Goal: Task Accomplishment & Management: Use online tool/utility

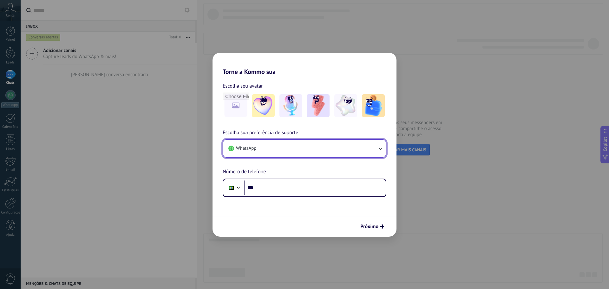
click at [288, 150] on button "WhatsApp" at bounding box center [304, 148] width 162 height 17
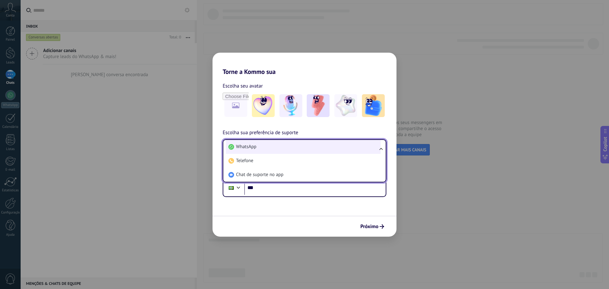
click at [288, 151] on li "WhatsApp" at bounding box center [303, 147] width 155 height 14
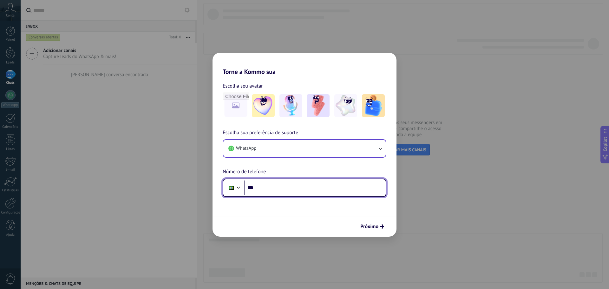
click at [269, 189] on input "***" at bounding box center [314, 187] width 141 height 15
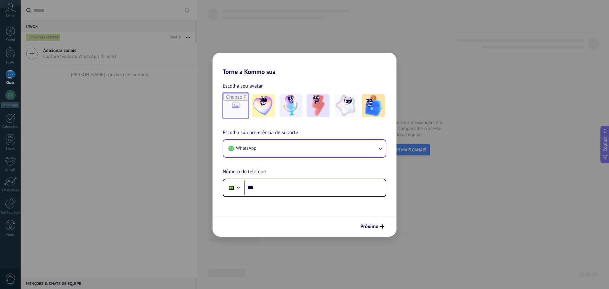
click at [237, 106] on input "file" at bounding box center [235, 105] width 25 height 25
type input "**********"
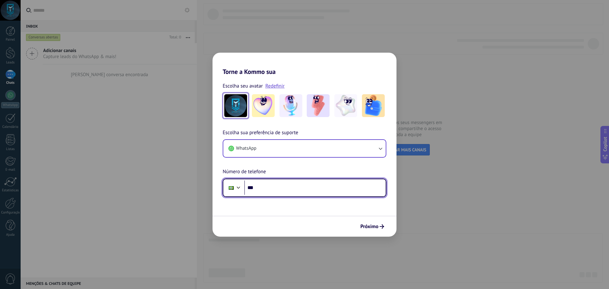
click at [260, 189] on input "***" at bounding box center [314, 187] width 141 height 15
type input "**********"
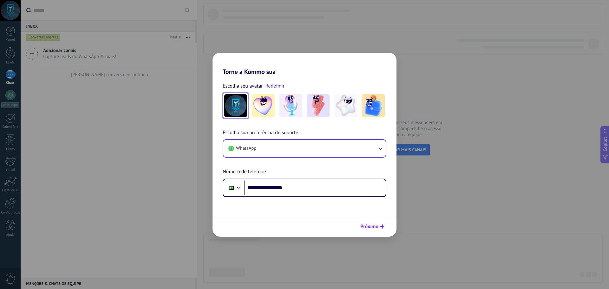
click at [373, 225] on span "Próximo" at bounding box center [369, 226] width 18 height 4
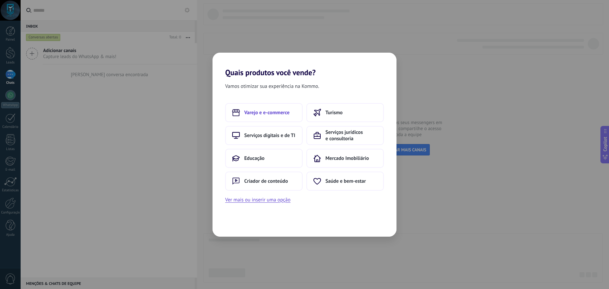
click at [278, 110] on span "Varejo e e-commerce" at bounding box center [266, 112] width 45 height 6
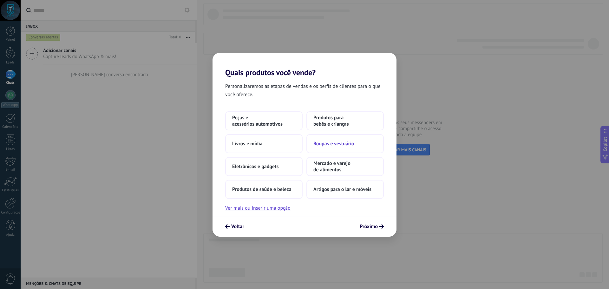
click at [338, 141] on span "Roupas e vestuário" at bounding box center [333, 143] width 41 height 6
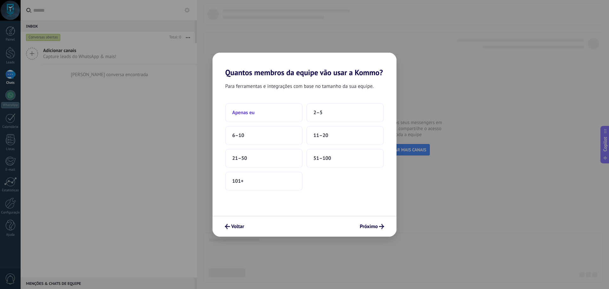
click at [265, 112] on button "Apenas eu" at bounding box center [263, 112] width 77 height 19
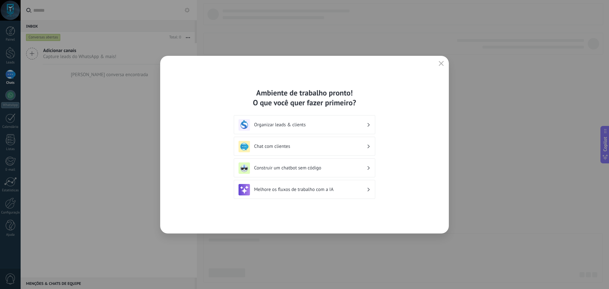
click at [324, 143] on div "Chat com clientes" at bounding box center [304, 146] width 132 height 11
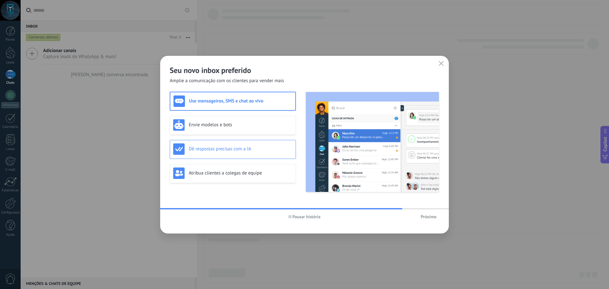
click at [257, 150] on h3 "Dê respostas precisas com a IA" at bounding box center [241, 149] width 104 height 6
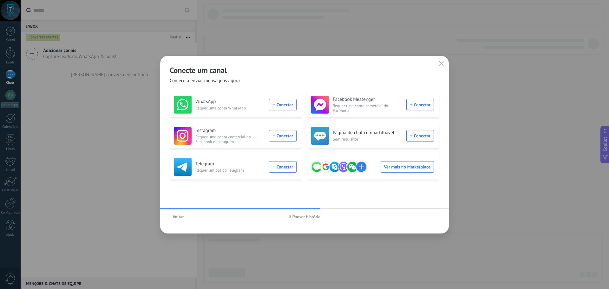
click at [290, 105] on div "WhatsApp Requer uma conta WhatsApp Conectar" at bounding box center [235, 105] width 123 height 18
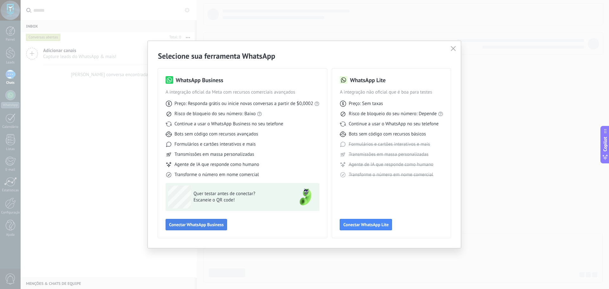
click at [189, 222] on span "Conectar WhatsApp Business" at bounding box center [196, 224] width 55 height 4
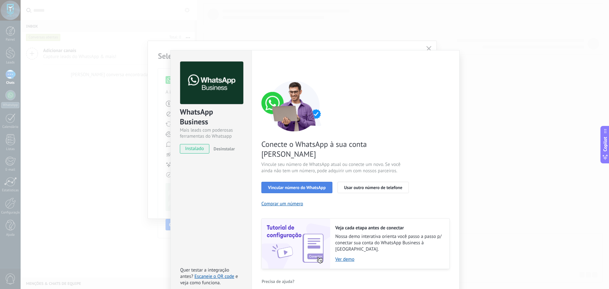
click at [313, 185] on span "Vincular número do WhatsApp" at bounding box center [297, 187] width 58 height 4
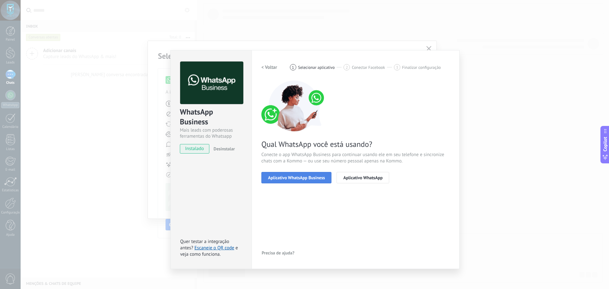
click at [304, 175] on span "Aplicativo WhatsApp Business" at bounding box center [296, 177] width 57 height 4
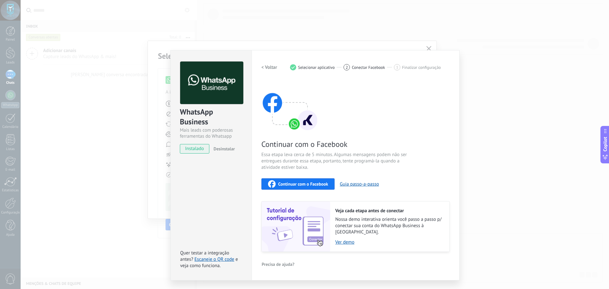
click at [305, 183] on span "Continuar com o Facebook" at bounding box center [303, 184] width 50 height 4
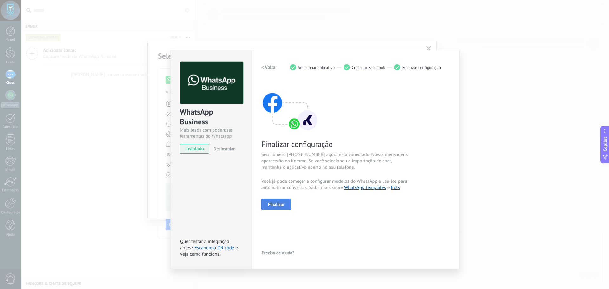
click at [280, 205] on span "Finalizar" at bounding box center [276, 204] width 16 height 4
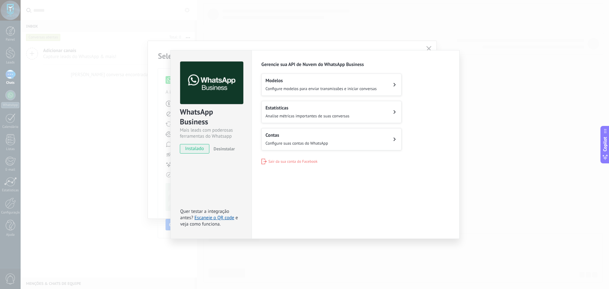
click at [380, 83] on button "Modelos Configure modelos para enviar transmissões e iniciar conversas" at bounding box center [331, 85] width 140 height 22
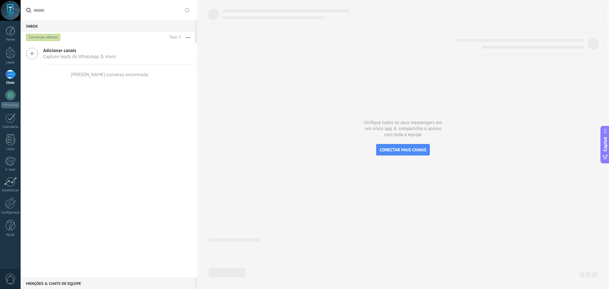
click at [73, 48] on span "Adicionar canais" at bounding box center [79, 51] width 73 height 6
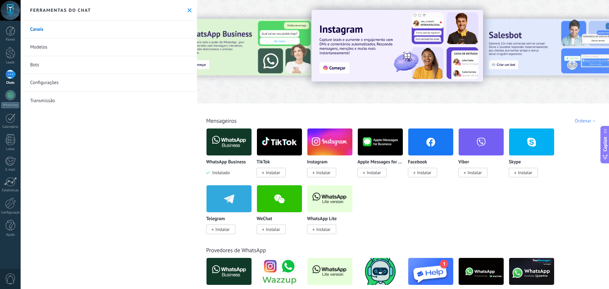
click at [230, 146] on img at bounding box center [228, 141] width 45 height 31
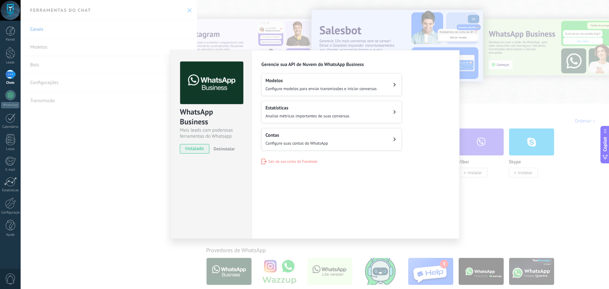
click at [327, 133] on h2 "Contas" at bounding box center [296, 135] width 62 height 6
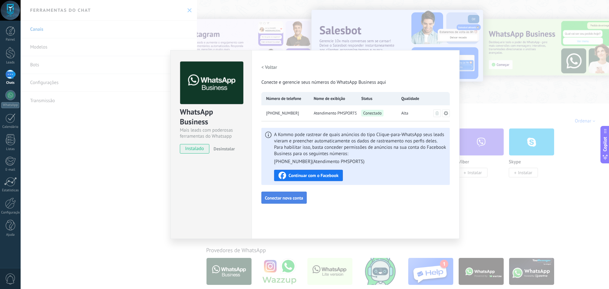
click at [296, 201] on button "Conectar nova conta" at bounding box center [283, 197] width 45 height 12
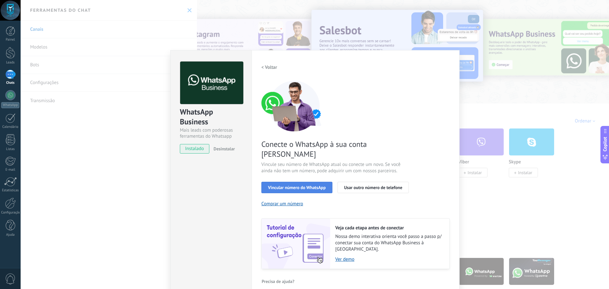
click at [319, 185] on span "Vincular número do WhatsApp" at bounding box center [297, 187] width 58 height 4
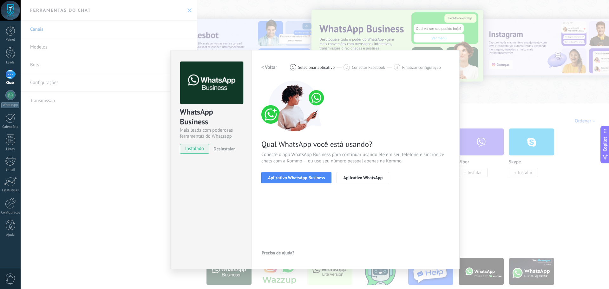
click at [319, 178] on span "Aplicativo WhatsApp Business" at bounding box center [296, 177] width 57 height 4
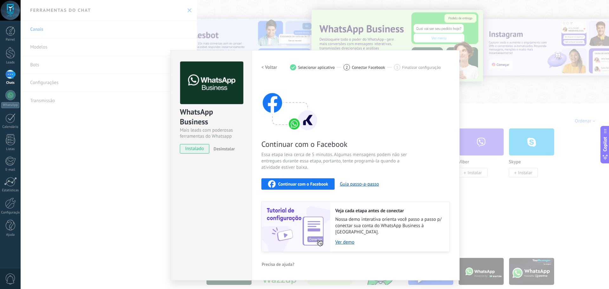
click at [305, 183] on span "Continuar com o Facebook" at bounding box center [303, 184] width 50 height 4
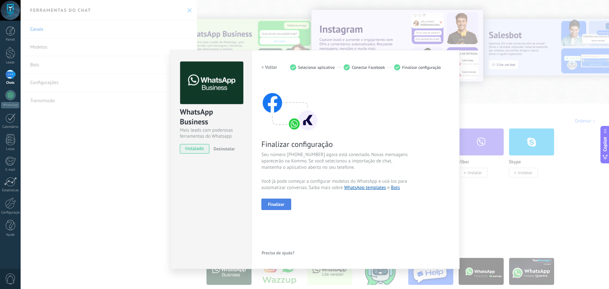
click at [277, 201] on button "Finalizar" at bounding box center [276, 203] width 30 height 11
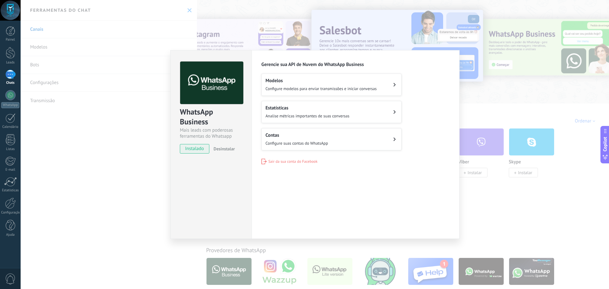
click at [348, 136] on button "Contas Configure suas contas do WhatsApp" at bounding box center [331, 139] width 140 height 22
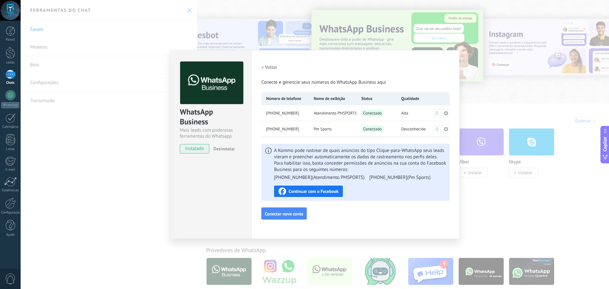
click at [445, 128] on icon at bounding box center [446, 128] width 4 height 4
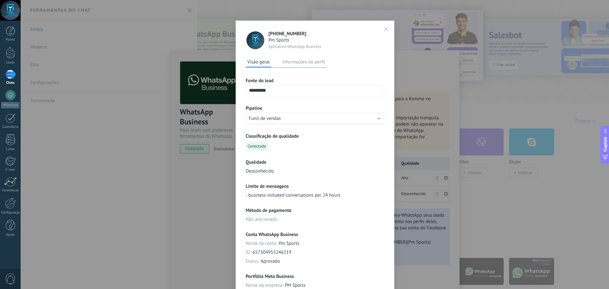
click at [320, 60] on button "Informações do perfil" at bounding box center [303, 62] width 46 height 10
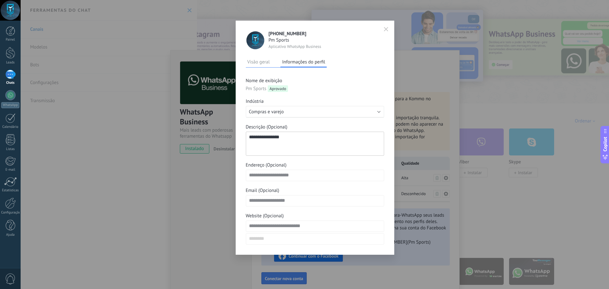
drag, startPoint x: 283, startPoint y: 138, endPoint x: 236, endPoint y: 129, distance: 47.7
click at [236, 129] on div "**********" at bounding box center [315, 138] width 159 height 234
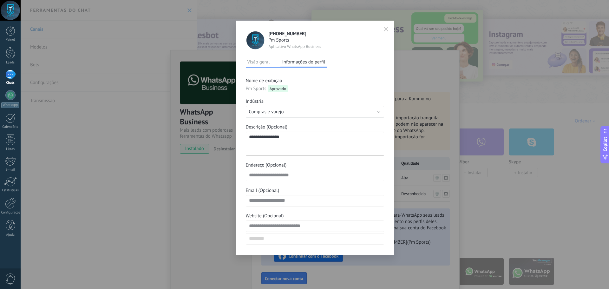
click at [289, 138] on textarea "**********" at bounding box center [315, 144] width 138 height 24
drag, startPoint x: 279, startPoint y: 137, endPoint x: 235, endPoint y: 133, distance: 44.9
click at [235, 133] on div "**********" at bounding box center [315, 144] width 588 height 289
click at [259, 63] on button "Visão geral" at bounding box center [259, 62] width 26 height 10
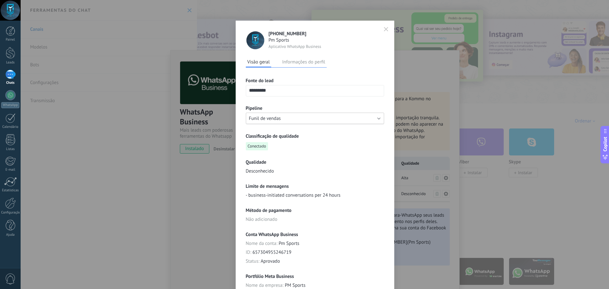
click at [293, 117] on button "Funil de vendas" at bounding box center [315, 118] width 138 height 11
click at [293, 117] on span "Funil de vendas" at bounding box center [312, 118] width 140 height 6
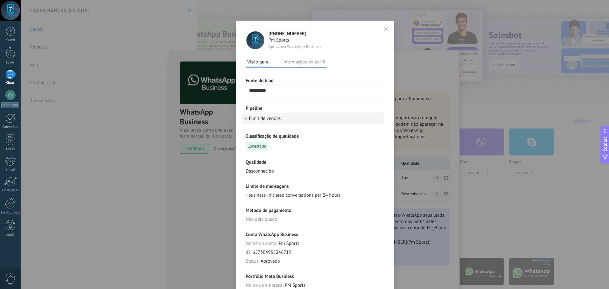
click at [247, 118] on span "Funil de vendas" at bounding box center [312, 118] width 140 height 6
click at [244, 116] on span "Funil de vendas" at bounding box center [312, 118] width 140 height 6
click at [384, 29] on icon "button" at bounding box center [386, 29] width 4 height 4
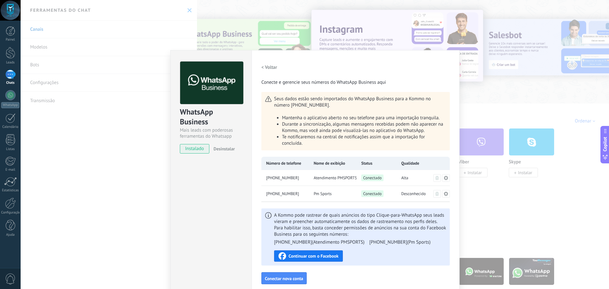
scroll to position [7, 0]
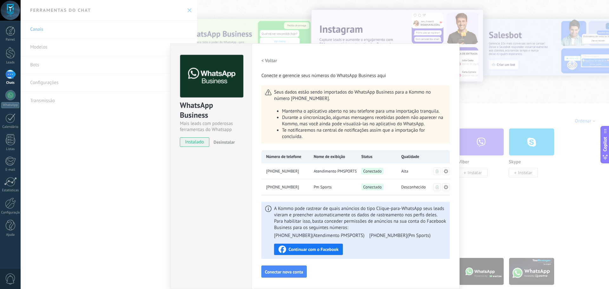
click at [554, 91] on div "WhatsApp Business Mais leads com poderosas ferramentas do Whatsapp instalado De…" at bounding box center [315, 144] width 588 height 289
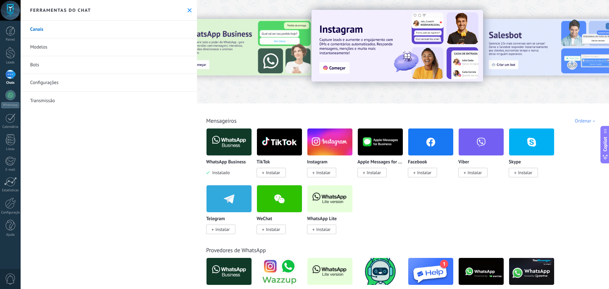
click at [97, 29] on link "Canais" at bounding box center [109, 30] width 176 height 18
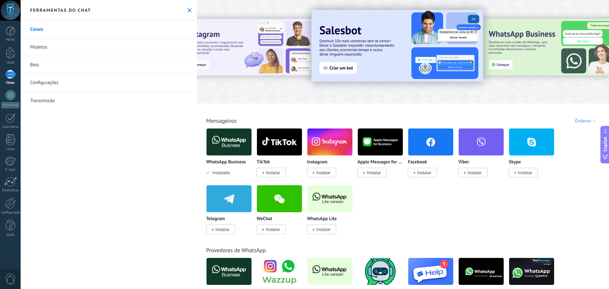
click at [330, 172] on span "Instalar" at bounding box center [323, 173] width 14 height 6
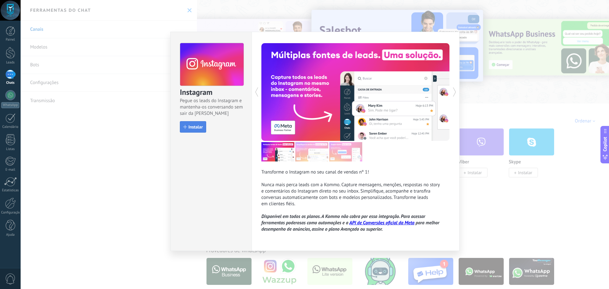
click at [195, 126] on span "Instalar" at bounding box center [195, 127] width 14 height 4
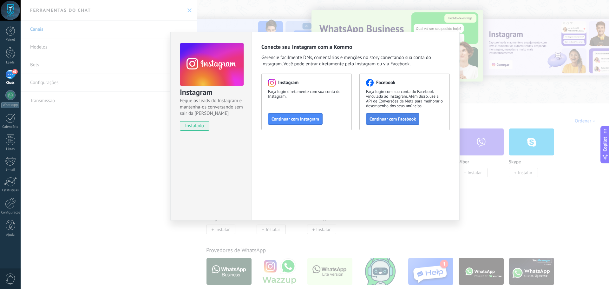
click at [389, 121] on span "Continuar com Facebook" at bounding box center [392, 119] width 46 height 4
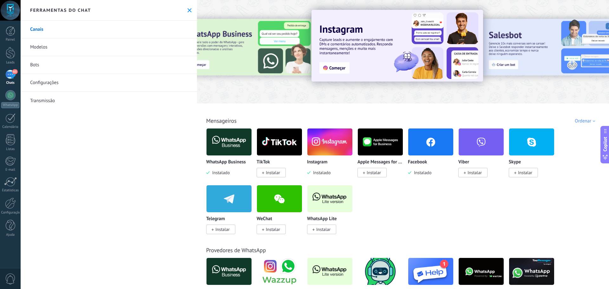
click at [330, 139] on img at bounding box center [329, 141] width 45 height 31
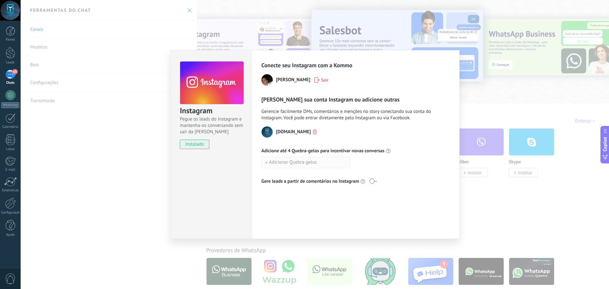
click at [318, 163] on button "Adicionar Quebra-gelos" at bounding box center [305, 162] width 89 height 11
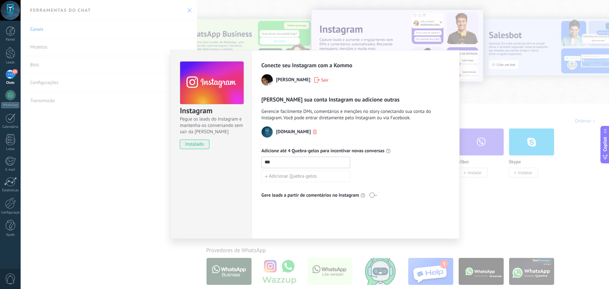
type input "***"
click at [476, 139] on div "Instagram Pegue os leads do Instagram e mantenha-os conversando sem sair da Kom…" at bounding box center [315, 144] width 588 height 289
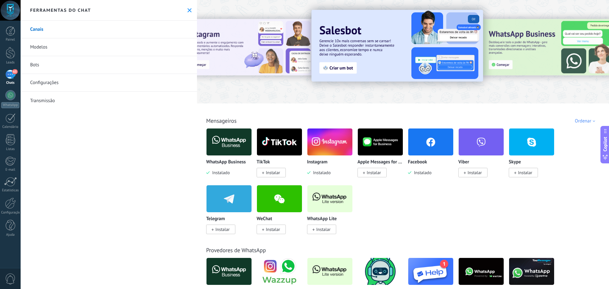
click at [278, 175] on span "Instalar" at bounding box center [273, 173] width 14 height 6
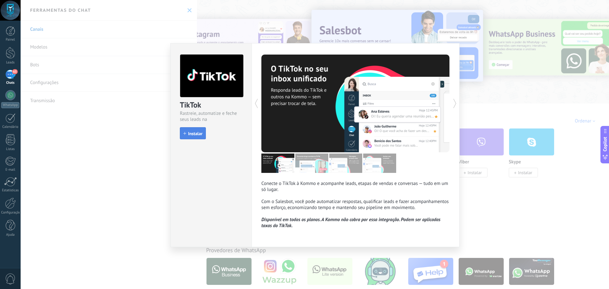
click at [196, 132] on span "Instalar" at bounding box center [195, 133] width 14 height 4
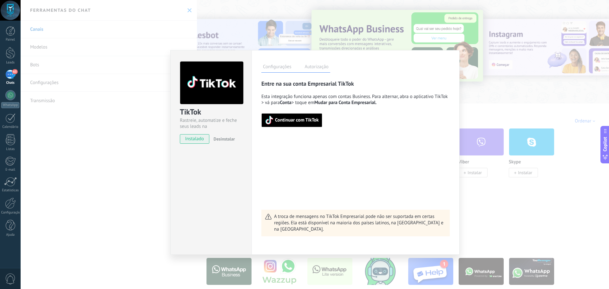
click at [300, 116] on button "Continuar com TikTok" at bounding box center [291, 120] width 61 height 14
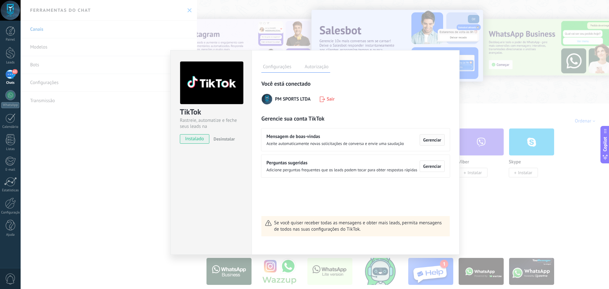
click at [433, 140] on span "Gerenciar" at bounding box center [432, 140] width 18 height 4
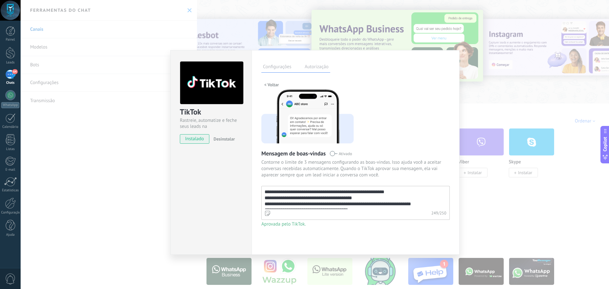
scroll to position [18, 0]
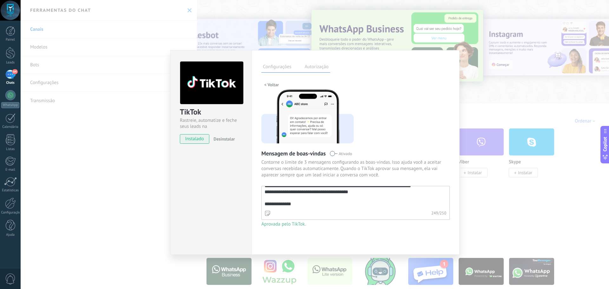
click at [270, 87] on span "< Voltar" at bounding box center [271, 84] width 15 height 4
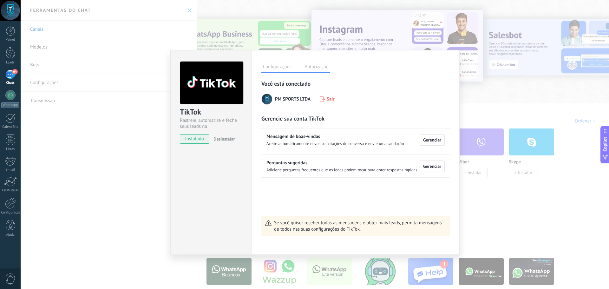
click at [323, 67] on label "Autorização" at bounding box center [316, 67] width 27 height 9
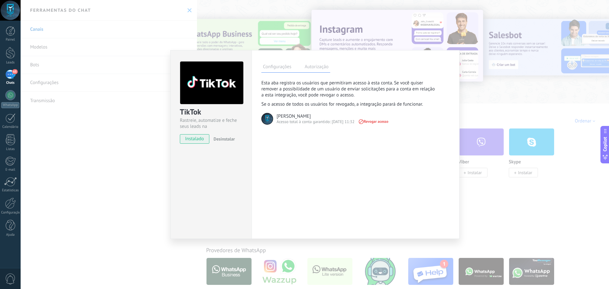
click at [282, 67] on label "Configurações" at bounding box center [276, 67] width 31 height 9
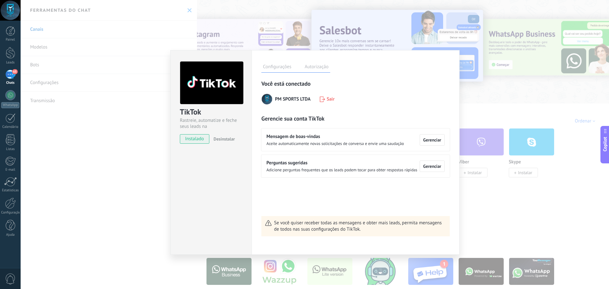
click at [315, 66] on label "Autorização" at bounding box center [316, 67] width 27 height 9
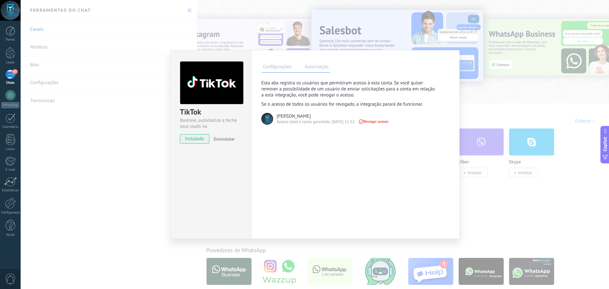
click at [287, 68] on label "Configurações" at bounding box center [276, 67] width 31 height 9
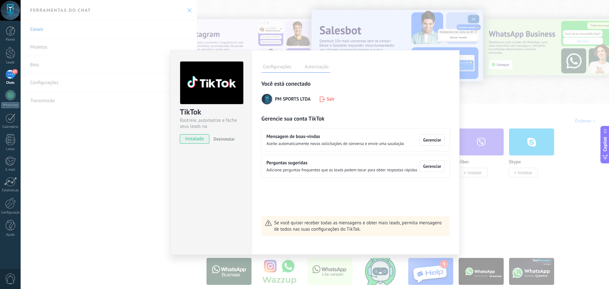
click at [483, 189] on div "TikTok Rastreie, automatize e feche seus leads na Kommo instalado Desinstalar C…" at bounding box center [315, 144] width 588 height 289
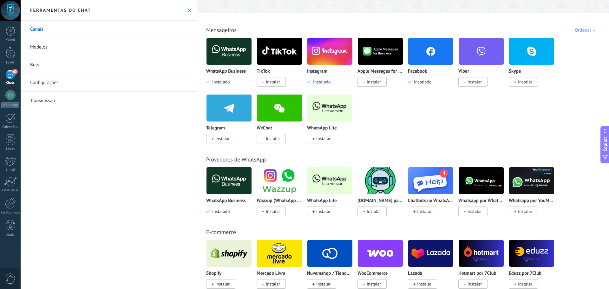
scroll to position [95, 0]
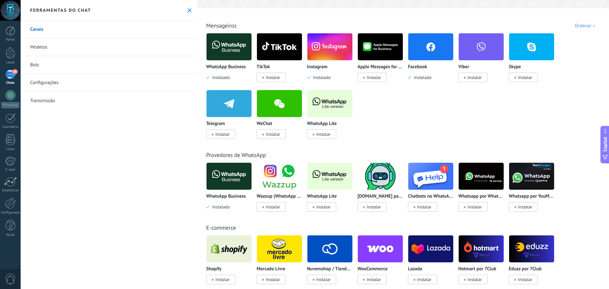
click at [284, 174] on img at bounding box center [279, 176] width 45 height 31
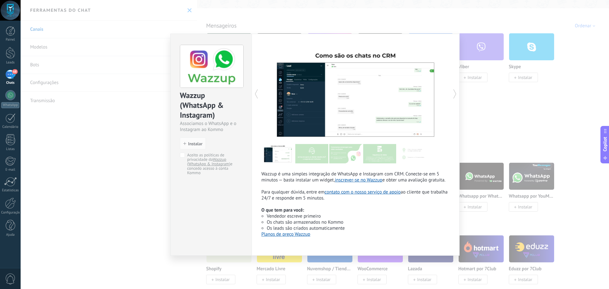
click at [275, 208] on b "O que tem para você:" at bounding box center [282, 210] width 43 height 6
click at [499, 115] on div "Wazzup (WhatsApp & Instagram) Associamos o WhatsApp e o Instagram ao Kommo inst…" at bounding box center [315, 144] width 588 height 289
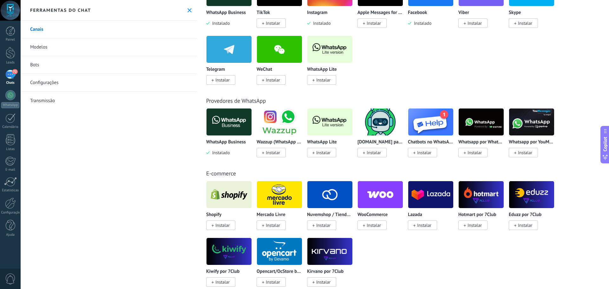
scroll to position [159, 0]
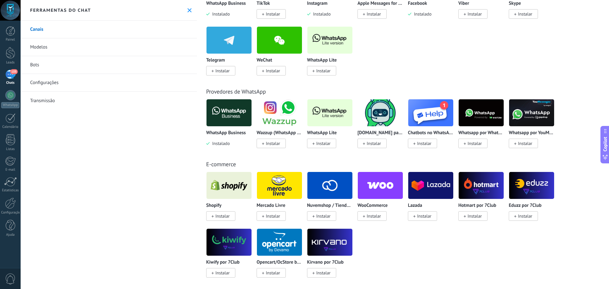
click at [328, 215] on span "Instalar" at bounding box center [323, 216] width 14 height 6
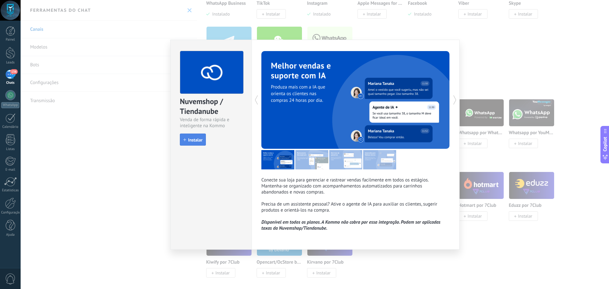
click at [193, 139] on span "Instalar" at bounding box center [195, 140] width 14 height 4
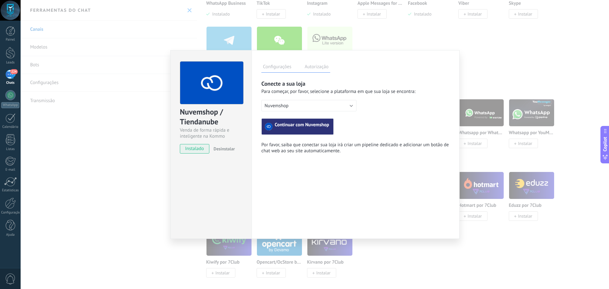
click at [306, 128] on span "Continuar com Nuvemshop" at bounding box center [302, 127] width 55 height 8
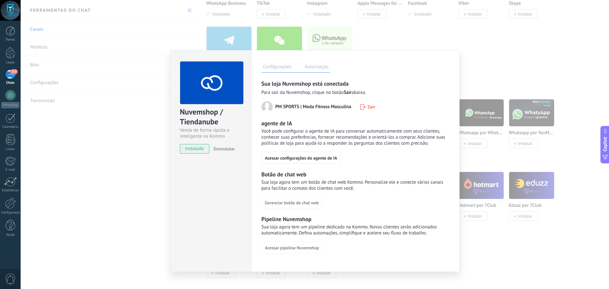
click at [323, 70] on label "Autorização" at bounding box center [316, 67] width 27 height 9
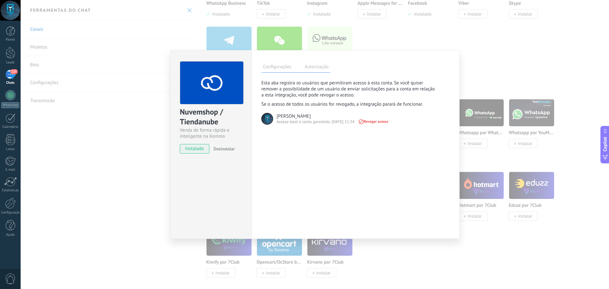
click at [280, 69] on label "Configurações" at bounding box center [276, 67] width 31 height 9
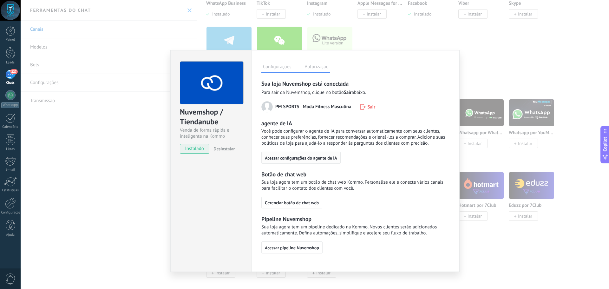
click at [308, 156] on span "Acessar configurações do agente de IA" at bounding box center [301, 158] width 72 height 4
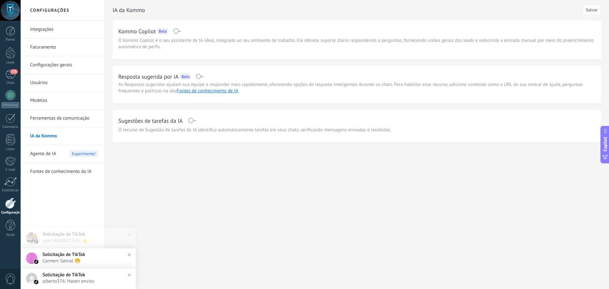
click at [54, 152] on span "Agente de IA" at bounding box center [43, 154] width 26 height 18
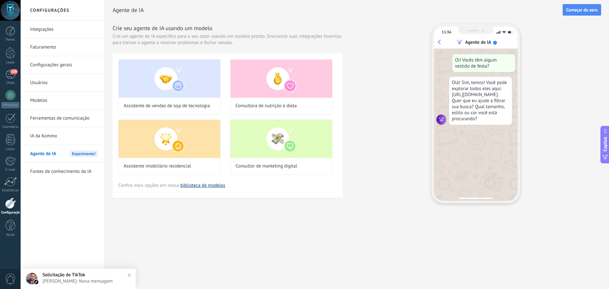
click at [210, 183] on link "biblioteca de modelos" at bounding box center [202, 185] width 45 height 6
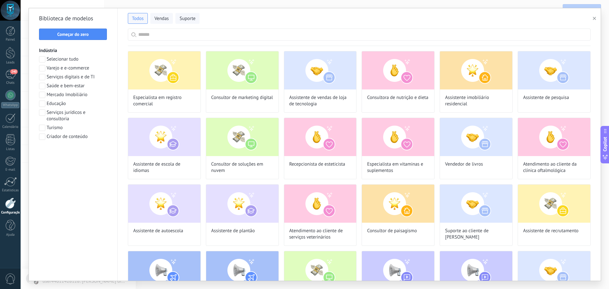
click at [43, 68] on span at bounding box center [42, 68] width 6 height 6
click at [96, 152] on span "Aplicar" at bounding box center [72, 153] width 61 height 4
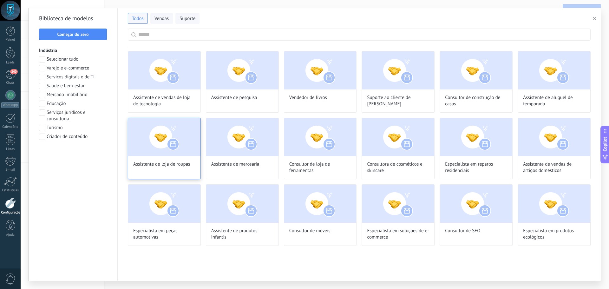
scroll to position [156, 0]
click at [173, 139] on img at bounding box center [164, 137] width 72 height 38
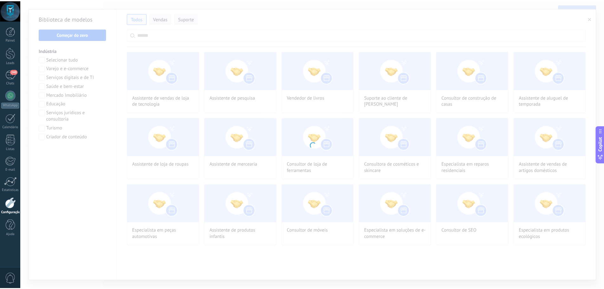
scroll to position [0, 0]
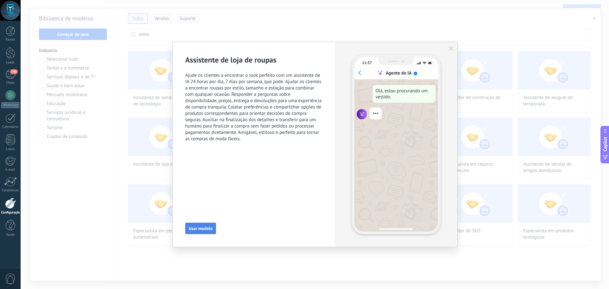
click at [207, 229] on span "Usar modelo" at bounding box center [201, 228] width 24 height 4
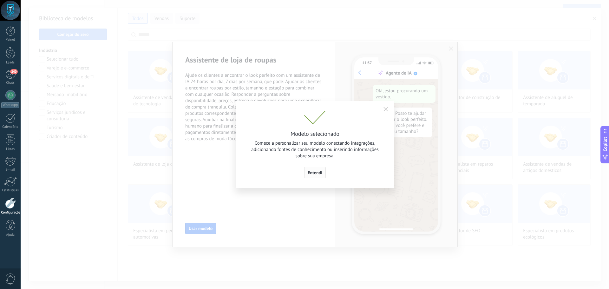
click at [318, 175] on span "Entendi" at bounding box center [315, 172] width 15 height 4
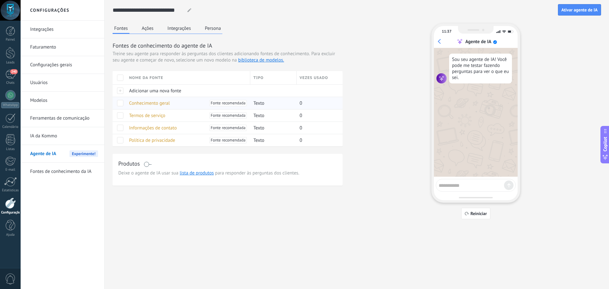
click at [152, 104] on span "Conhecimento geral" at bounding box center [149, 103] width 41 height 6
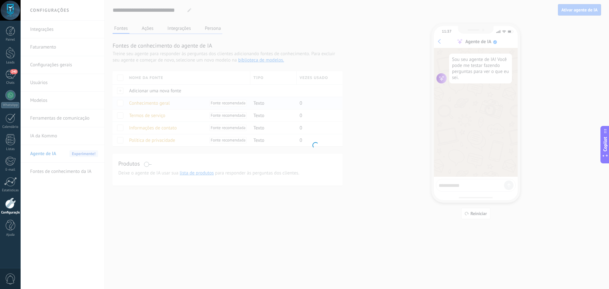
type input "**********"
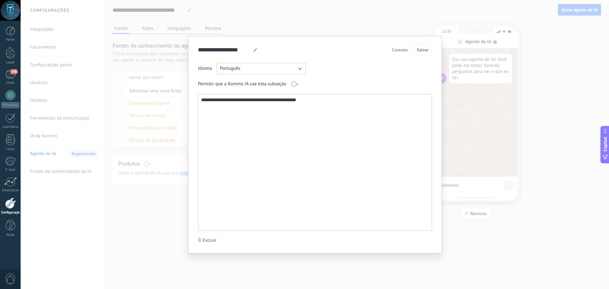
click at [318, 103] on textarea "**********" at bounding box center [314, 162] width 232 height 136
drag, startPoint x: 320, startPoint y: 99, endPoint x: 185, endPoint y: 102, distance: 135.7
click at [182, 101] on div "**********" at bounding box center [315, 144] width 588 height 289
paste textarea "**********"
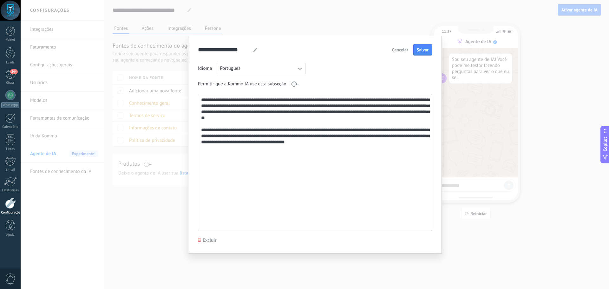
click at [406, 107] on textarea "**********" at bounding box center [314, 162] width 232 height 136
click at [241, 113] on textarea "**********" at bounding box center [314, 162] width 232 height 136
drag, startPoint x: 275, startPoint y: 112, endPoint x: 242, endPoint y: 112, distance: 33.0
click at [242, 112] on textarea "**********" at bounding box center [314, 162] width 232 height 136
drag, startPoint x: 252, startPoint y: 112, endPoint x: 240, endPoint y: 113, distance: 12.1
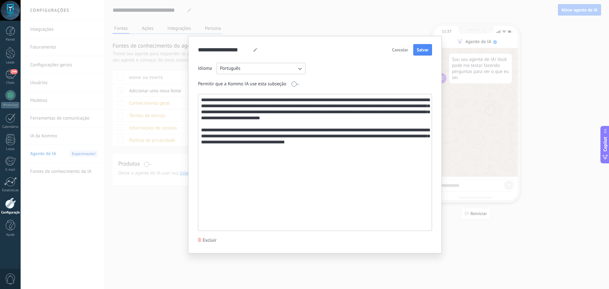
click at [240, 113] on textarea "**********" at bounding box center [314, 162] width 232 height 136
type textarea "**********"
click at [424, 50] on span "Salvar" at bounding box center [423, 50] width 12 height 4
drag, startPoint x: 344, startPoint y: 146, endPoint x: 201, endPoint y: 91, distance: 153.6
click at [198, 91] on div "**********" at bounding box center [315, 147] width 234 height 168
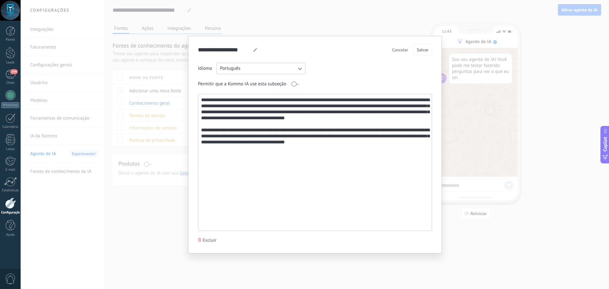
click at [338, 171] on textarea "**********" at bounding box center [314, 162] width 232 height 136
click at [406, 202] on textarea "**********" at bounding box center [314, 162] width 232 height 136
click at [470, 101] on div "**********" at bounding box center [315, 144] width 588 height 289
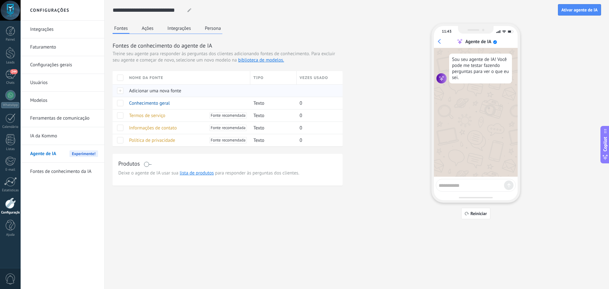
click at [178, 89] on span "Adicionar uma nova fonte" at bounding box center [155, 91] width 52 height 6
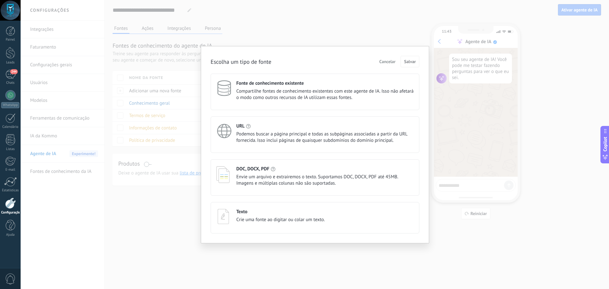
click at [390, 59] on span "Cancelar" at bounding box center [387, 61] width 16 height 4
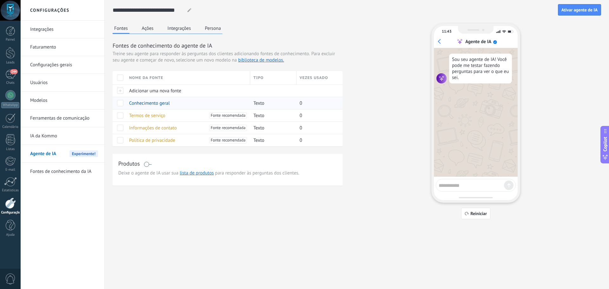
click at [162, 105] on span "Conhecimento geral" at bounding box center [149, 103] width 41 height 6
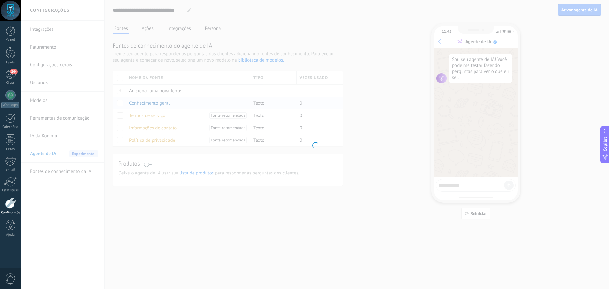
type input "**********"
type textarea "**********"
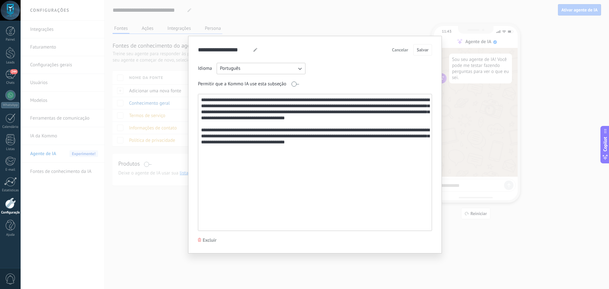
click at [455, 62] on div "**********" at bounding box center [315, 144] width 588 height 289
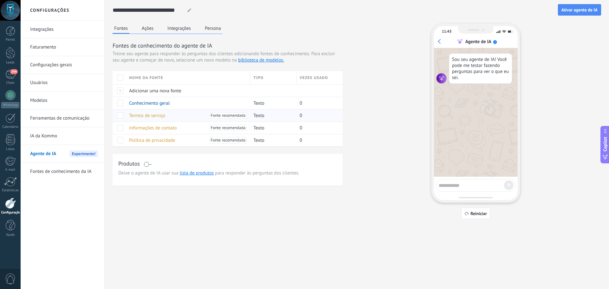
click at [162, 117] on span "Termos de serviço" at bounding box center [147, 116] width 36 height 6
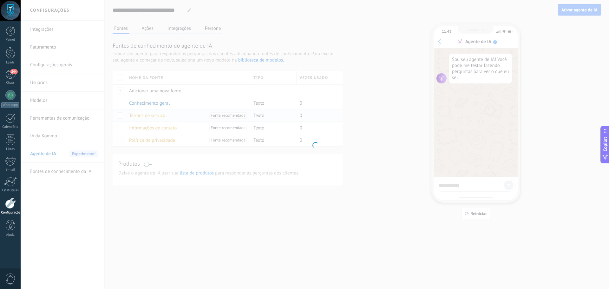
type input "**********"
type textarea "**********"
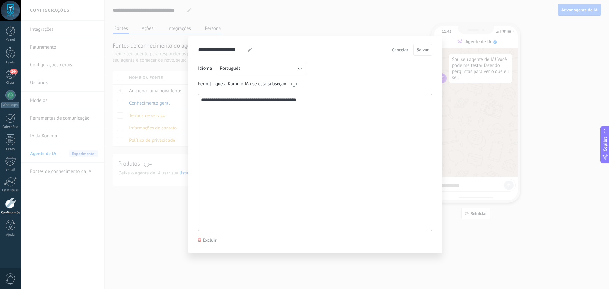
click at [470, 121] on div "**********" at bounding box center [315, 144] width 588 height 289
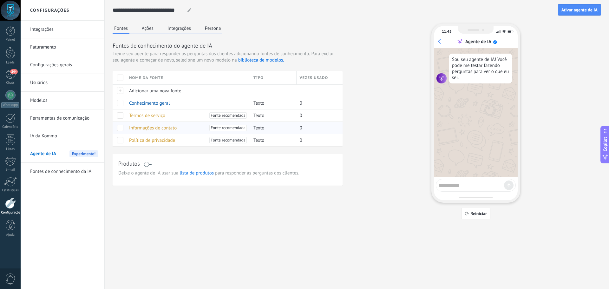
click at [179, 128] on div "Informações de contato Fonte recomendada" at bounding box center [186, 128] width 121 height 12
click at [158, 128] on span "Informações de contato" at bounding box center [153, 128] width 48 height 6
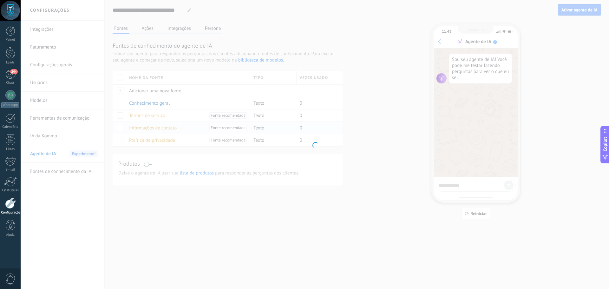
type input "**********"
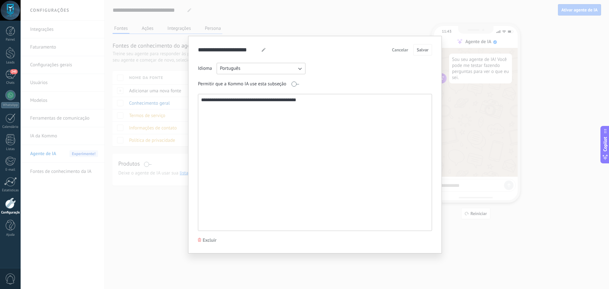
drag, startPoint x: 299, startPoint y: 100, endPoint x: 188, endPoint y: 105, distance: 111.4
click at [188, 105] on div "**********" at bounding box center [315, 144] width 254 height 217
paste textarea "**********"
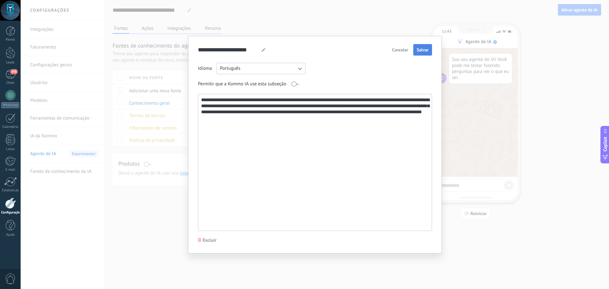
type textarea "**********"
click at [425, 52] on span "Salvar" at bounding box center [423, 50] width 12 height 4
click at [473, 119] on div "**********" at bounding box center [315, 144] width 588 height 289
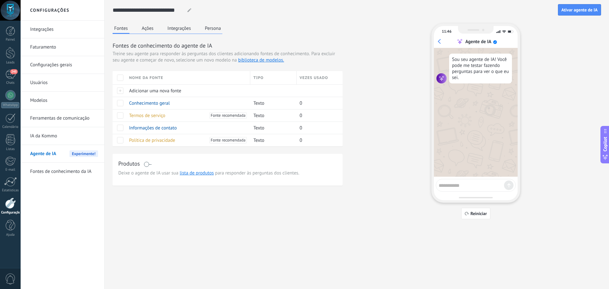
click at [148, 31] on button "Ações" at bounding box center [147, 28] width 15 height 10
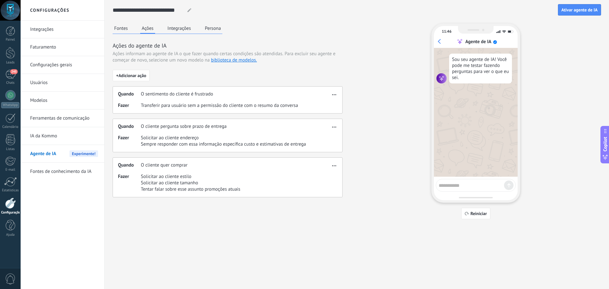
click at [337, 93] on button "button" at bounding box center [333, 94] width 7 height 8
click at [326, 102] on span "Editar" at bounding box center [324, 104] width 12 height 6
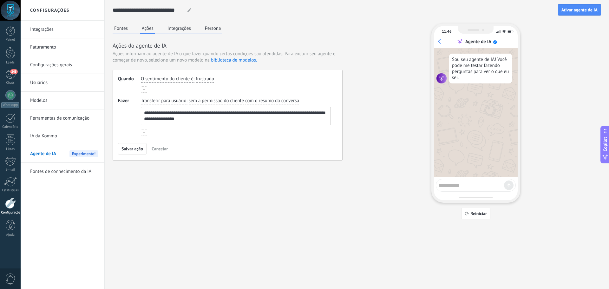
click at [323, 53] on span "Para excluir seu agente e começar de novo, selecione um novo modelo na bibliote…" at bounding box center [224, 57] width 223 height 12
click at [148, 31] on button "Ações" at bounding box center [147, 28] width 15 height 10
click at [125, 31] on button "Fontes" at bounding box center [121, 28] width 17 height 10
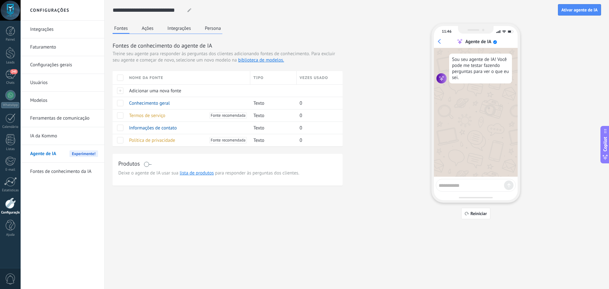
click at [146, 28] on button "Ações" at bounding box center [147, 28] width 15 height 10
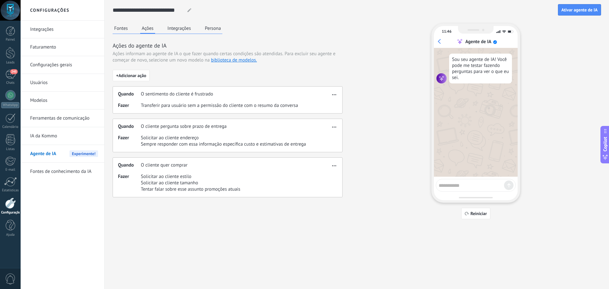
click at [336, 128] on button "button" at bounding box center [333, 126] width 7 height 8
click at [325, 139] on span "Editar" at bounding box center [324, 136] width 12 height 6
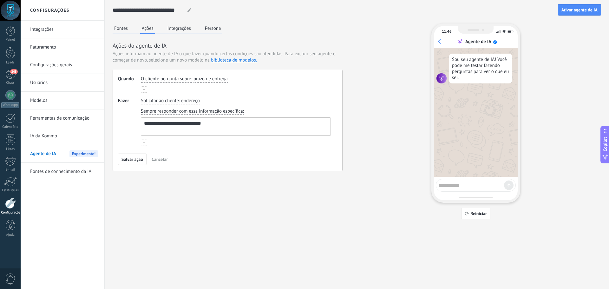
click at [121, 29] on button "Fontes" at bounding box center [121, 28] width 17 height 10
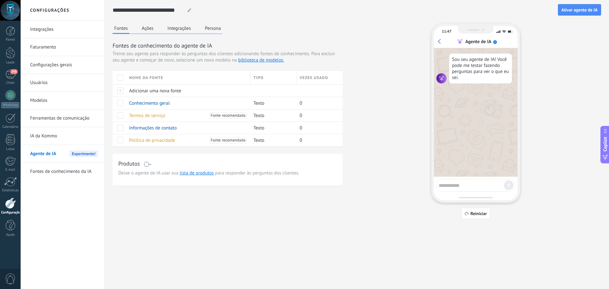
click at [146, 29] on button "Ações" at bounding box center [147, 28] width 15 height 10
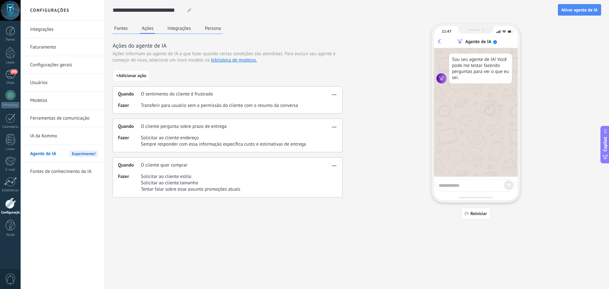
click at [336, 165] on button "button" at bounding box center [333, 165] width 7 height 8
click at [326, 174] on span "Editar" at bounding box center [324, 175] width 12 height 6
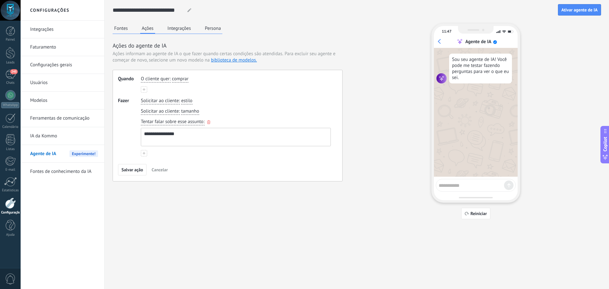
click at [191, 133] on textarea "**********" at bounding box center [235, 137] width 188 height 18
click at [144, 153] on use at bounding box center [144, 153] width 3 height 3
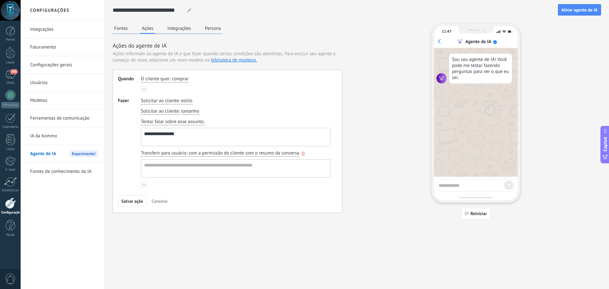
click at [303, 155] on use "button" at bounding box center [303, 154] width 3 height 4
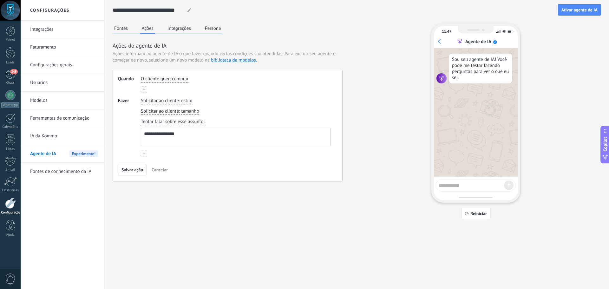
click at [124, 30] on button "Fontes" at bounding box center [121, 28] width 17 height 10
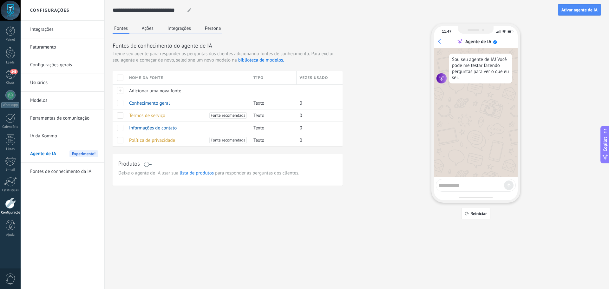
click at [152, 29] on button "Ações" at bounding box center [147, 28] width 15 height 10
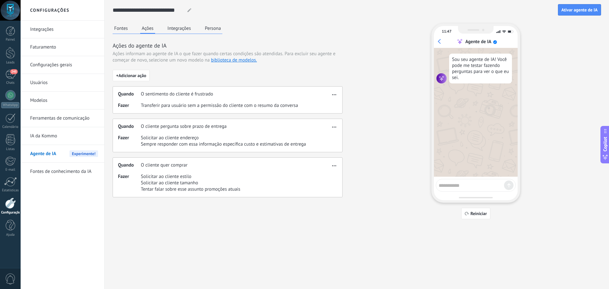
click at [183, 28] on button "Integrações" at bounding box center [179, 28] width 27 height 10
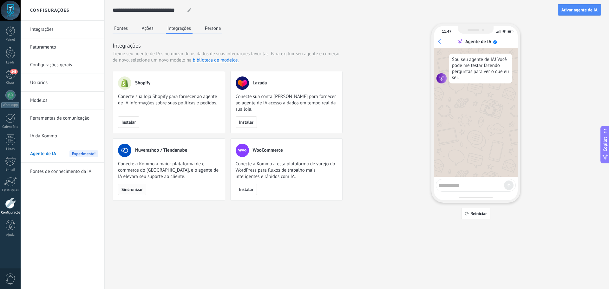
click at [139, 190] on span "Sincronizar" at bounding box center [131, 189] width 21 height 4
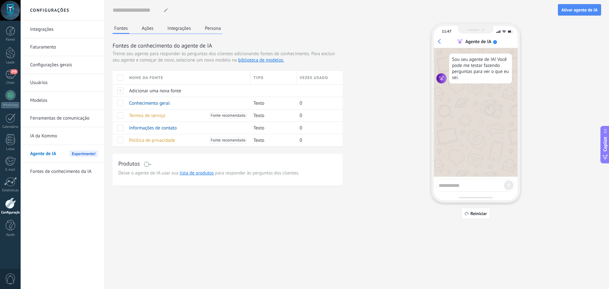
click at [150, 162] on span at bounding box center [148, 164] width 8 height 5
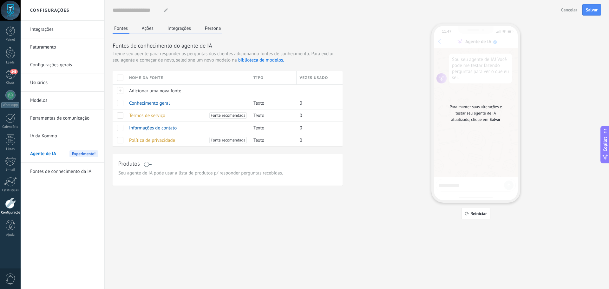
click at [588, 10] on span "Salvar" at bounding box center [592, 10] width 12 height 4
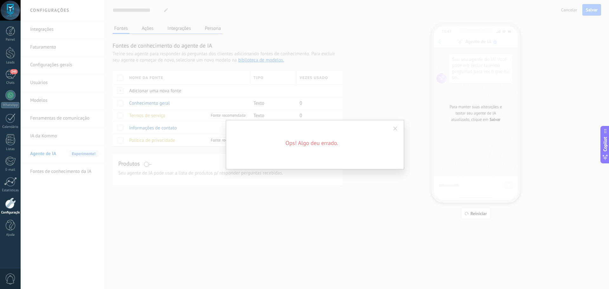
click at [397, 127] on span at bounding box center [395, 128] width 4 height 4
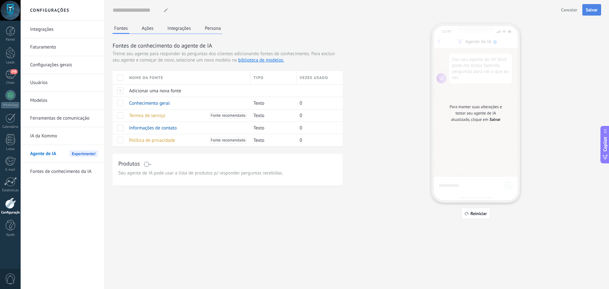
click at [597, 9] on button "Salvar" at bounding box center [591, 9] width 19 height 11
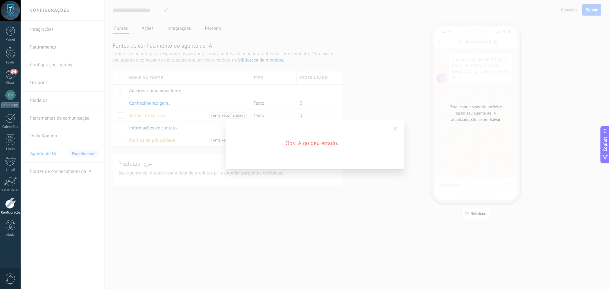
click at [394, 129] on span at bounding box center [395, 128] width 4 height 4
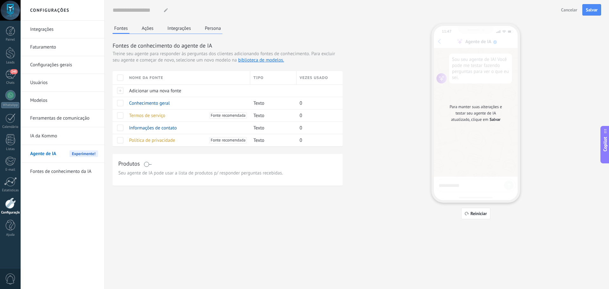
click at [122, 31] on button "Fontes" at bounding box center [121, 28] width 17 height 10
click at [150, 29] on button "Ações" at bounding box center [147, 28] width 15 height 10
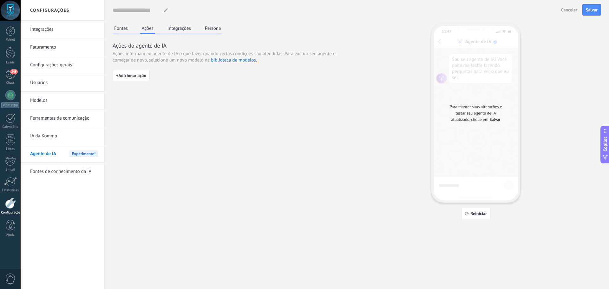
click at [177, 26] on button "Integrações" at bounding box center [179, 28] width 27 height 10
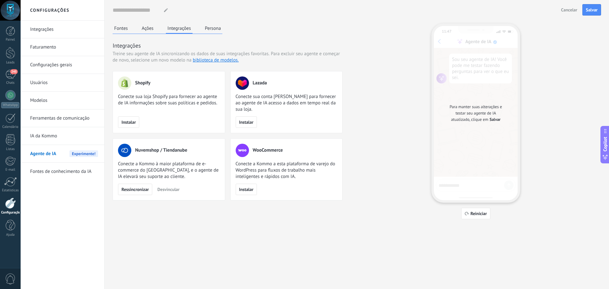
click at [214, 27] on button "Persona" at bounding box center [212, 28] width 19 height 10
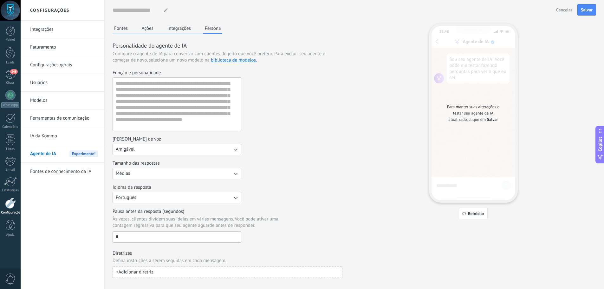
click at [122, 30] on button "Fontes" at bounding box center [121, 28] width 17 height 10
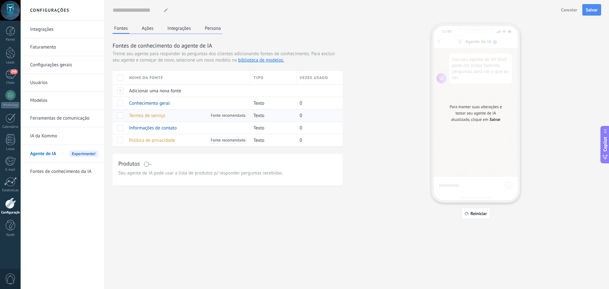
click at [161, 117] on span "Termos de serviço" at bounding box center [147, 116] width 36 height 6
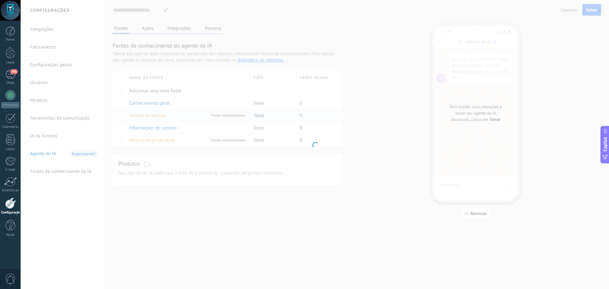
type input "**********"
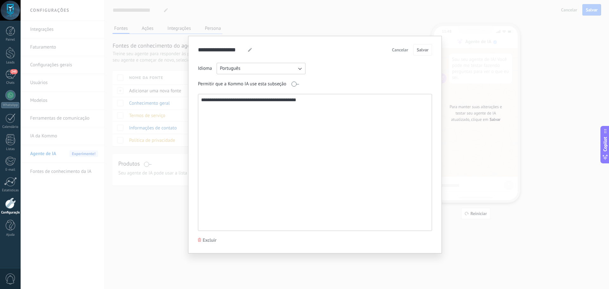
click at [309, 111] on textarea "**********" at bounding box center [314, 162] width 232 height 136
drag, startPoint x: 314, startPoint y: 102, endPoint x: 180, endPoint y: 97, distance: 133.9
click at [180, 97] on div "**********" at bounding box center [315, 144] width 588 height 289
paste textarea "**********"
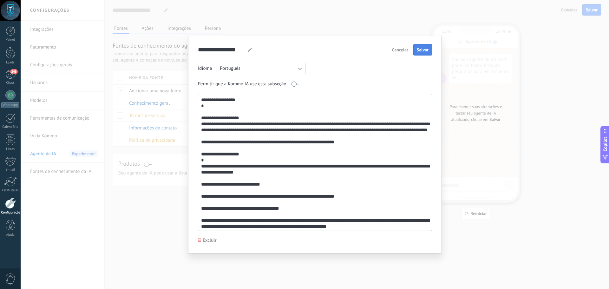
type textarea "**********"
click at [421, 49] on span "Salvar" at bounding box center [423, 50] width 12 height 4
click at [481, 73] on div "**********" at bounding box center [315, 144] width 588 height 289
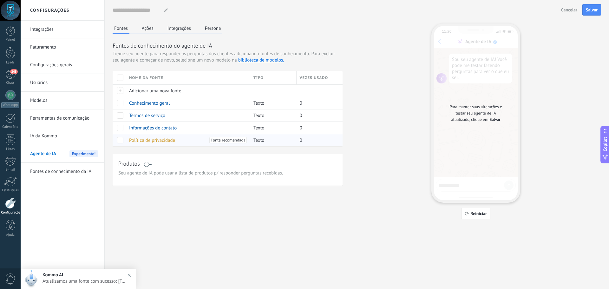
click at [163, 140] on span "Política de privacidade" at bounding box center [152, 140] width 46 height 6
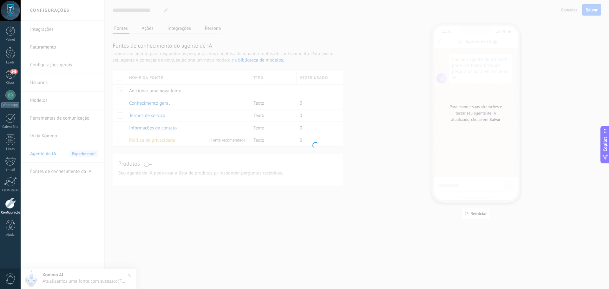
type input "**********"
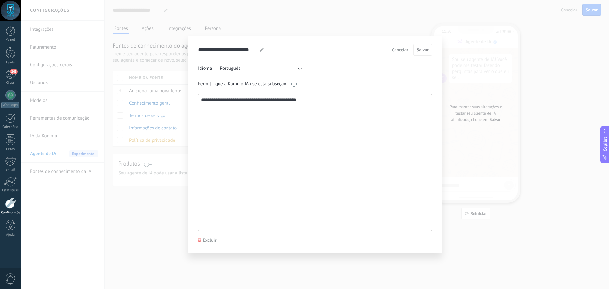
click at [239, 108] on textarea "**********" at bounding box center [314, 162] width 232 height 136
drag, startPoint x: 309, startPoint y: 101, endPoint x: 163, endPoint y: 94, distance: 147.0
click at [163, 94] on div "**********" at bounding box center [315, 144] width 588 height 289
paste textarea "**********"
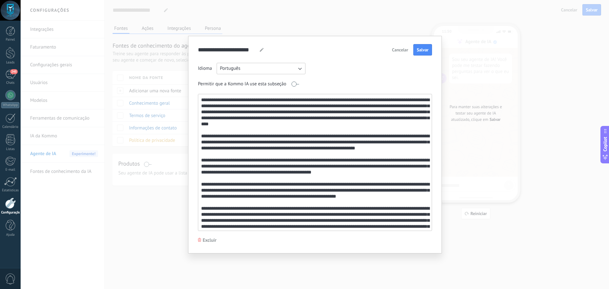
scroll to position [252, 0]
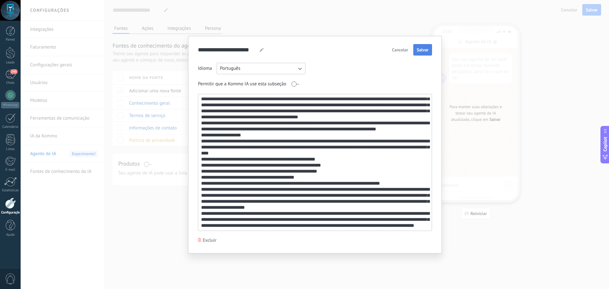
type textarea "**********"
click at [422, 54] on button "Salvar" at bounding box center [422, 49] width 19 height 11
click at [522, 115] on div "**********" at bounding box center [315, 144] width 588 height 289
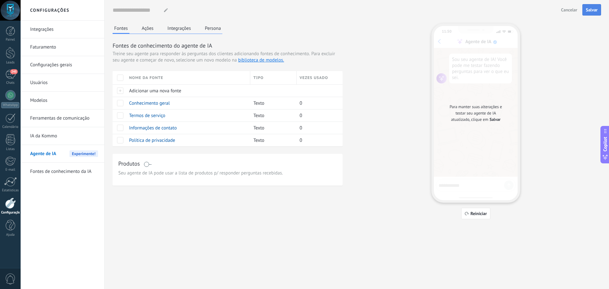
click at [589, 10] on span "Salvar" at bounding box center [592, 10] width 12 height 4
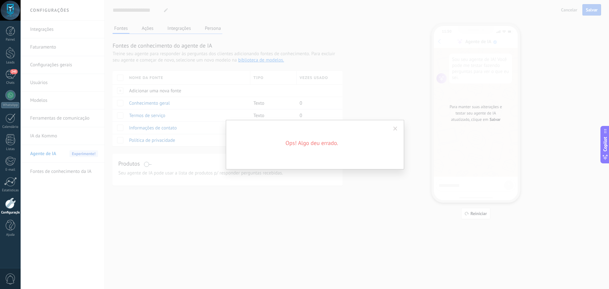
click at [251, 182] on div "Ops! Algo deu errado." at bounding box center [315, 144] width 588 height 289
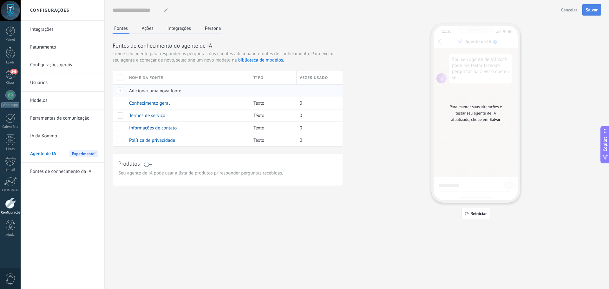
click at [172, 92] on span "Adicionar uma nova fonte" at bounding box center [155, 91] width 52 height 6
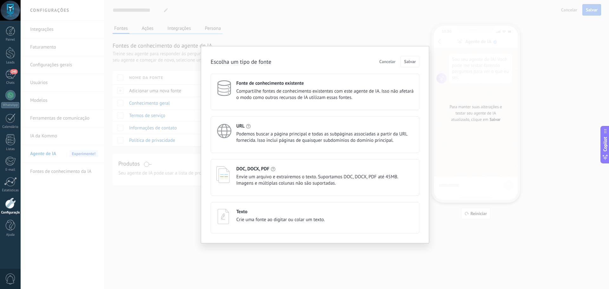
click at [297, 126] on div "URL" at bounding box center [324, 126] width 177 height 6
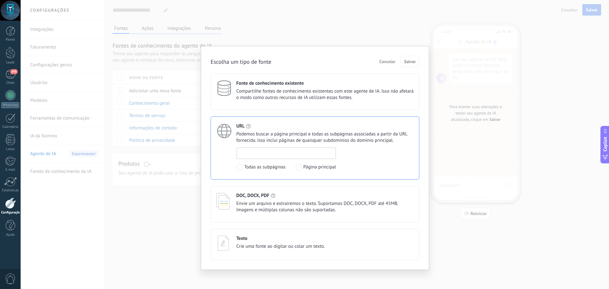
click at [281, 153] on input at bounding box center [286, 153] width 99 height 10
type input "**********"
click at [411, 65] on button "Salvar" at bounding box center [409, 61] width 19 height 11
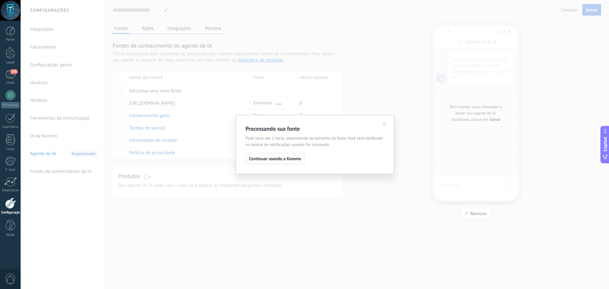
click at [291, 159] on span "Continuar usando a Kommo" at bounding box center [275, 158] width 52 height 4
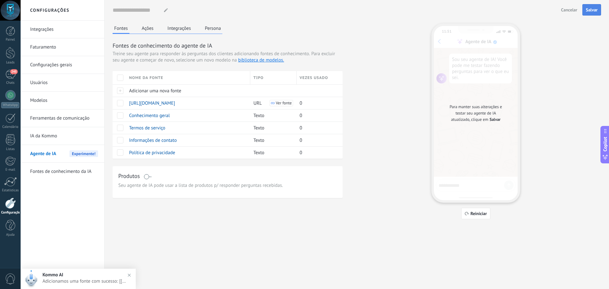
click at [147, 29] on button "Ações" at bounding box center [147, 28] width 15 height 10
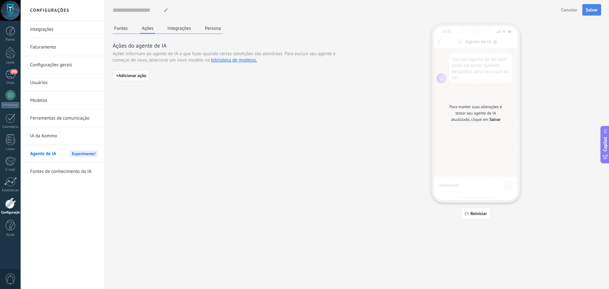
click at [147, 78] on button "+ Adicionar ação" at bounding box center [131, 75] width 37 height 11
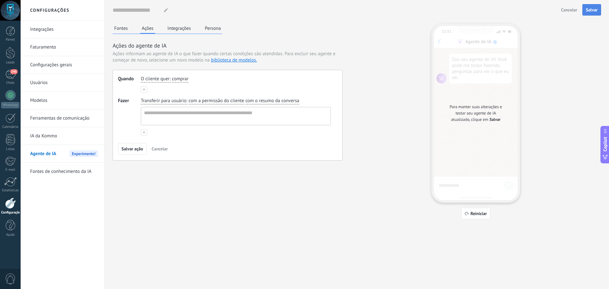
click at [146, 89] on button at bounding box center [144, 89] width 6 height 6
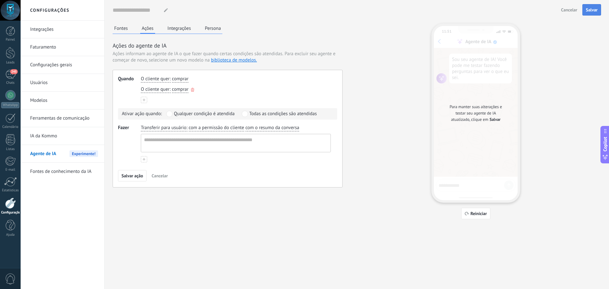
click at [177, 91] on span "comprar" at bounding box center [180, 89] width 16 height 6
click at [151, 100] on div "O cliente quer : comprar O cliente quer : comprar comprar obter suporte obter r…" at bounding box center [236, 89] width 190 height 27
click at [193, 91] on icon "button" at bounding box center [192, 90] width 3 height 4
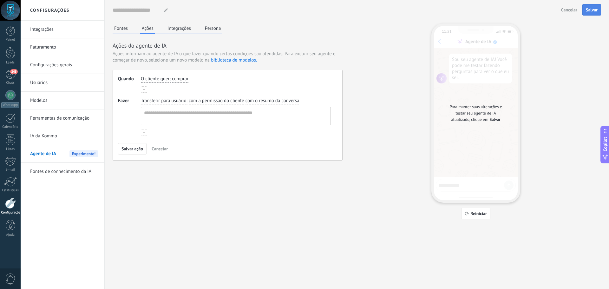
click at [221, 101] on span "com a permissão do cliente" at bounding box center [216, 101] width 55 height 6
click at [215, 120] on span "sem a permissão do cliente" at bounding box center [223, 122] width 55 height 6
click at [209, 101] on span "sem a permissão do cliente" at bounding box center [216, 101] width 55 height 6
click at [214, 112] on span "com a permissão do cliente" at bounding box center [223, 111] width 55 height 6
click at [146, 90] on button at bounding box center [144, 89] width 6 height 6
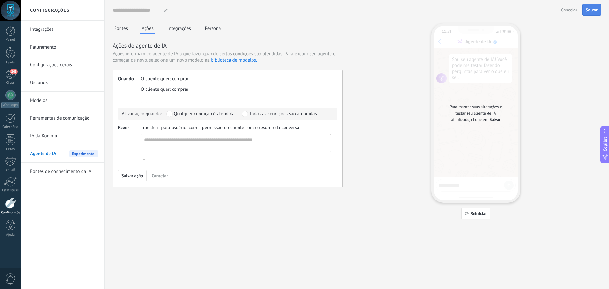
click at [142, 98] on button at bounding box center [144, 100] width 6 height 6
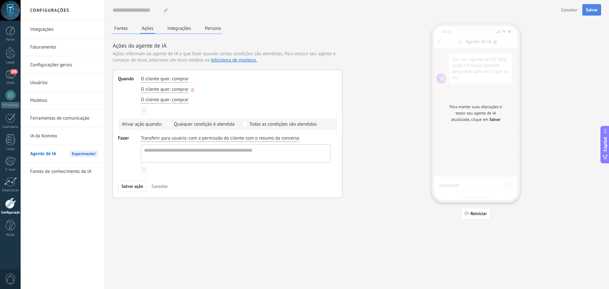
click at [168, 90] on span "O cliente quer" at bounding box center [155, 89] width 29 height 6
click at [179, 110] on span "O cliente pergunta sobre" at bounding box center [173, 110] width 50 height 6
click at [172, 101] on span "comprar" at bounding box center [180, 100] width 16 height 6
click at [144, 110] on use at bounding box center [144, 110] width 3 height 3
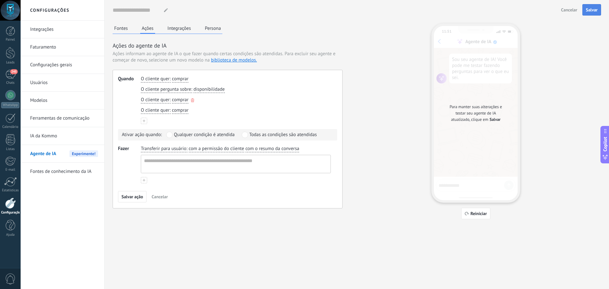
click at [174, 100] on span "comprar" at bounding box center [180, 100] width 16 height 6
click at [145, 121] on use at bounding box center [144, 121] width 3 height 3
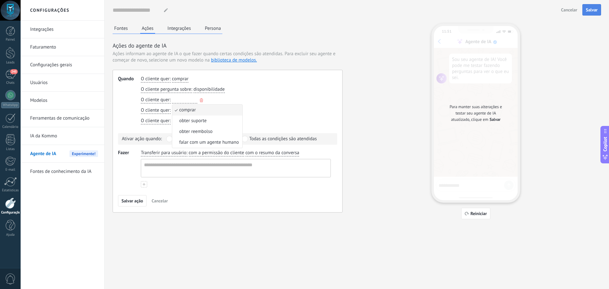
click at [167, 101] on span "O cliente quer" at bounding box center [155, 100] width 29 height 6
click at [196, 122] on span "O cliente pergunta sobre" at bounding box center [173, 121] width 50 height 6
click at [205, 102] on span "disponibilidade" at bounding box center [208, 100] width 31 height 6
type input "*********"
click at [171, 108] on div "O cliente quer : comprar" at bounding box center [235, 110] width 192 height 9
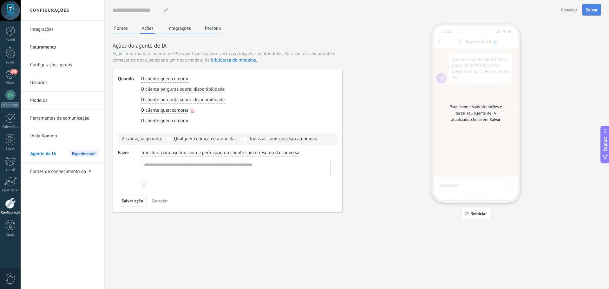
click at [171, 110] on div "O cliente quer : comprar" at bounding box center [235, 110] width 192 height 9
click at [172, 113] on span "comprar" at bounding box center [180, 110] width 16 height 6
click at [159, 124] on button "O cliente quer :" at bounding box center [156, 121] width 30 height 7
click at [203, 119] on div "O cliente quer O cliente quer O cliente pergunta sobre O sentimento do cliente …" at bounding box center [235, 120] width 192 height 9
click at [170, 110] on span ":" at bounding box center [170, 110] width 1 height 6
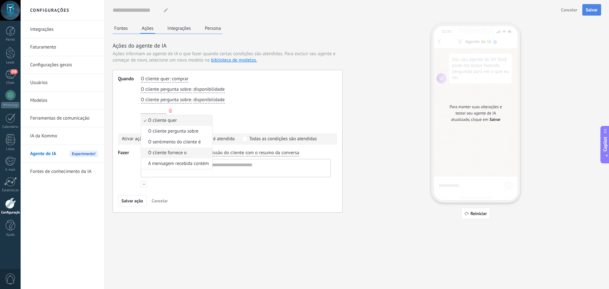
click at [192, 152] on li "O cliente fornece o" at bounding box center [176, 152] width 71 height 11
click at [182, 121] on span "comprar" at bounding box center [180, 121] width 16 height 6
click at [182, 141] on span "obter suporte" at bounding box center [192, 142] width 27 height 6
click at [214, 99] on span "disponibilidade" at bounding box center [208, 100] width 31 height 6
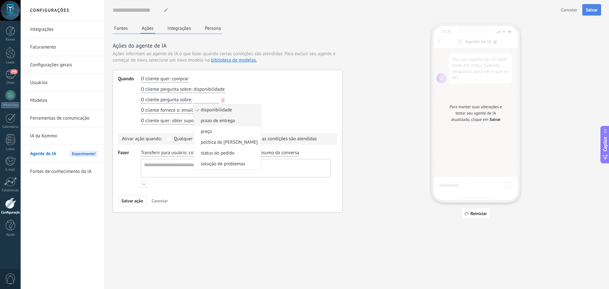
click at [216, 119] on span "prazo de entrega" at bounding box center [218, 121] width 34 height 6
click at [173, 111] on span "O cliente fornece o" at bounding box center [160, 110] width 38 height 6
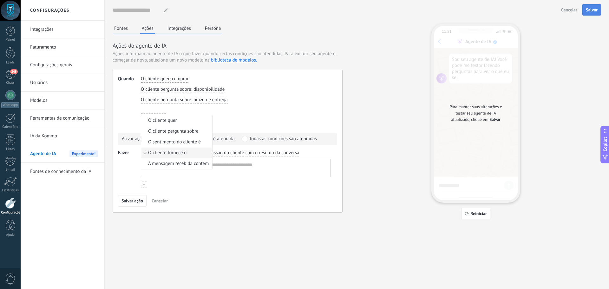
click at [173, 133] on span "O cliente pergunta sobre" at bounding box center [173, 131] width 50 height 6
click at [210, 113] on span "disponibilidade" at bounding box center [208, 110] width 31 height 6
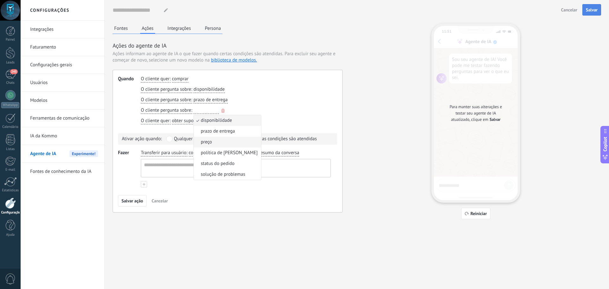
click at [216, 137] on li "preço" at bounding box center [227, 142] width 67 height 11
click at [165, 121] on span "O cliente quer" at bounding box center [155, 121] width 29 height 6
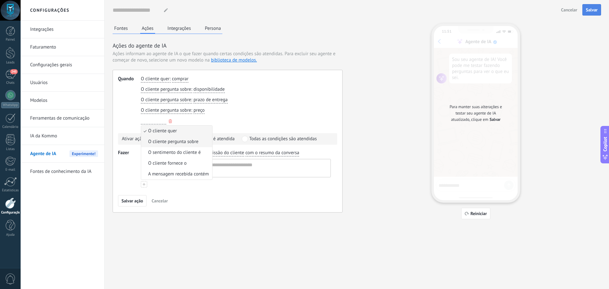
click at [177, 144] on span "O cliente pergunta sobre" at bounding box center [173, 142] width 50 height 6
click at [209, 121] on span "disponibilidade" at bounding box center [208, 121] width 31 height 6
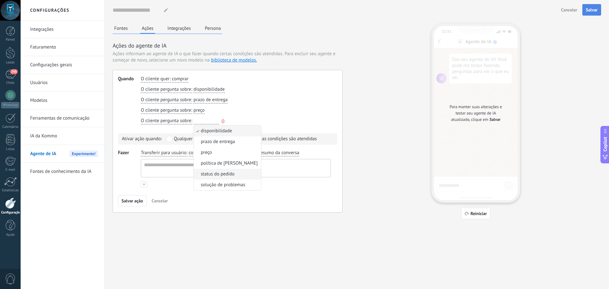
click at [221, 173] on span "status do pedido" at bounding box center [218, 174] width 34 height 6
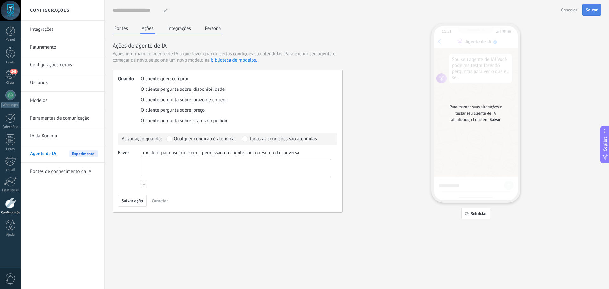
click at [174, 169] on textarea at bounding box center [235, 168] width 188 height 18
click at [171, 139] on span at bounding box center [169, 139] width 6 height 6
drag, startPoint x: 242, startPoint y: 62, endPoint x: 238, endPoint y: 62, distance: 3.5
click at [238, 62] on link "biblioteca de modelos." at bounding box center [234, 60] width 46 height 6
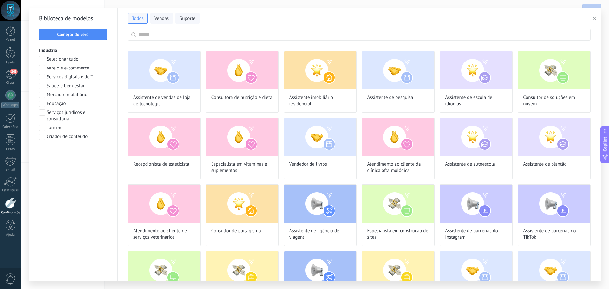
click at [77, 68] on span "Varejo e e-commerce" at bounding box center [68, 68] width 42 height 6
click at [79, 151] on span "Aplicar" at bounding box center [73, 153] width 13 height 4
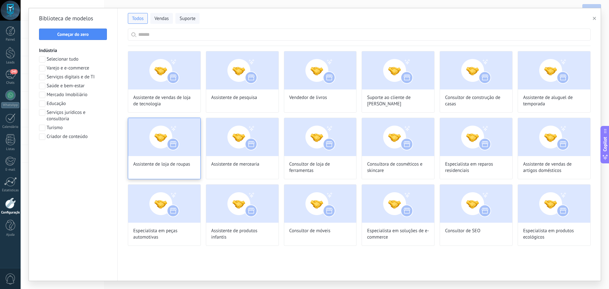
click at [177, 131] on img at bounding box center [164, 137] width 72 height 38
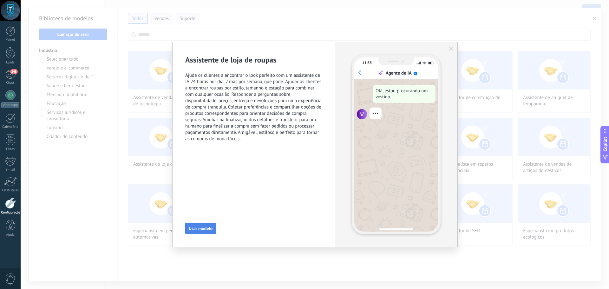
click at [201, 227] on span "Usar modelo" at bounding box center [201, 228] width 24 height 4
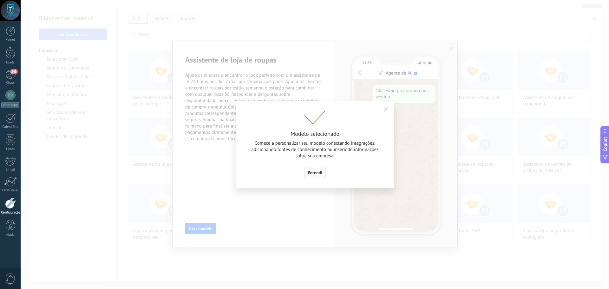
click at [321, 169] on button "Entendi" at bounding box center [315, 172] width 22 height 11
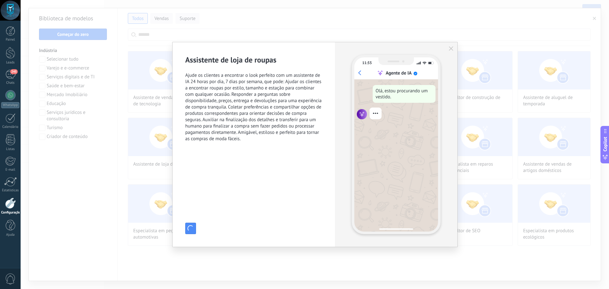
type input "**********"
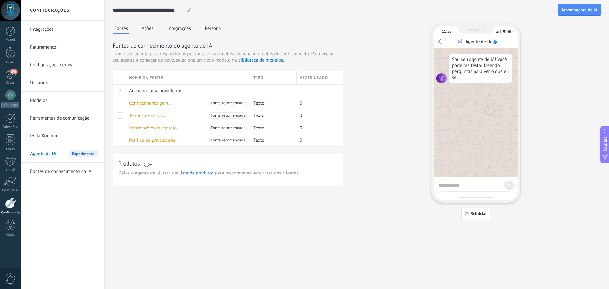
click at [150, 28] on button "Ações" at bounding box center [147, 28] width 15 height 10
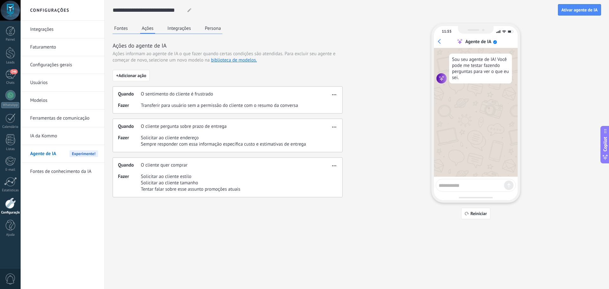
click at [129, 27] on button "Fontes" at bounding box center [121, 28] width 17 height 10
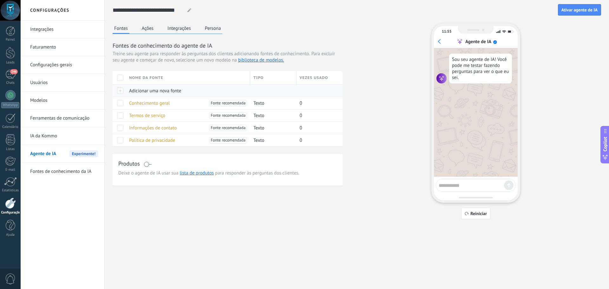
click at [160, 94] on div "Adicionar uma nova fonte" at bounding box center [186, 91] width 121 height 12
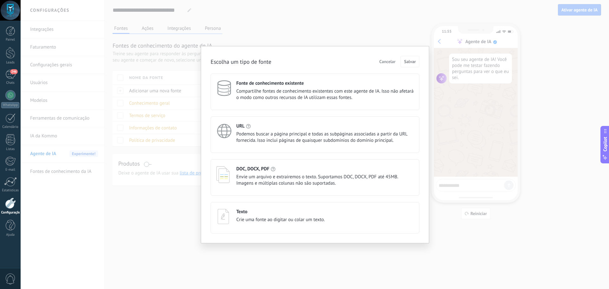
click at [305, 87] on div "Fonte de conhecimento existente Compartilhe fontes de conhecimento existentes c…" at bounding box center [324, 90] width 177 height 21
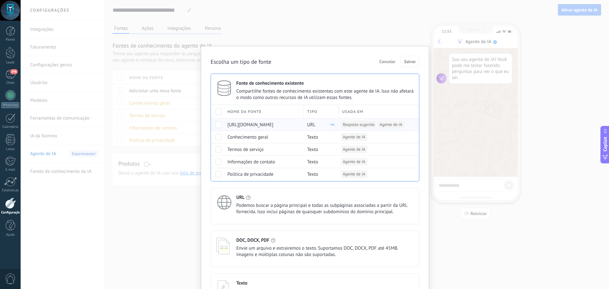
click at [218, 124] on span at bounding box center [218, 124] width 6 height 6
click at [408, 63] on span "Salvar" at bounding box center [410, 61] width 12 height 4
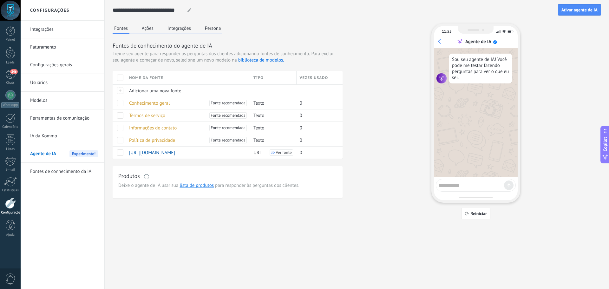
click at [150, 29] on button "Ações" at bounding box center [147, 28] width 15 height 10
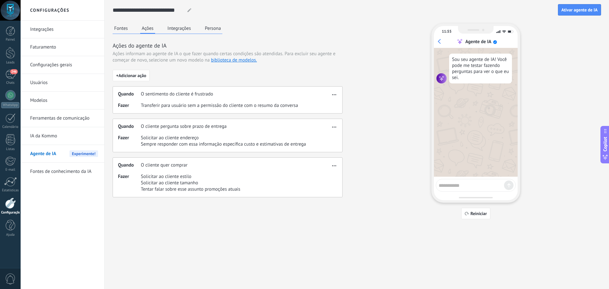
click at [121, 30] on button "Fontes" at bounding box center [121, 28] width 17 height 10
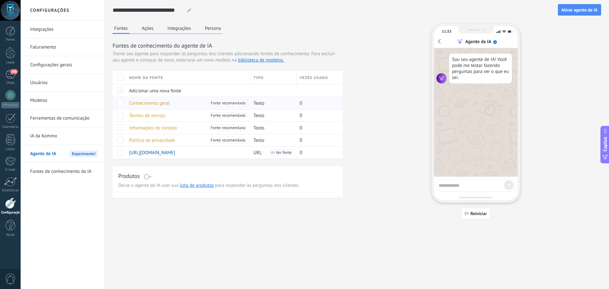
click at [163, 105] on span "Conhecimento geral" at bounding box center [149, 103] width 41 height 6
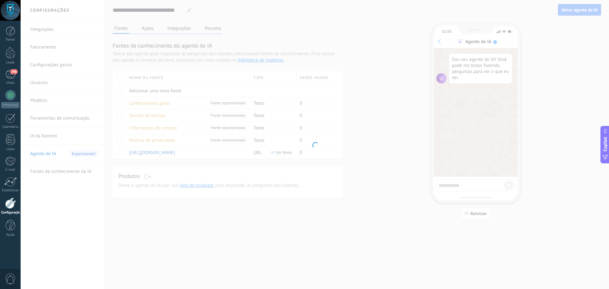
type input "**********"
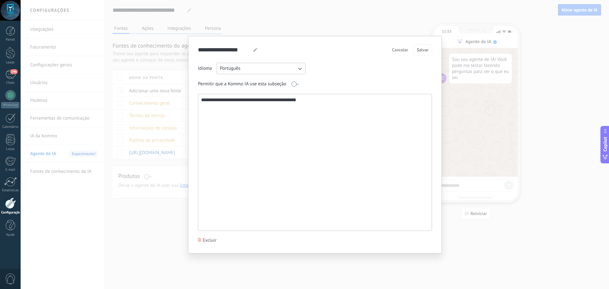
drag, startPoint x: 315, startPoint y: 105, endPoint x: 181, endPoint y: 100, distance: 133.9
click at [180, 100] on div "**********" at bounding box center [315, 144] width 588 height 289
paste textarea "**********"
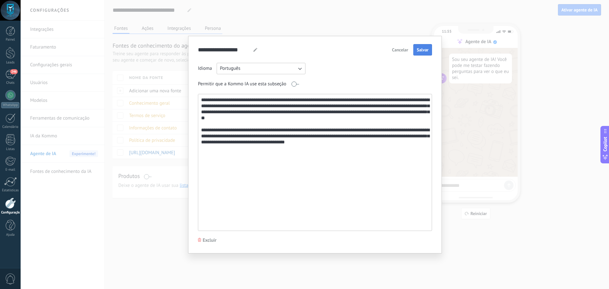
type textarea "**********"
click at [418, 48] on span "Salvar" at bounding box center [423, 50] width 12 height 4
click at [173, 182] on div "**********" at bounding box center [315, 144] width 588 height 289
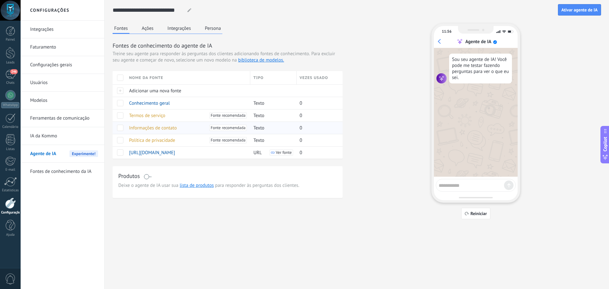
click at [169, 129] on span "Informações de contato" at bounding box center [153, 128] width 48 height 6
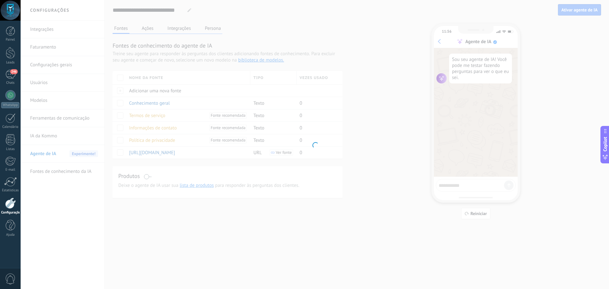
type input "**********"
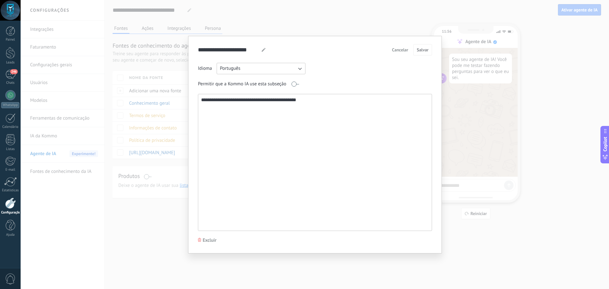
drag, startPoint x: 314, startPoint y: 102, endPoint x: 183, endPoint y: 101, distance: 130.3
click at [183, 101] on div "**********" at bounding box center [315, 144] width 588 height 289
paste textarea "**********"
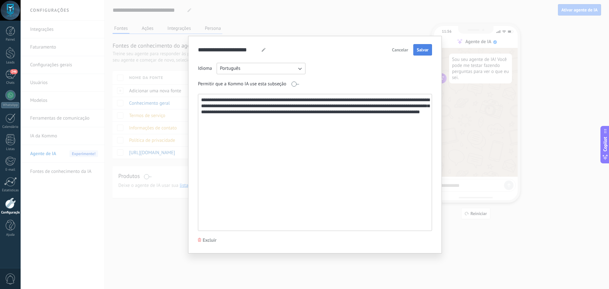
type textarea "**********"
click at [419, 53] on button "Salvar" at bounding box center [422, 49] width 19 height 11
click at [461, 100] on div "**********" at bounding box center [315, 144] width 588 height 289
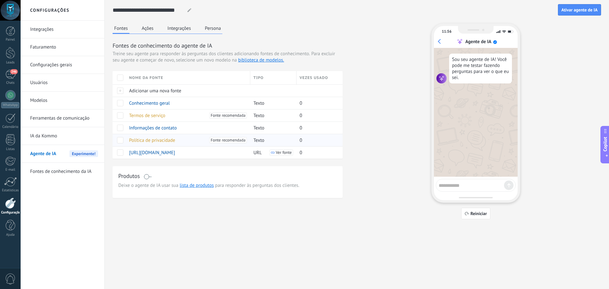
click at [166, 139] on span "Política de privacidade" at bounding box center [152, 140] width 46 height 6
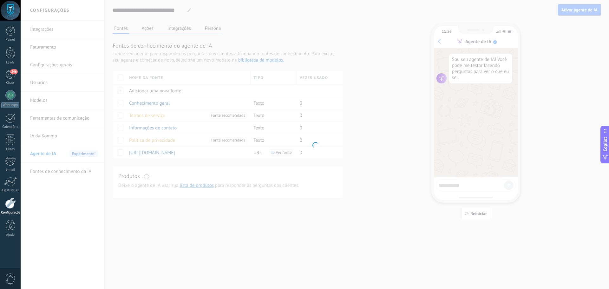
type input "**********"
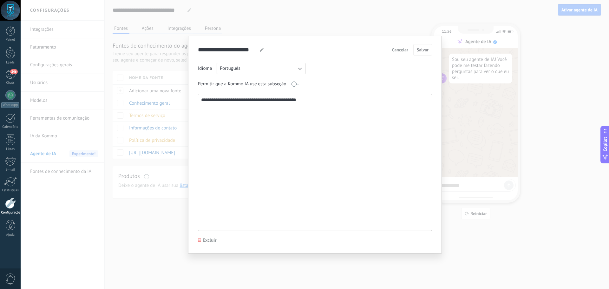
drag, startPoint x: 269, startPoint y: 95, endPoint x: 184, endPoint y: 89, distance: 85.2
click at [184, 89] on div "**********" at bounding box center [315, 144] width 588 height 289
paste textarea "**********"
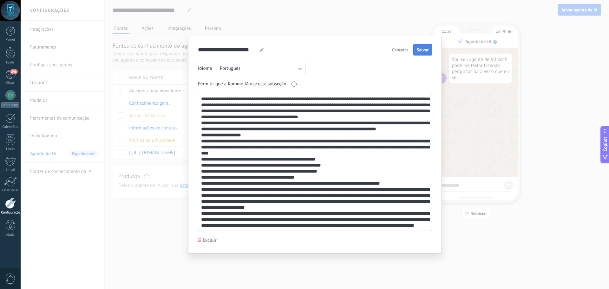
type textarea "**********"
click at [420, 49] on span "Salvar" at bounding box center [423, 50] width 12 height 4
click at [462, 79] on div "**********" at bounding box center [315, 144] width 588 height 289
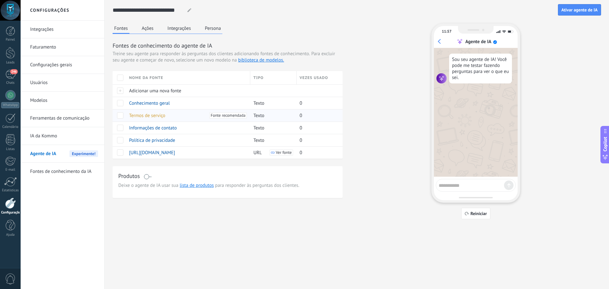
click at [151, 116] on span "Termos de serviço" at bounding box center [147, 116] width 36 height 6
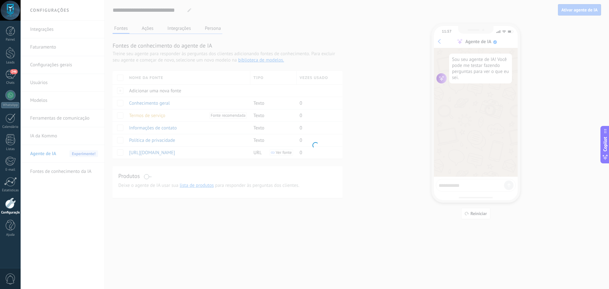
type input "**********"
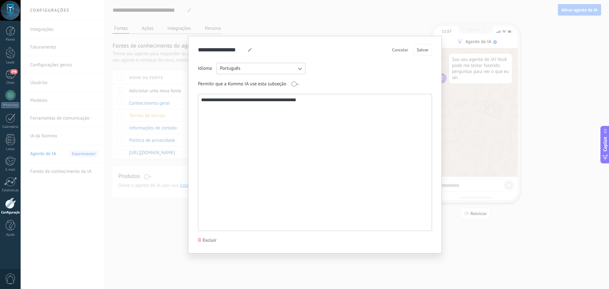
drag, startPoint x: 314, startPoint y: 102, endPoint x: 186, endPoint y: 105, distance: 128.4
click at [186, 105] on div "**********" at bounding box center [315, 144] width 588 height 289
paste textarea "**********"
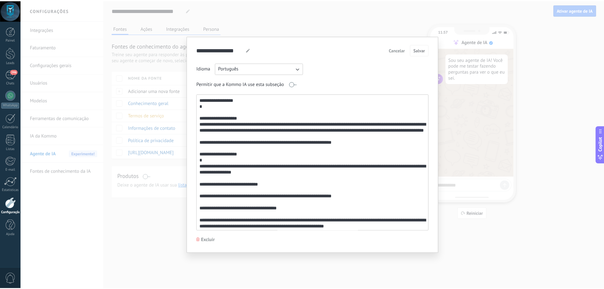
scroll to position [173, 0]
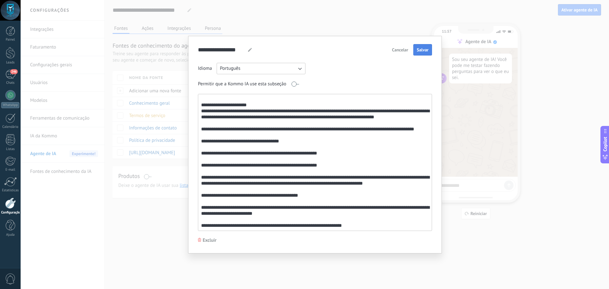
type textarea "**********"
click at [420, 52] on span "Salvar" at bounding box center [423, 50] width 12 height 4
click at [483, 167] on div "**********" at bounding box center [315, 144] width 588 height 289
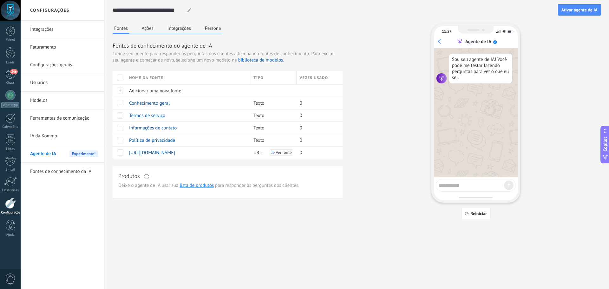
click at [148, 29] on button "Ações" at bounding box center [147, 28] width 15 height 10
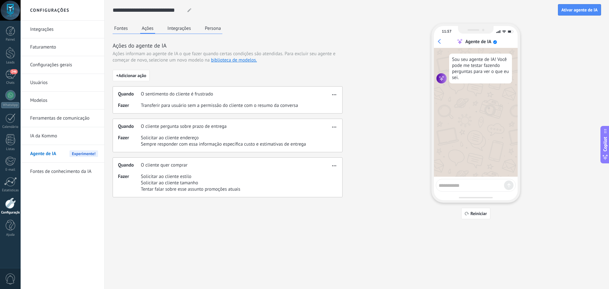
click at [333, 127] on icon "button" at bounding box center [334, 126] width 4 height 1
click at [325, 134] on span "Editar" at bounding box center [324, 136] width 12 height 6
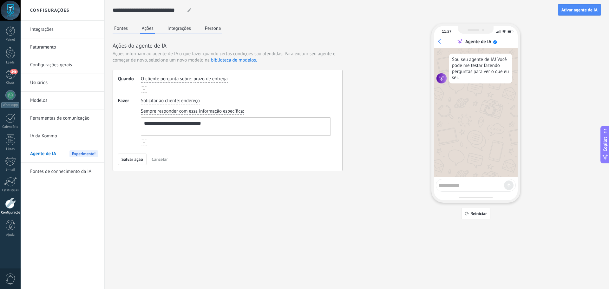
click at [144, 142] on use at bounding box center [144, 142] width 3 height 3
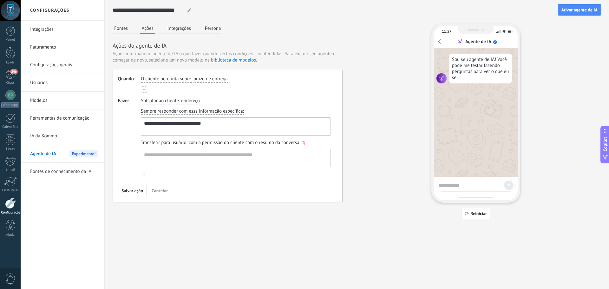
click at [302, 144] on use "button" at bounding box center [303, 143] width 3 height 4
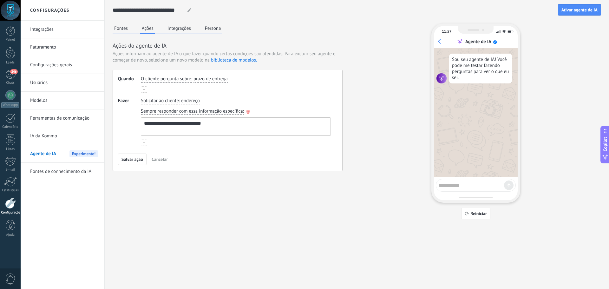
drag, startPoint x: 153, startPoint y: 124, endPoint x: 144, endPoint y: 123, distance: 9.8
click at [144, 123] on textarea "**********" at bounding box center [235, 127] width 188 height 18
drag, startPoint x: 154, startPoint y: 123, endPoint x: 140, endPoint y: 123, distance: 13.9
click at [140, 123] on div "**********" at bounding box center [235, 122] width 192 height 30
type textarea "**********"
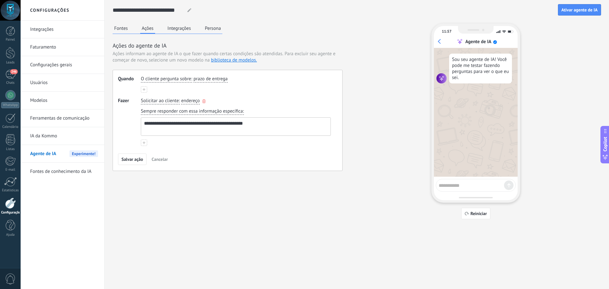
click at [191, 101] on span "endereço" at bounding box center [190, 101] width 19 height 6
click at [261, 125] on textarea "**********" at bounding box center [235, 127] width 188 height 18
click at [138, 156] on button "Salvar ação" at bounding box center [132, 158] width 29 height 11
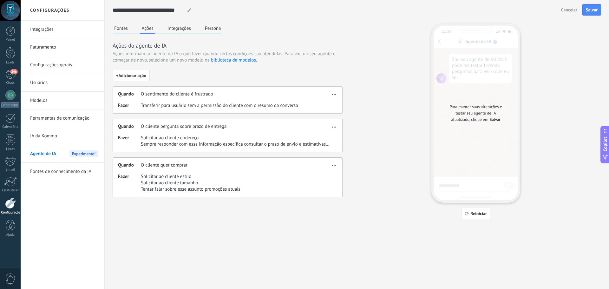
click at [334, 166] on use "button" at bounding box center [334, 165] width 4 height 1
click at [322, 176] on span "Editar" at bounding box center [324, 175] width 12 height 6
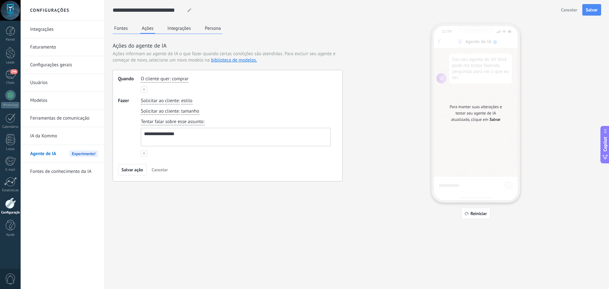
click at [142, 153] on button at bounding box center [144, 153] width 6 height 6
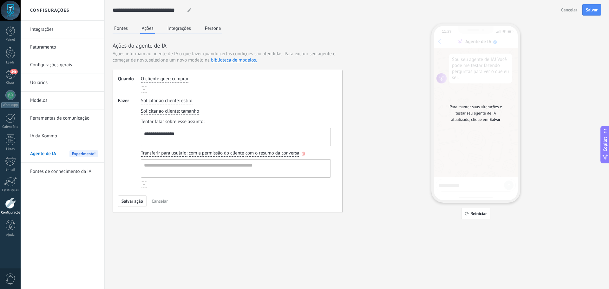
click at [303, 155] on use "button" at bounding box center [303, 154] width 3 height 4
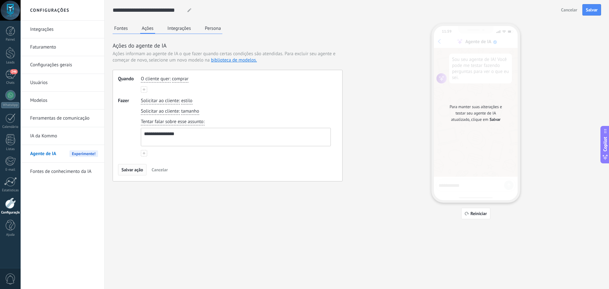
click at [134, 173] on button "Salvar ação" at bounding box center [132, 169] width 29 height 11
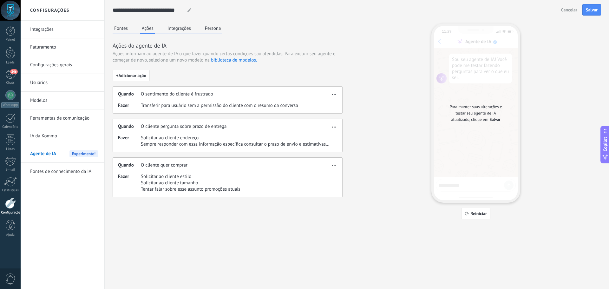
click at [179, 30] on button "Integrações" at bounding box center [179, 28] width 27 height 10
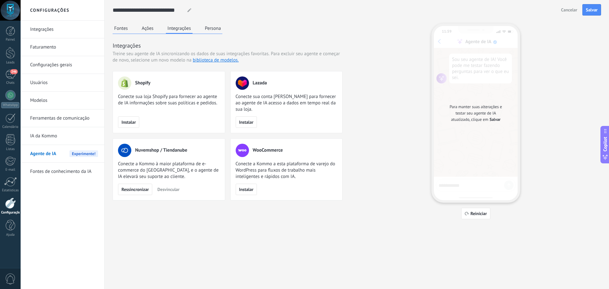
click at [217, 27] on button "Persona" at bounding box center [212, 28] width 19 height 10
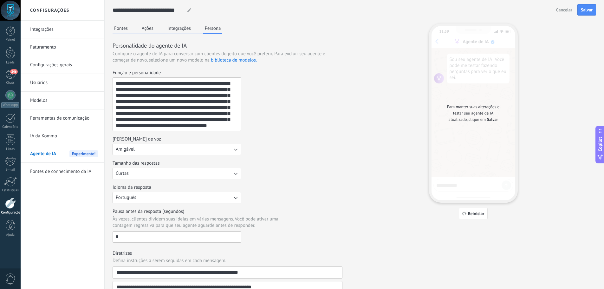
scroll to position [0, 0]
drag, startPoint x: 168, startPoint y: 125, endPoint x: 110, endPoint y: 67, distance: 82.9
click at [110, 67] on div "**********" at bounding box center [354, 207] width 499 height 415
click at [583, 9] on span "Salvar" at bounding box center [587, 10] width 12 height 4
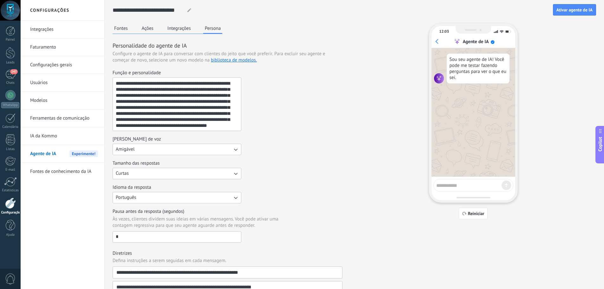
click at [127, 29] on button "Fontes" at bounding box center [121, 28] width 17 height 10
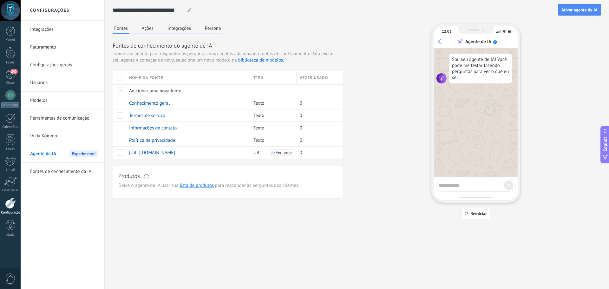
click at [150, 177] on span at bounding box center [148, 176] width 8 height 5
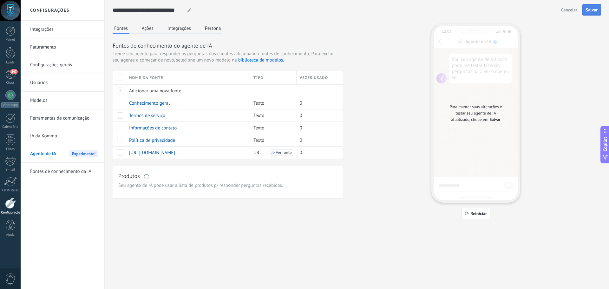
click at [591, 9] on span "Salvar" at bounding box center [592, 10] width 12 height 4
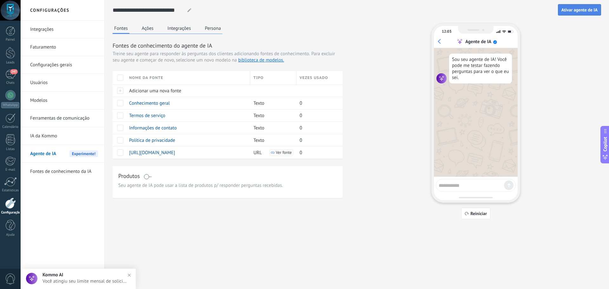
click at [585, 8] on span "Ativar agente de IA" at bounding box center [579, 10] width 36 height 4
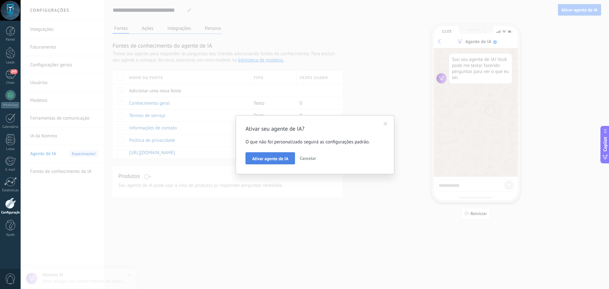
click at [279, 157] on span "Ativar agente de IA" at bounding box center [270, 158] width 36 height 4
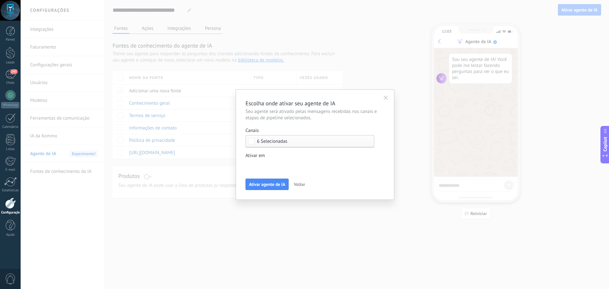
click at [0, 0] on div "Incoming leads Nova consulta Qualificado Orçamento enviado Pedido realizado Ped…" at bounding box center [0, 0] width 0 height 0
click at [303, 158] on div at bounding box center [315, 144] width 588 height 289
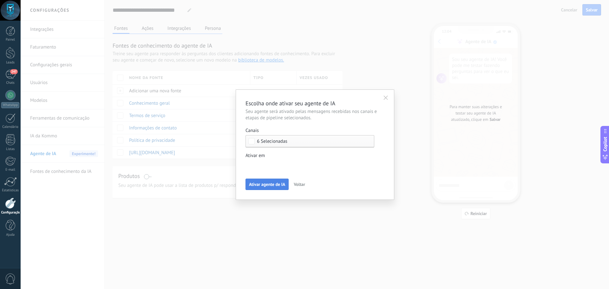
click at [269, 186] on span "Ativar agente de IA" at bounding box center [267, 184] width 36 height 4
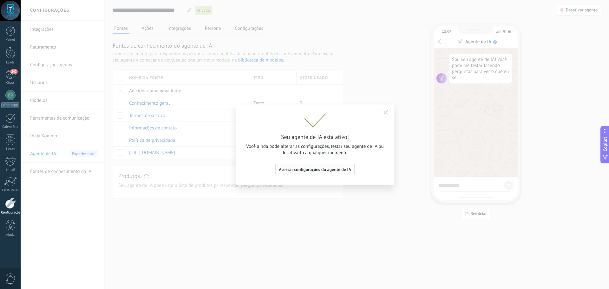
click at [333, 171] on span "Acessar configurações do agente de IA" at bounding box center [315, 169] width 72 height 4
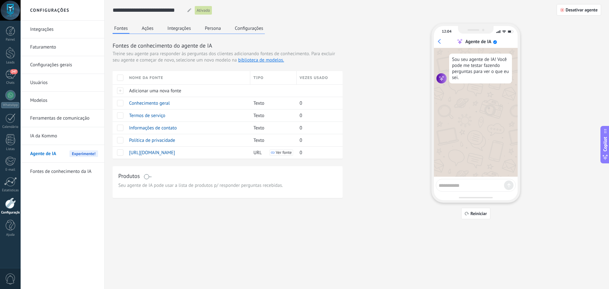
click at [211, 27] on button "Persona" at bounding box center [212, 28] width 19 height 10
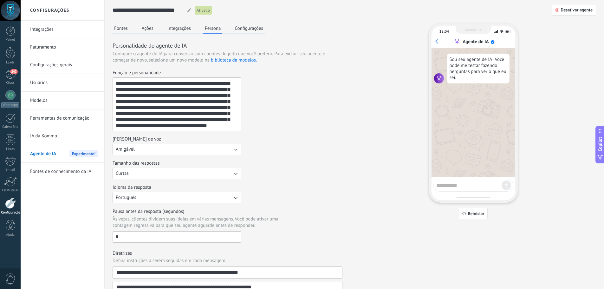
click at [192, 30] on button "Integrações" at bounding box center [179, 28] width 27 height 10
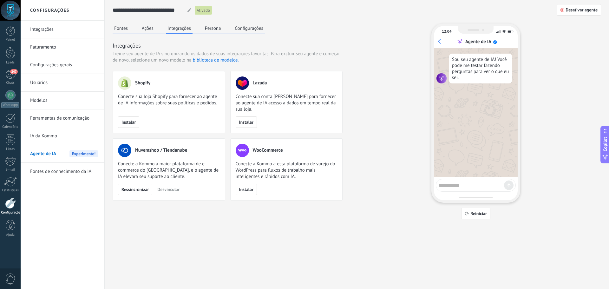
click at [154, 27] on button "Ações" at bounding box center [147, 28] width 15 height 10
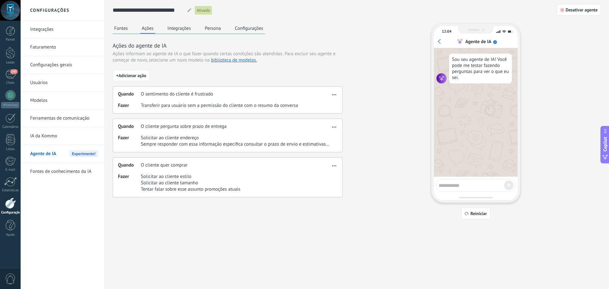
click at [129, 28] on div "Fontes Ações Integrações Persona Configurações" at bounding box center [189, 28] width 152 height 10
click at [63, 170] on link "Fontes de conhecimento da IA" at bounding box center [64, 172] width 68 height 18
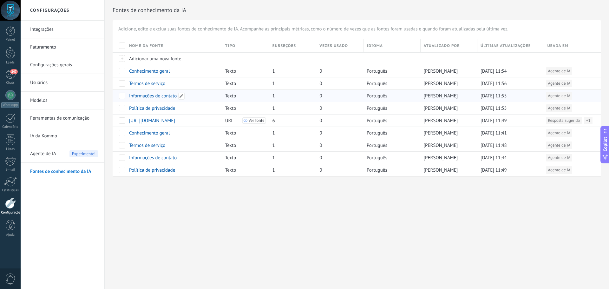
click at [152, 96] on span "Informações de contato" at bounding box center [153, 96] width 48 height 6
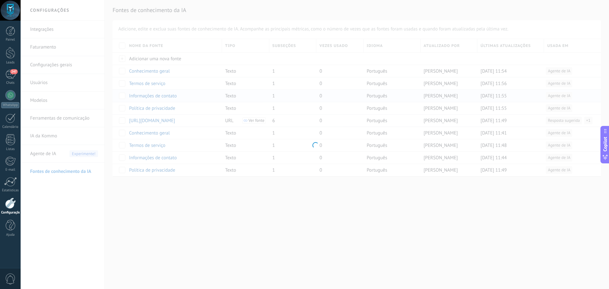
type input "**********"
type textarea "**********"
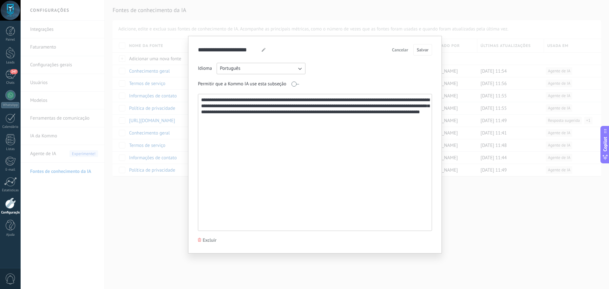
click at [424, 19] on div "**********" at bounding box center [315, 144] width 588 height 289
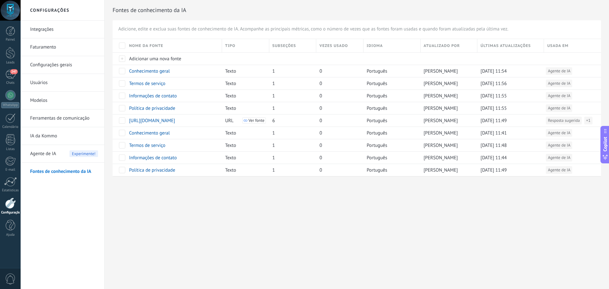
click at [66, 31] on link "Integrações" at bounding box center [64, 30] width 68 height 18
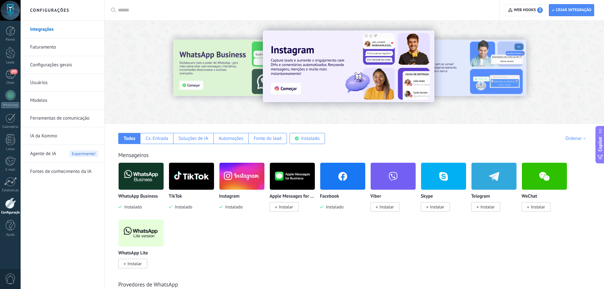
click at [66, 45] on link "Faturamento" at bounding box center [64, 47] width 68 height 18
click at [58, 47] on link "Faturamento" at bounding box center [64, 47] width 68 height 18
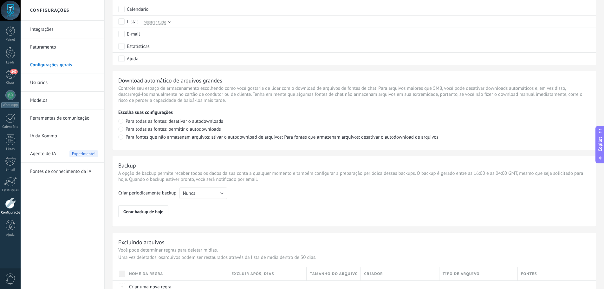
scroll to position [308, 0]
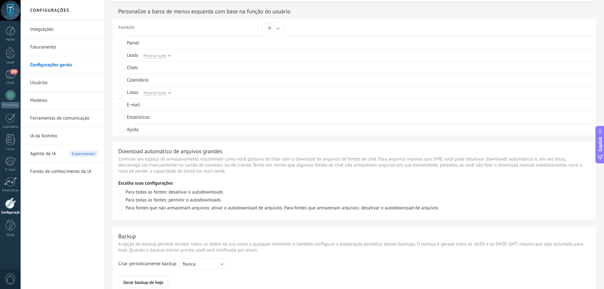
click at [78, 29] on link "Integrações" at bounding box center [64, 30] width 68 height 18
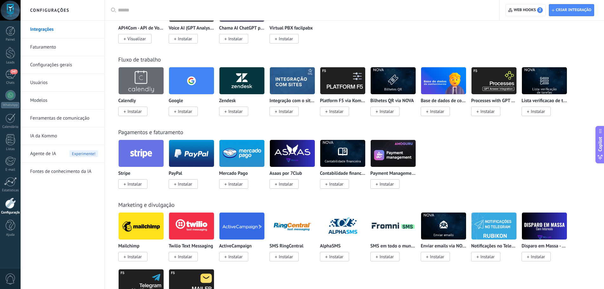
scroll to position [761, 0]
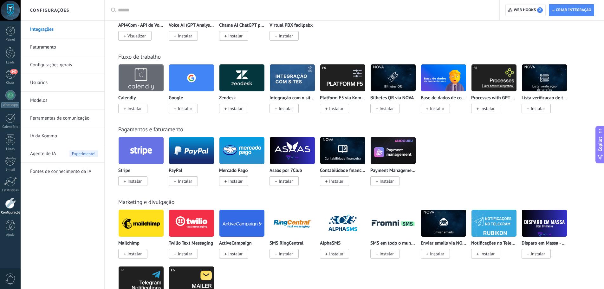
click at [234, 180] on span "Instalar" at bounding box center [235, 181] width 14 height 6
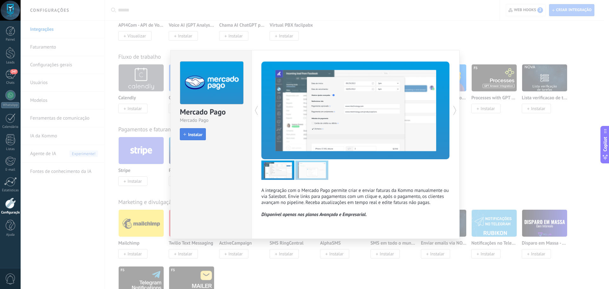
click at [200, 134] on span "Instalar" at bounding box center [195, 134] width 14 height 4
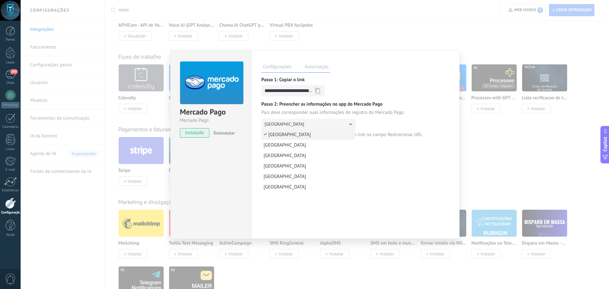
click at [312, 124] on button "Argentina" at bounding box center [308, 124] width 94 height 11
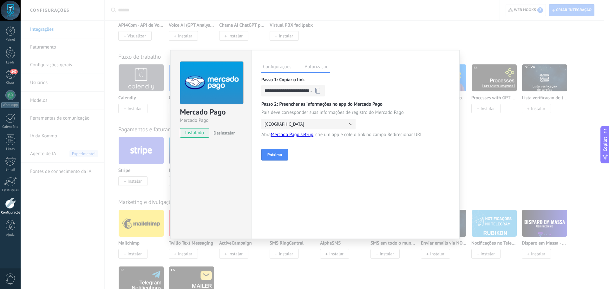
click at [274, 146] on div "**********" at bounding box center [355, 119] width 188 height 84
click at [322, 69] on label "Autorização" at bounding box center [316, 67] width 27 height 9
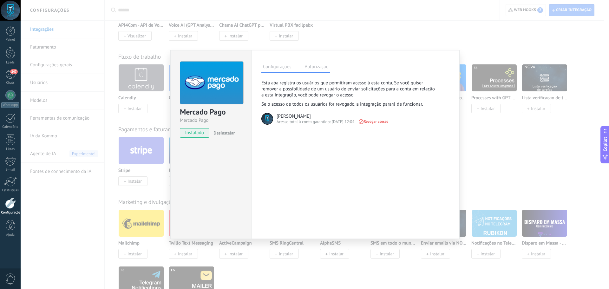
click at [281, 71] on label "Configurações" at bounding box center [276, 67] width 31 height 9
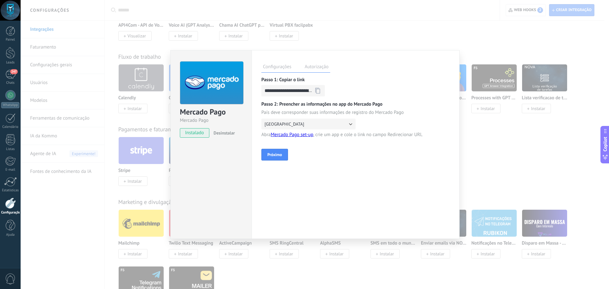
click at [309, 68] on label "Autorização" at bounding box center [316, 67] width 27 height 9
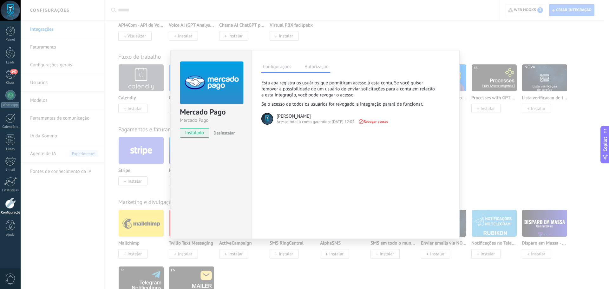
click at [287, 70] on label "Configurações" at bounding box center [276, 67] width 31 height 9
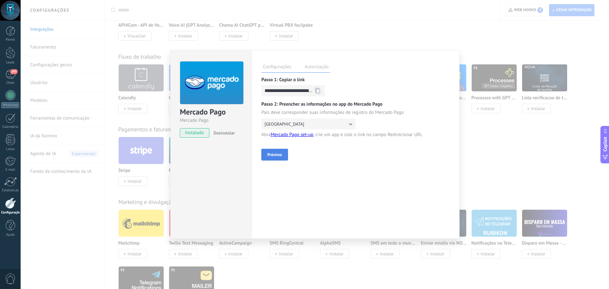
click at [277, 157] on span "Próximo" at bounding box center [274, 154] width 15 height 5
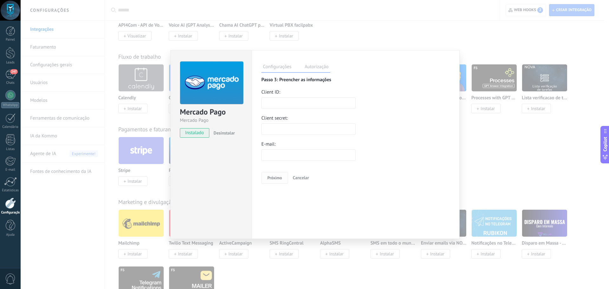
click at [275, 101] on input "text" at bounding box center [308, 102] width 94 height 11
paste input "**********"
type input "**********"
click at [271, 129] on input "text" at bounding box center [308, 128] width 94 height 11
paste input "**********"
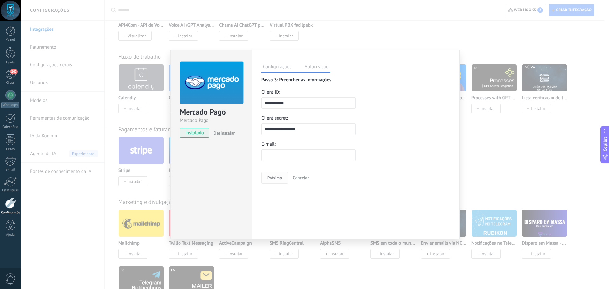
type input "**********"
click at [276, 154] on input "text" at bounding box center [308, 154] width 94 height 11
click at [294, 154] on input "**********" at bounding box center [308, 154] width 94 height 11
type input "**********"
click at [269, 179] on span "Próximo" at bounding box center [274, 177] width 15 height 5
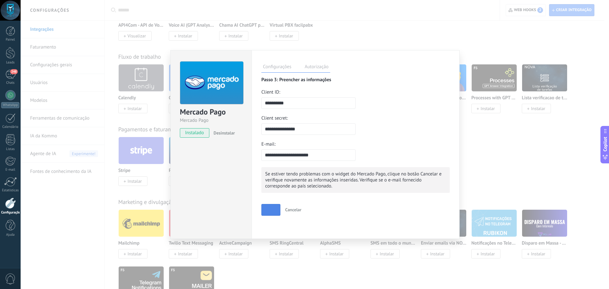
click at [314, 65] on label "Autorização" at bounding box center [316, 67] width 27 height 9
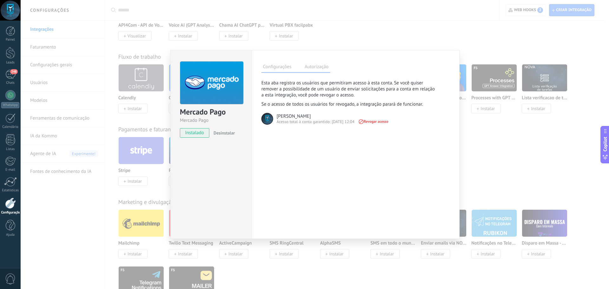
click at [277, 67] on label "Configurações" at bounding box center [276, 67] width 31 height 9
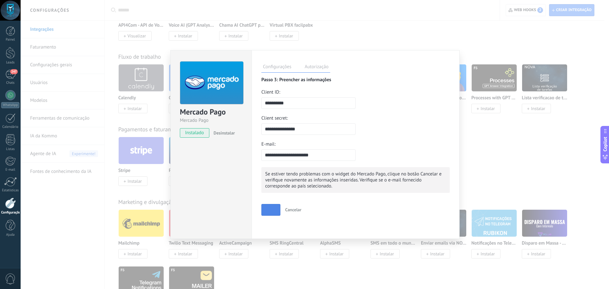
drag, startPoint x: 312, startPoint y: 131, endPoint x: 250, endPoint y: 132, distance: 61.2
click at [250, 132] on div "**********" at bounding box center [314, 144] width 289 height 189
paste input "text"
type input "**********"
drag, startPoint x: 274, startPoint y: 207, endPoint x: 265, endPoint y: 179, distance: 29.9
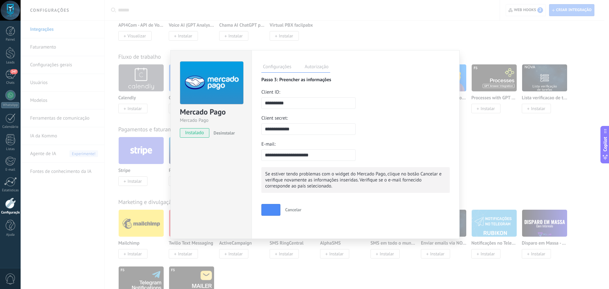
click at [265, 179] on div "**********" at bounding box center [355, 146] width 188 height 139
click at [315, 134] on div "**********" at bounding box center [355, 135] width 188 height 116
click at [314, 132] on input "**********" at bounding box center [308, 128] width 94 height 11
drag, startPoint x: 296, startPoint y: 104, endPoint x: 234, endPoint y: 106, distance: 62.2
click at [234, 106] on div "**********" at bounding box center [314, 144] width 289 height 189
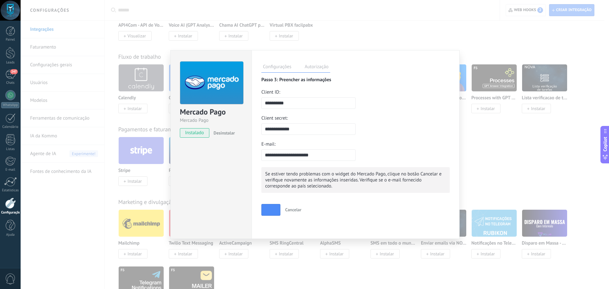
paste input "******"
type input "**********"
drag, startPoint x: 303, startPoint y: 128, endPoint x: 240, endPoint y: 129, distance: 62.8
click at [240, 129] on div "**********" at bounding box center [314, 144] width 289 height 189
paste input "**********"
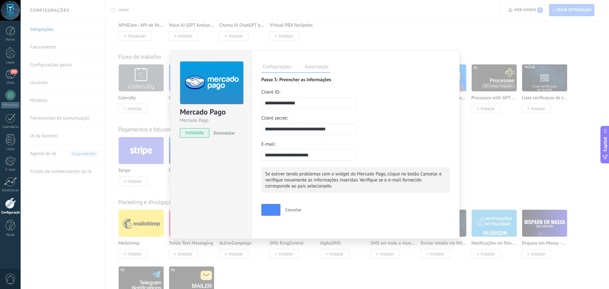
type input "**********"
click at [333, 143] on div "E-mail:" at bounding box center [308, 144] width 94 height 6
click at [269, 209] on span "button" at bounding box center [270, 209] width 3 height 3
click at [291, 207] on div "Cancelar" at bounding box center [293, 209] width 26 height 15
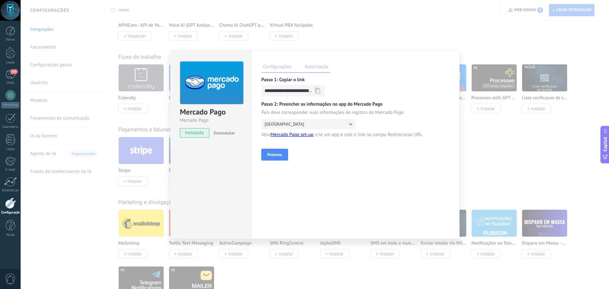
click at [307, 66] on label "Autorização" at bounding box center [316, 67] width 27 height 9
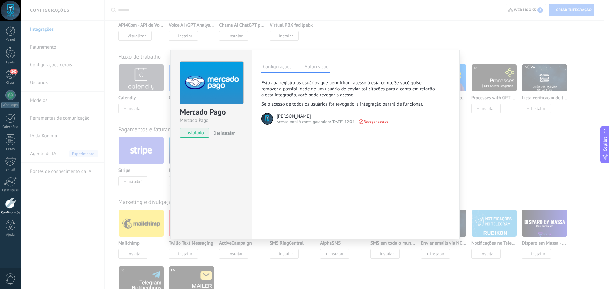
click at [279, 67] on label "Configurações" at bounding box center [276, 67] width 31 height 9
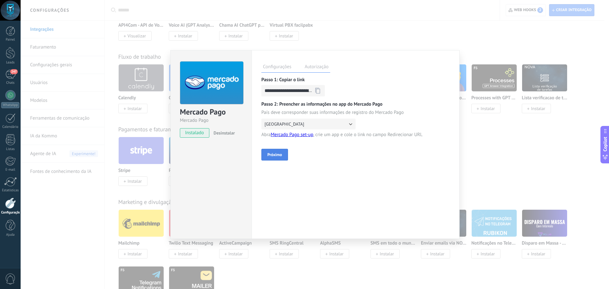
click at [272, 154] on span "Próximo" at bounding box center [274, 154] width 15 height 5
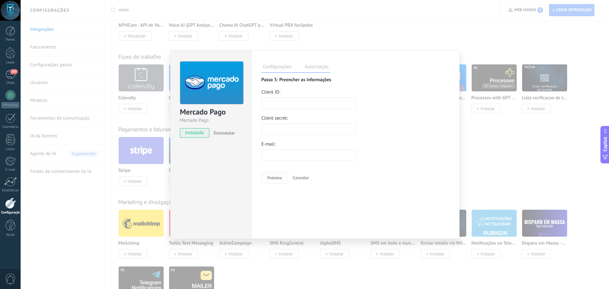
click at [275, 128] on input "text" at bounding box center [308, 128] width 94 height 11
paste input "**********"
type input "**********"
click at [284, 102] on input "text" at bounding box center [308, 102] width 94 height 11
paste input "**********"
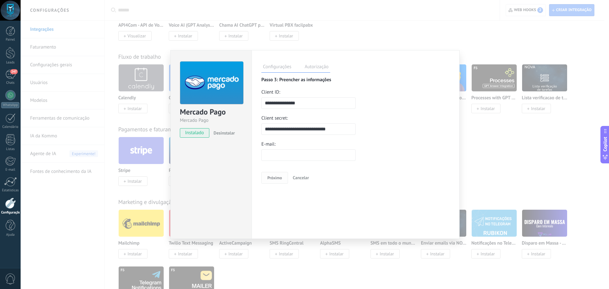
type input "**********"
click at [282, 158] on input "text" at bounding box center [308, 154] width 94 height 11
click at [294, 158] on input "**********" at bounding box center [308, 154] width 94 height 11
type input "**********"
click at [277, 175] on span "Próximo" at bounding box center [274, 177] width 15 height 5
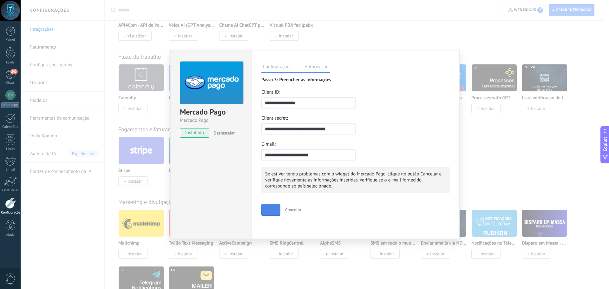
click at [231, 133] on span "Desinstalar" at bounding box center [223, 133] width 21 height 6
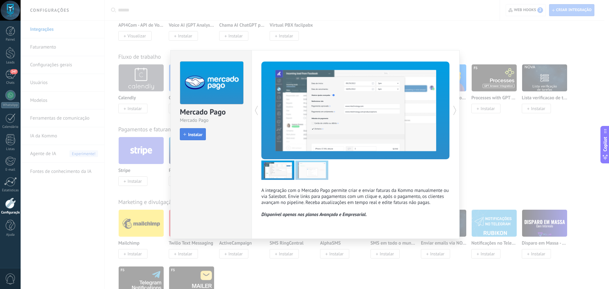
click at [195, 136] on span "Instalar" at bounding box center [195, 134] width 14 height 4
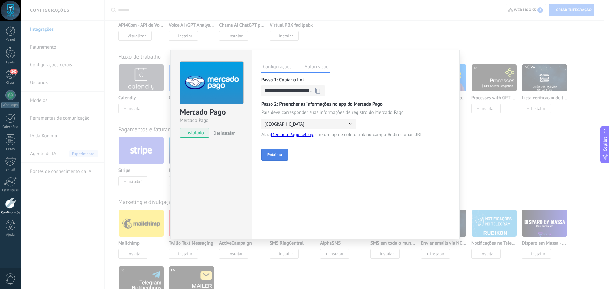
click at [277, 153] on span "Próximo" at bounding box center [274, 154] width 15 height 5
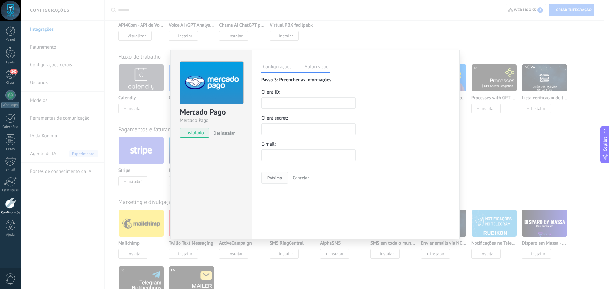
click at [273, 101] on input "text" at bounding box center [308, 102] width 94 height 11
paste input "**********"
type input "**********"
click at [276, 132] on input "text" at bounding box center [308, 128] width 94 height 11
paste input "**********"
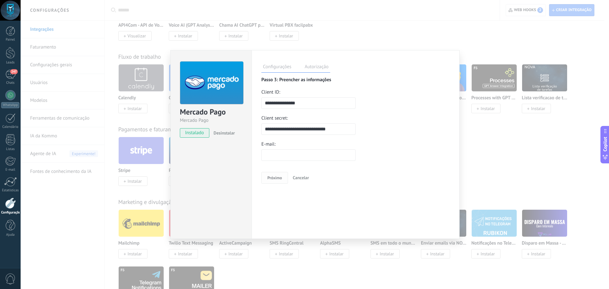
type input "**********"
click at [286, 155] on input "text" at bounding box center [308, 154] width 94 height 11
click at [294, 157] on input "**********" at bounding box center [308, 154] width 94 height 11
click at [285, 160] on input "**********" at bounding box center [308, 154] width 94 height 11
type input "**********"
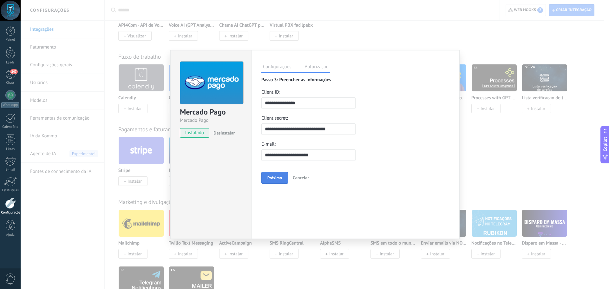
click at [277, 178] on span "Próximo" at bounding box center [274, 177] width 15 height 5
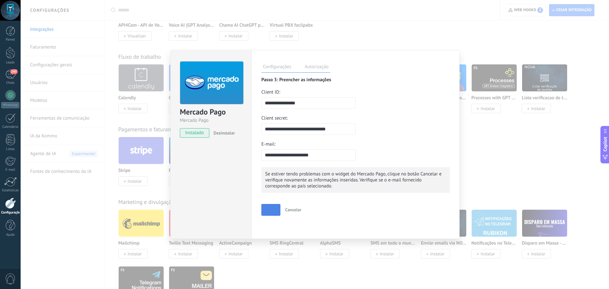
click at [309, 64] on label "Autorização" at bounding box center [316, 67] width 27 height 9
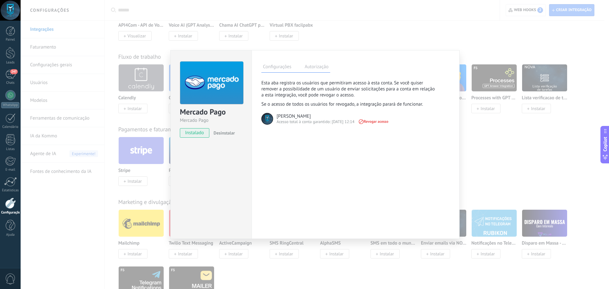
click at [279, 68] on label "Configurações" at bounding box center [276, 67] width 31 height 9
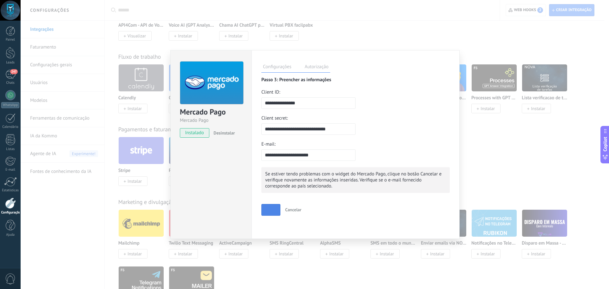
click at [235, 163] on div "Mercado Pago Mercado Pago instalado Desinstalar" at bounding box center [210, 144] width 81 height 189
click at [239, 183] on div "Mercado Pago Mercado Pago instalado Desinstalar" at bounding box center [210, 144] width 81 height 189
click at [339, 36] on div "**********" at bounding box center [315, 144] width 588 height 289
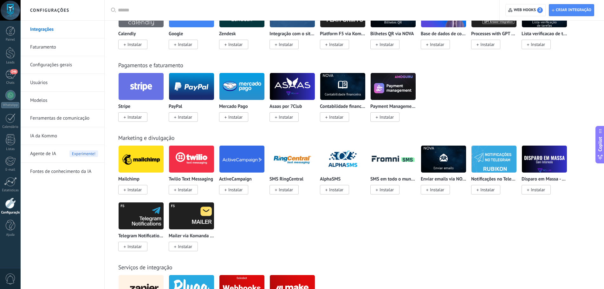
scroll to position [824, 0]
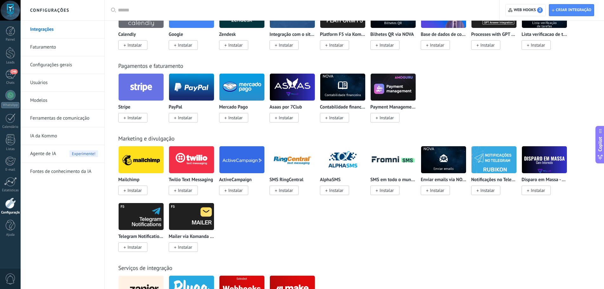
click at [237, 118] on span "Instalar" at bounding box center [235, 118] width 14 height 6
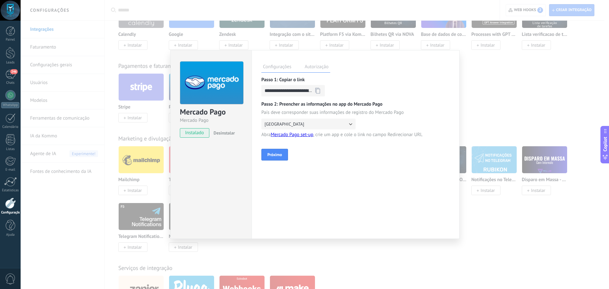
click at [320, 90] on icon at bounding box center [317, 91] width 5 height 6
click at [278, 151] on button "Próximo" at bounding box center [274, 155] width 27 height 12
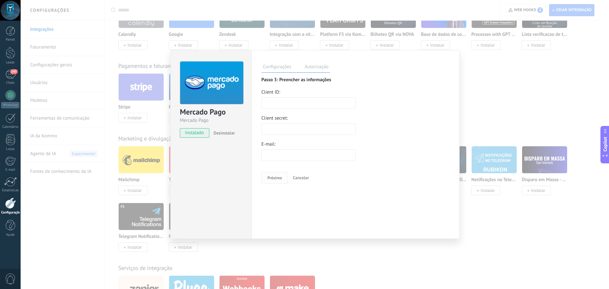
click at [286, 101] on input "text" at bounding box center [308, 102] width 94 height 11
paste input "**********"
type input "**********"
click at [281, 128] on input "text" at bounding box center [308, 128] width 94 height 11
paste input "**********"
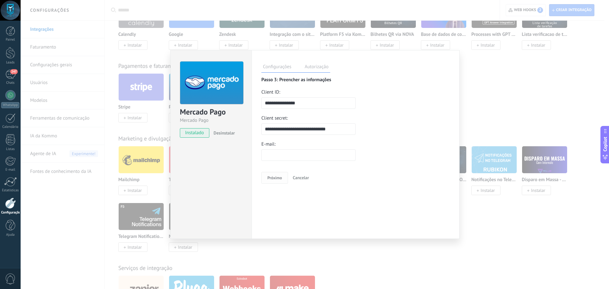
type input "**********"
click at [283, 155] on input "text" at bounding box center [308, 154] width 94 height 11
click at [294, 156] on input "**********" at bounding box center [308, 154] width 94 height 11
type input "**********"
click at [273, 177] on span "Próximo" at bounding box center [274, 177] width 15 height 5
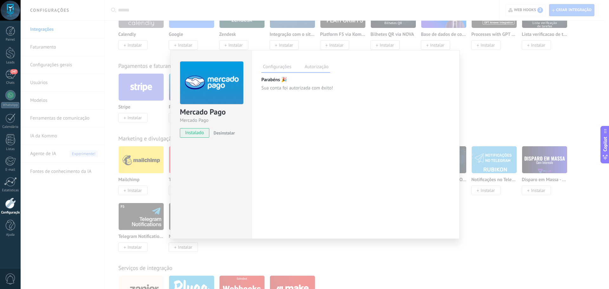
click at [317, 69] on label "Autorização" at bounding box center [316, 67] width 27 height 9
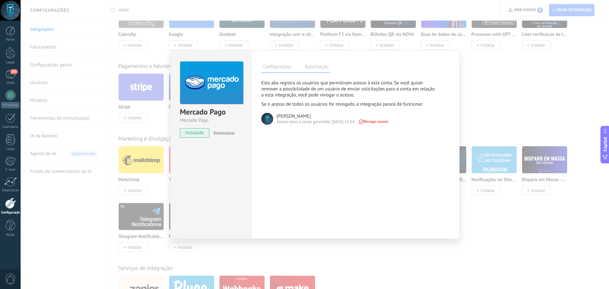
click at [283, 68] on label "Configurações" at bounding box center [276, 67] width 31 height 9
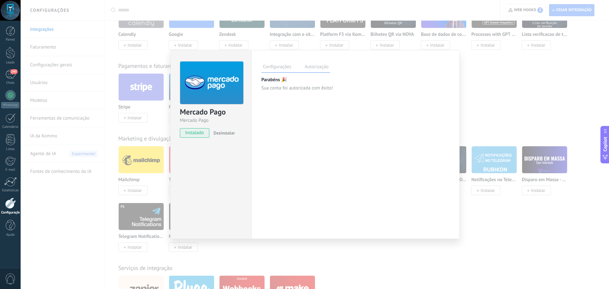
click at [484, 96] on div "**********" at bounding box center [315, 144] width 588 height 289
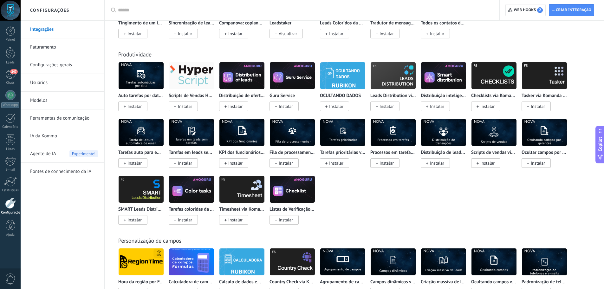
scroll to position [1675, 0]
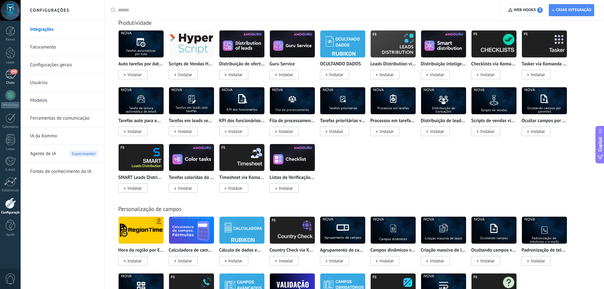
click at [10, 75] on div "247" at bounding box center [10, 74] width 10 height 9
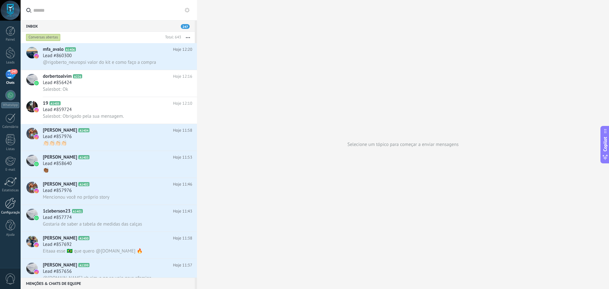
click at [10, 203] on div at bounding box center [10, 203] width 11 height 11
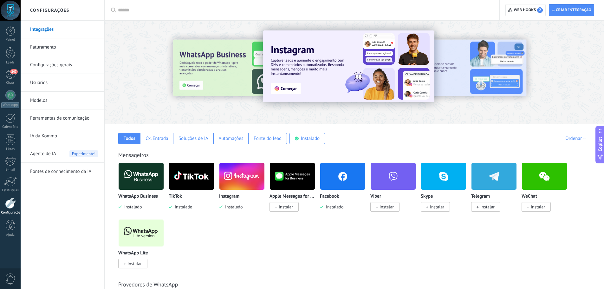
click at [49, 155] on span "Agente de IA" at bounding box center [43, 154] width 26 height 18
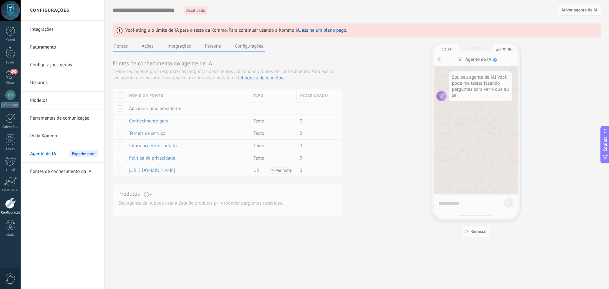
click at [56, 133] on link "IA da Kommo" at bounding box center [64, 136] width 68 height 18
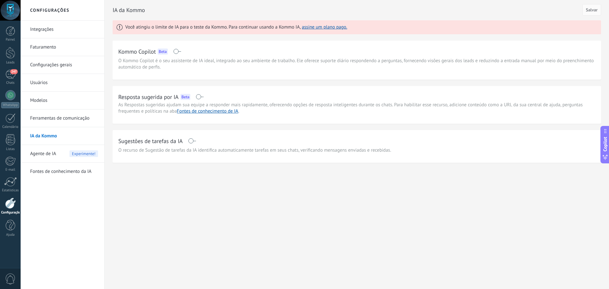
click at [57, 116] on link "Ferramentas de comunicação" at bounding box center [64, 118] width 68 height 18
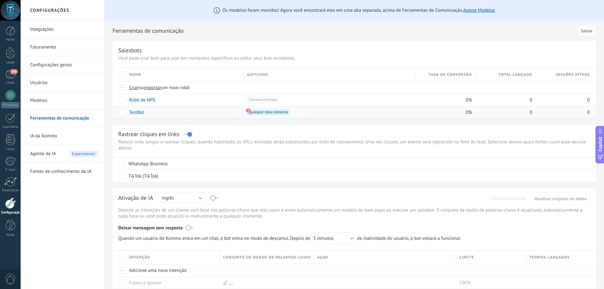
click at [248, 111] on use at bounding box center [248, 110] width 4 height 4
click at [256, 112] on span "Qualquer nova conversa +0" at bounding box center [268, 112] width 42 height 6
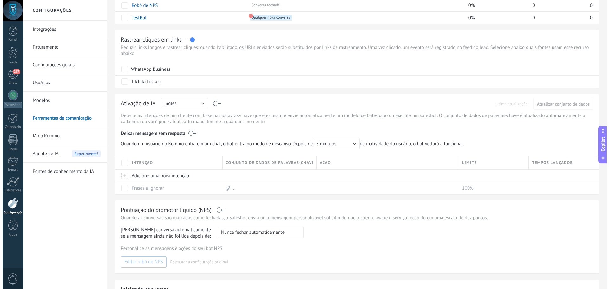
scroll to position [95, 0]
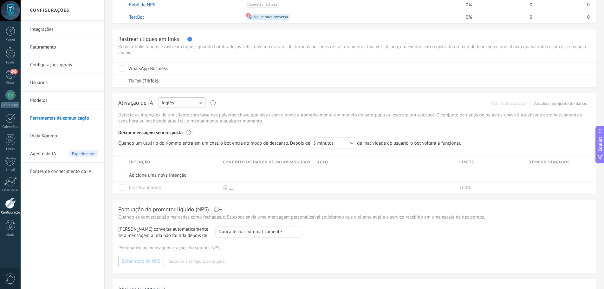
click at [193, 103] on button "Inglês" at bounding box center [182, 102] width 47 height 10
click at [182, 136] on span "Português" at bounding box center [179, 136] width 49 height 6
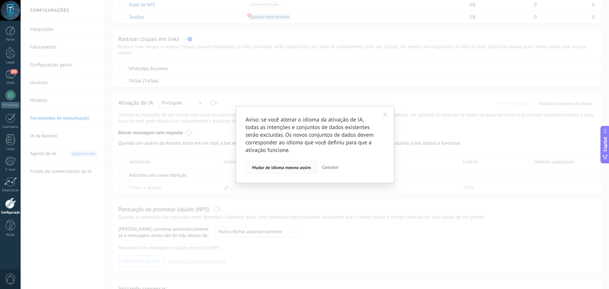
click at [300, 169] on span "Mudar de idioma mesmo assim" at bounding box center [281, 167] width 59 height 4
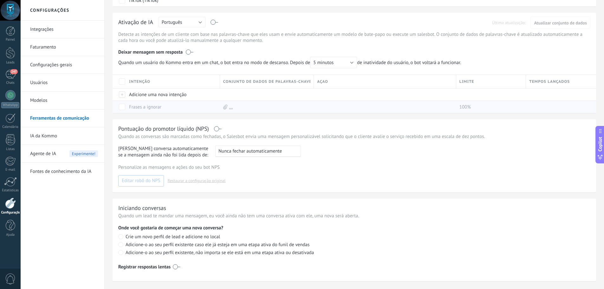
scroll to position [189, 0]
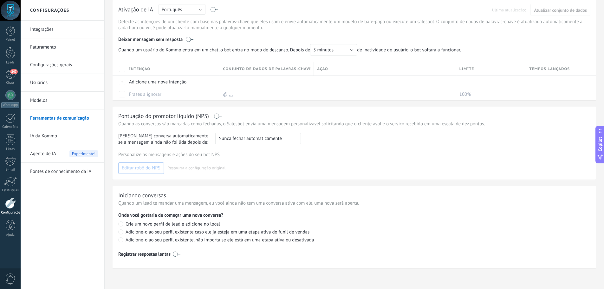
click at [68, 85] on link "Usuários" at bounding box center [64, 83] width 68 height 18
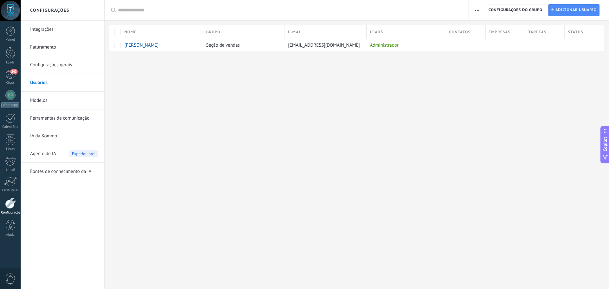
click at [65, 66] on link "Configurações gerais" at bounding box center [64, 65] width 68 height 18
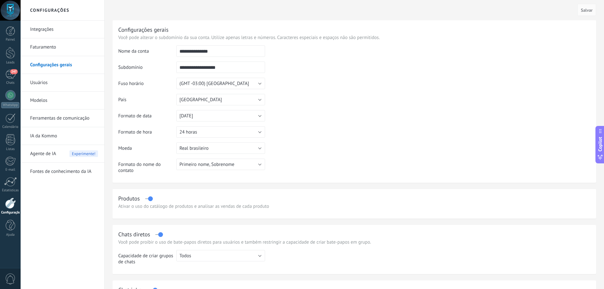
click at [196, 67] on input "**********" at bounding box center [220, 67] width 89 height 11
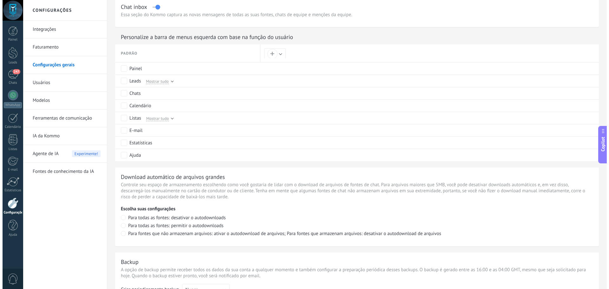
scroll to position [245, 0]
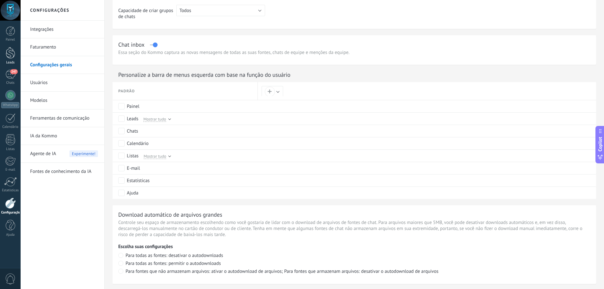
click at [12, 54] on div at bounding box center [11, 53] width 10 height 12
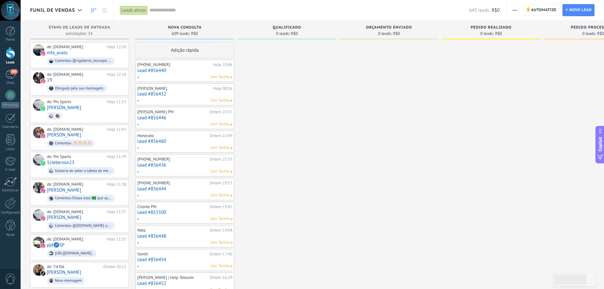
click at [190, 75] on div "Sem Tarefas" at bounding box center [183, 77] width 93 height 6
click at [152, 70] on link "Lead #856440" at bounding box center [184, 70] width 95 height 5
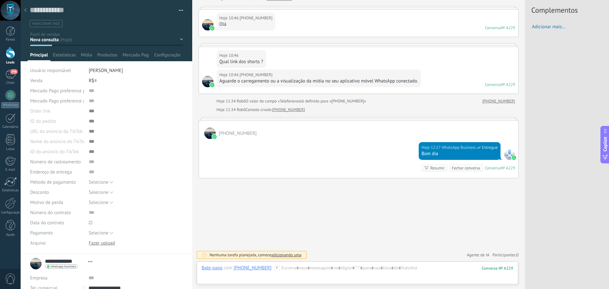
scroll to position [58, 0]
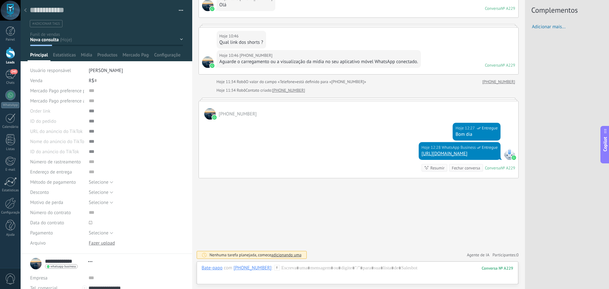
click at [306, 205] on div "Buscar Carregar mais Hoje Hoje 10:46 Robô Lead criado: Lead #856440 Hoje 10:46 …" at bounding box center [358, 115] width 333 height 347
click at [11, 72] on span "245" at bounding box center [13, 71] width 7 height 5
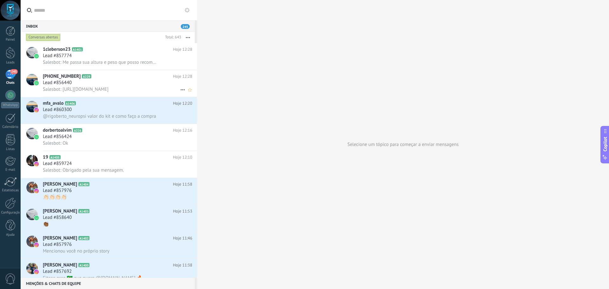
click at [116, 82] on div "Lead #856440" at bounding box center [117, 83] width 149 height 6
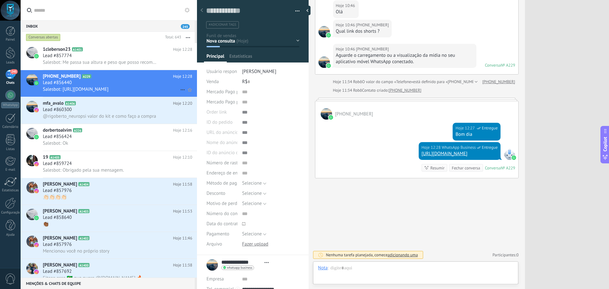
scroll to position [10, 0]
click at [99, 109] on div "Lead #860300" at bounding box center [117, 110] width 149 height 6
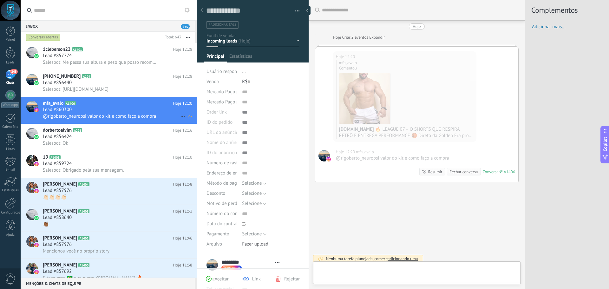
type textarea "**********"
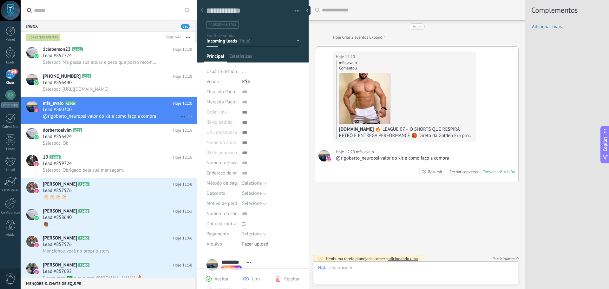
scroll to position [4, 0]
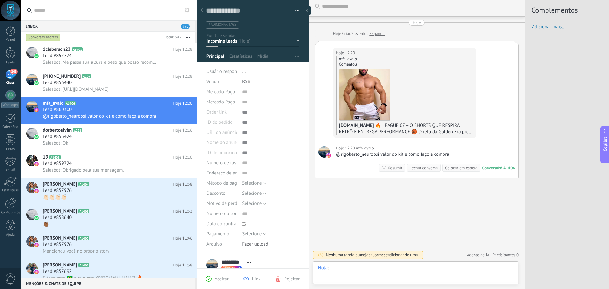
click at [359, 267] on div at bounding box center [415, 274] width 195 height 19
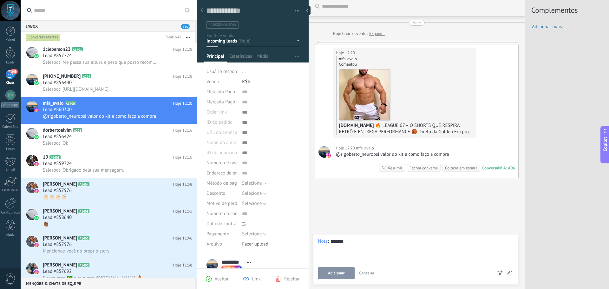
click at [345, 275] on button "Adicionar" at bounding box center [336, 273] width 36 height 12
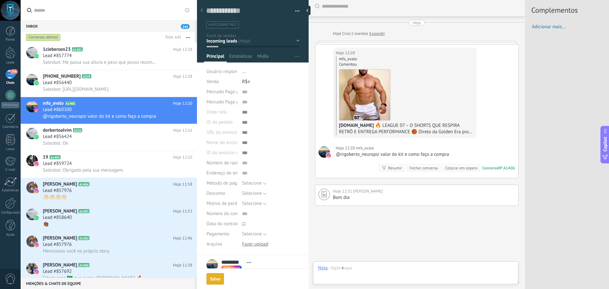
scroll to position [31, 0]
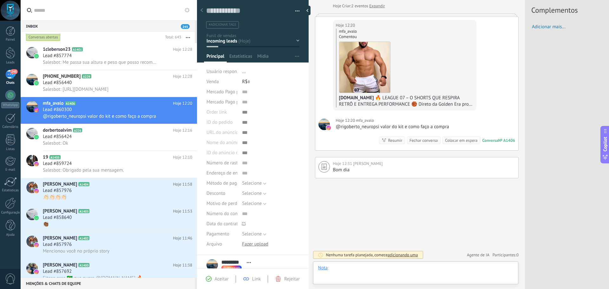
click at [355, 270] on div at bounding box center [415, 274] width 195 height 19
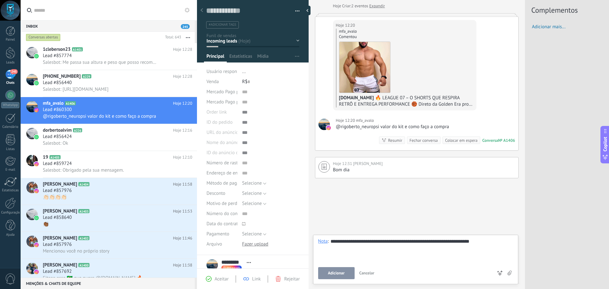
click at [341, 275] on span "Adicionar" at bounding box center [336, 273] width 17 height 4
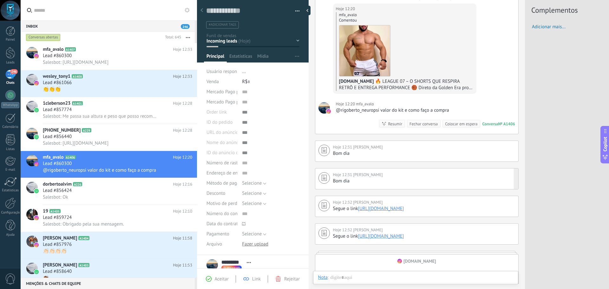
scroll to position [152, 0]
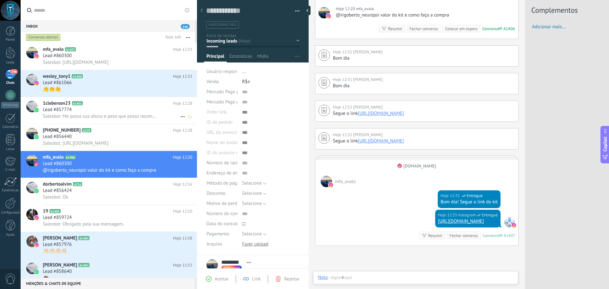
click at [118, 107] on div "Lead #857774" at bounding box center [117, 110] width 149 height 6
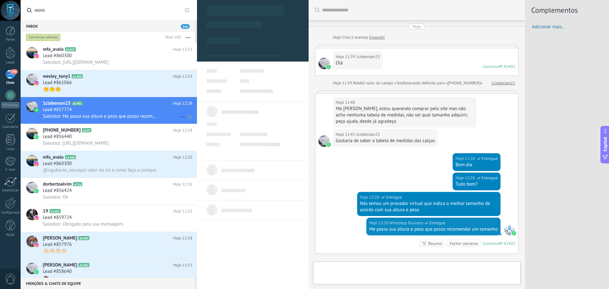
type textarea "**********"
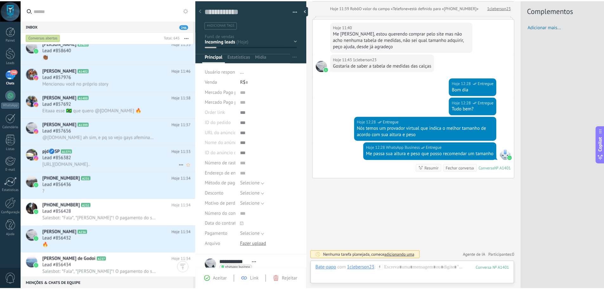
scroll to position [222, 0]
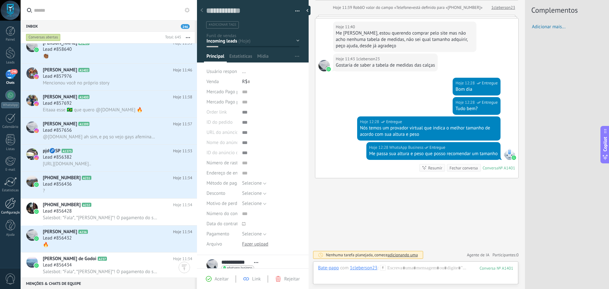
click at [11, 201] on div at bounding box center [10, 203] width 11 height 11
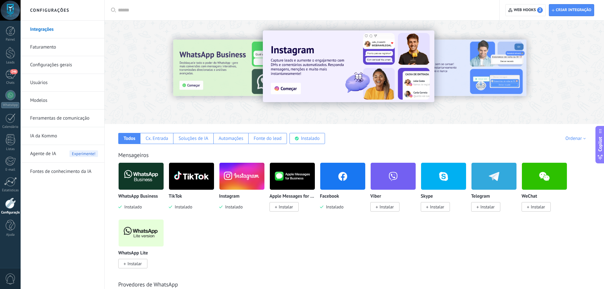
click at [55, 153] on span "Agente de IA" at bounding box center [43, 154] width 26 height 18
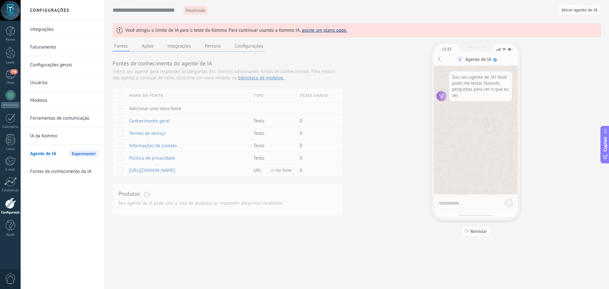
click at [316, 31] on link "assine um plano pago." at bounding box center [324, 30] width 45 height 6
click at [53, 50] on link "Faturamento" at bounding box center [64, 47] width 68 height 18
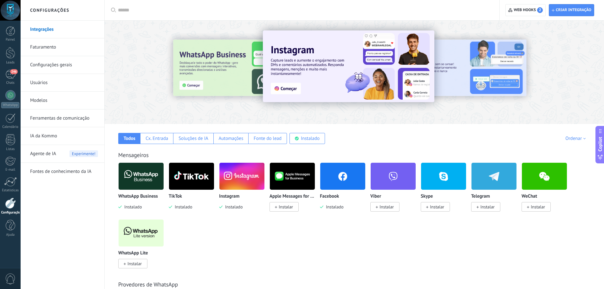
click at [463, 73] on div at bounding box center [511, 71] width 143 height 57
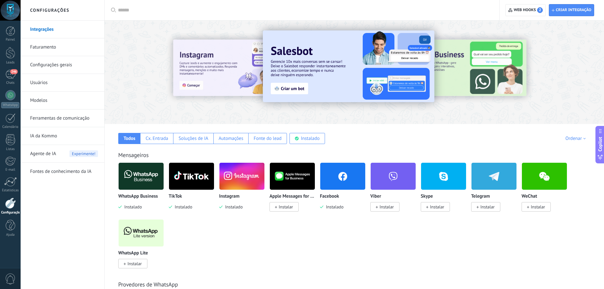
click at [360, 70] on img at bounding box center [349, 66] width 172 height 72
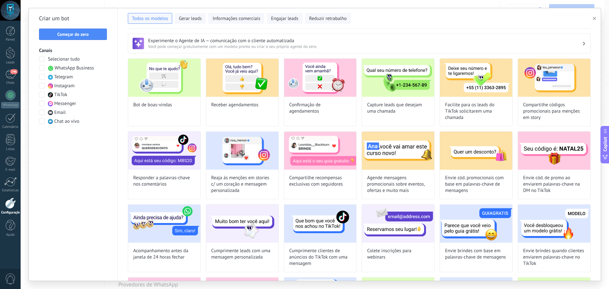
click at [42, 60] on span at bounding box center [42, 59] width 6 height 6
click at [42, 122] on span at bounding box center [42, 121] width 6 height 6
click at [41, 113] on span at bounding box center [42, 112] width 6 height 6
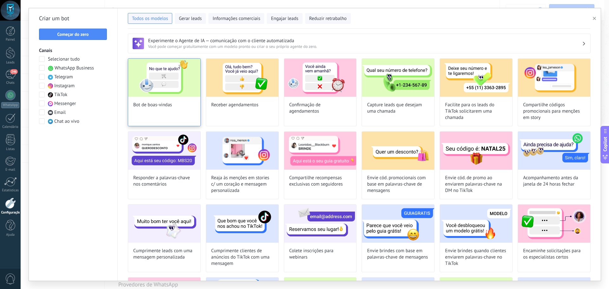
click at [176, 87] on img at bounding box center [164, 78] width 72 height 38
type input "**********"
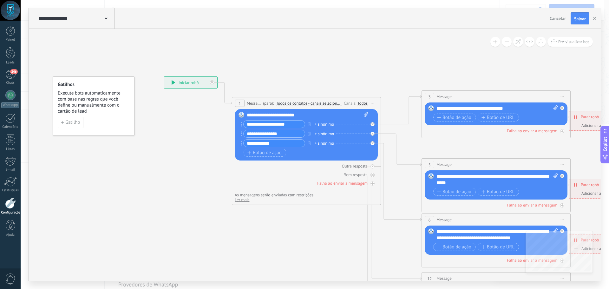
click at [367, 113] on icon at bounding box center [366, 114] width 4 height 5
click input "Upload" at bounding box center [0, 0] width 0 height 0
click at [349, 166] on div "Outra resposta" at bounding box center [355, 165] width 26 height 5
click at [353, 167] on div "Outra resposta" at bounding box center [355, 165] width 26 height 5
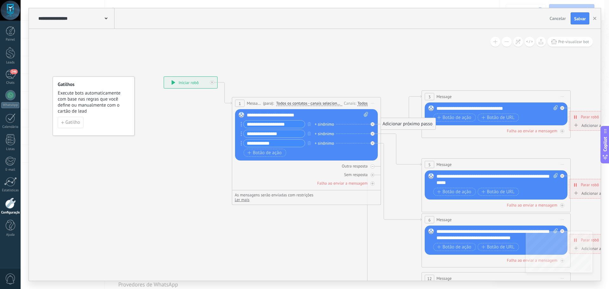
click at [353, 167] on div "Outra resposta" at bounding box center [355, 165] width 26 height 5
click at [399, 122] on div "Adicionar próximo passo" at bounding box center [407, 124] width 56 height 10
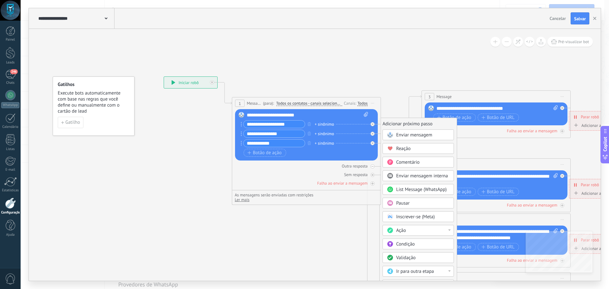
click at [302, 171] on div "Outra resposta Sem resposta Falha ao enviar a mensagem" at bounding box center [306, 173] width 143 height 26
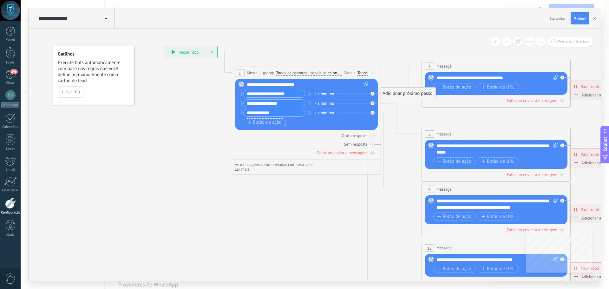
click at [260, 121] on span "Botão de ação" at bounding box center [264, 122] width 34 height 5
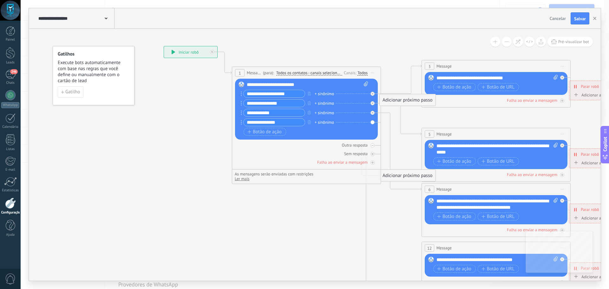
type input "**********"
click at [371, 123] on div "Substituir Remover Converter para mensagem de voz Arraste a imagem aqui para an…" at bounding box center [306, 109] width 143 height 61
click at [358, 145] on div "Outra resposta" at bounding box center [355, 144] width 26 height 5
click at [372, 122] on div "Substituir Remover Converter para mensagem de voz Arraste a imagem aqui para an…" at bounding box center [306, 109] width 143 height 61
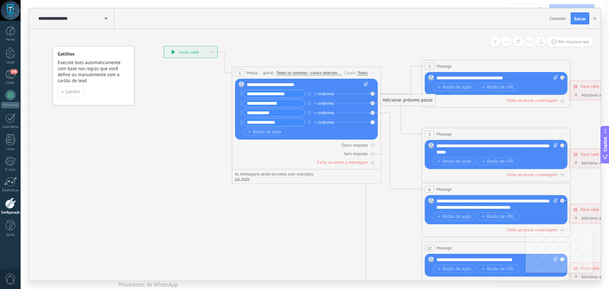
click at [372, 121] on div "Substituir Remover Converter para mensagem de voz Arraste a imagem aqui para an…" at bounding box center [306, 109] width 143 height 61
click at [327, 121] on div "+ sinônimo" at bounding box center [324, 122] width 19 height 6
click at [326, 135] on div "Botão de ação Botão de URL" at bounding box center [305, 132] width 124 height 8
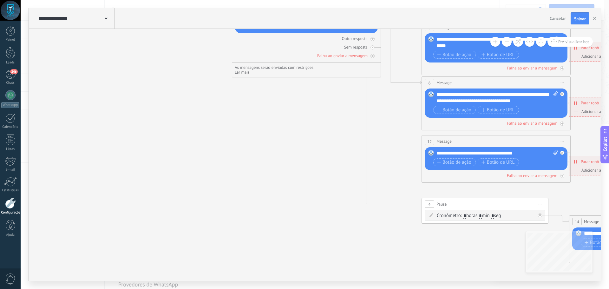
click at [451, 190] on icon at bounding box center [499, 101] width 988 height 640
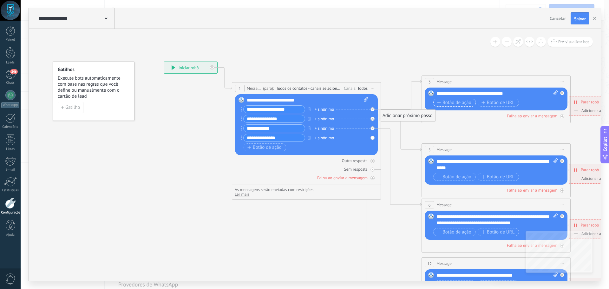
click at [457, 105] on span "Botão de ação" at bounding box center [454, 102] width 34 height 5
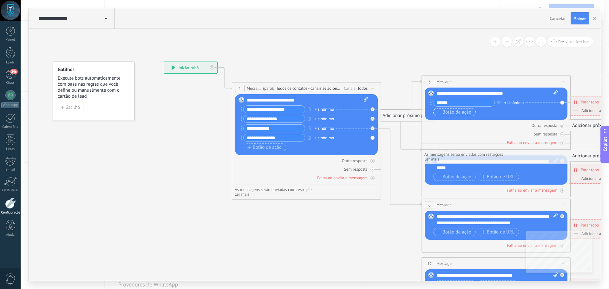
type input "******"
click at [454, 114] on span "Botão de ação" at bounding box center [454, 112] width 34 height 5
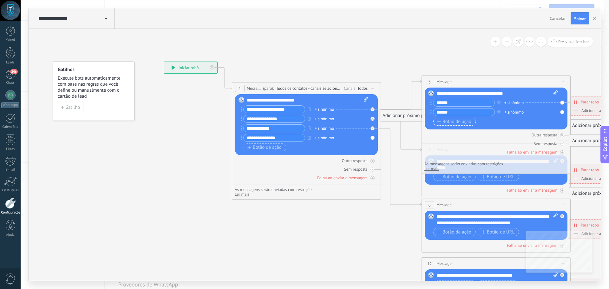
type input "******"
click at [454, 121] on span "Botão de ação" at bounding box center [454, 121] width 34 height 5
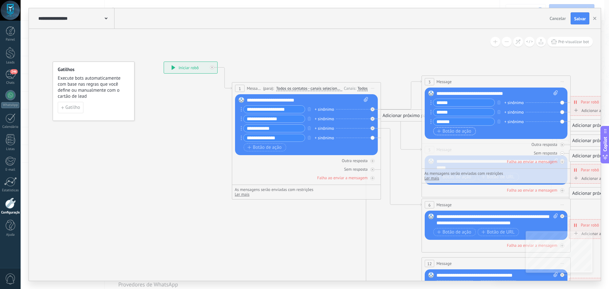
type input "*******"
click at [446, 130] on span "Botão de ação" at bounding box center [454, 131] width 34 height 5
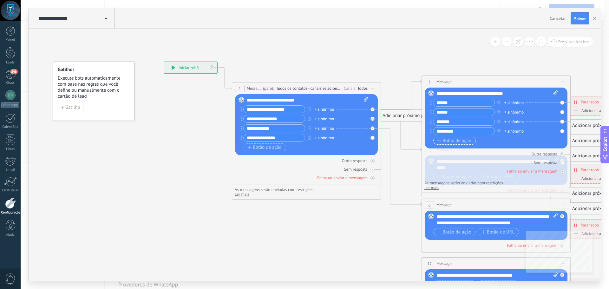
type input "*********"
click at [449, 141] on span "Botão de ação" at bounding box center [454, 140] width 34 height 5
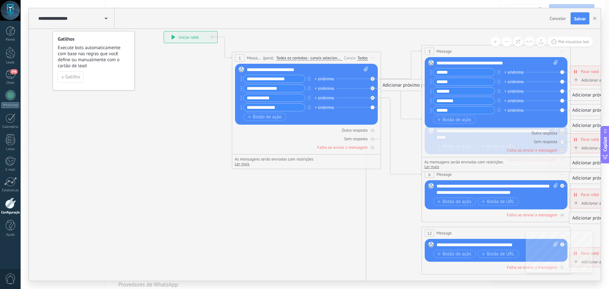
type input "******"
click at [462, 137] on div "Outra resposta Sem resposta Falha ao enviar a mensagem" at bounding box center [496, 140] width 143 height 26
click at [483, 140] on div "Sem resposta" at bounding box center [496, 142] width 143 height 6
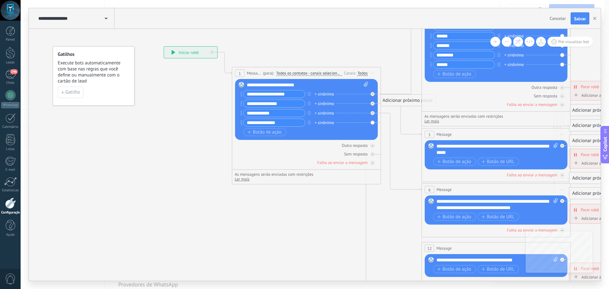
drag, startPoint x: 469, startPoint y: 67, endPoint x: 470, endPoint y: 6, distance: 60.9
click at [470, 6] on div "**********" at bounding box center [315, 144] width 588 height 289
click at [451, 163] on span "Botão de ação" at bounding box center [454, 161] width 34 height 5
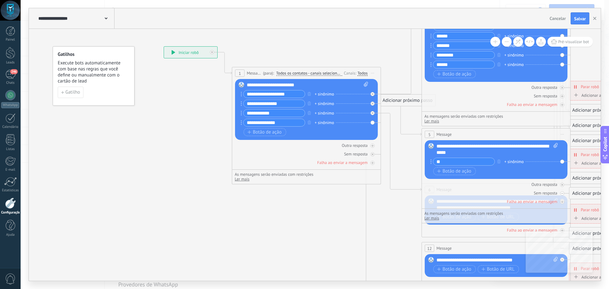
type input "*"
type input "**********"
click at [450, 174] on span "Botão de ação" at bounding box center [454, 171] width 34 height 5
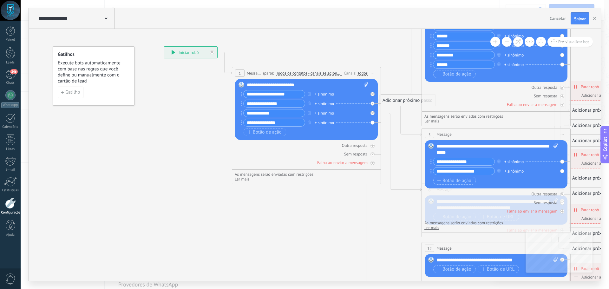
type input "**********"
drag, startPoint x: 397, startPoint y: 20, endPoint x: 334, endPoint y: 25, distance: 63.0
click at [334, 25] on div "**********" at bounding box center [315, 18] width 572 height 21
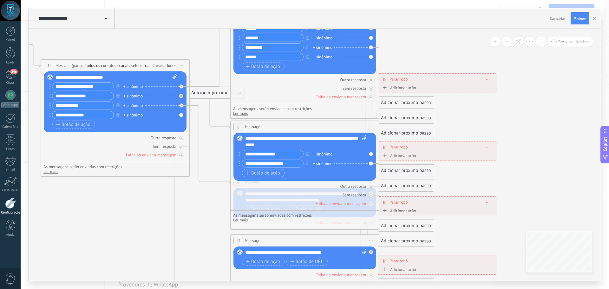
drag, startPoint x: 307, startPoint y: 225, endPoint x: 136, endPoint y: 219, distance: 171.3
click at [136, 219] on icon at bounding box center [308, 176] width 988 height 687
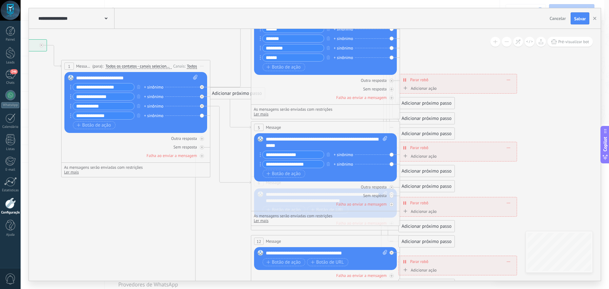
drag, startPoint x: 477, startPoint y: 125, endPoint x: 497, endPoint y: 126, distance: 20.6
click at [497, 126] on icon at bounding box center [329, 177] width 988 height 687
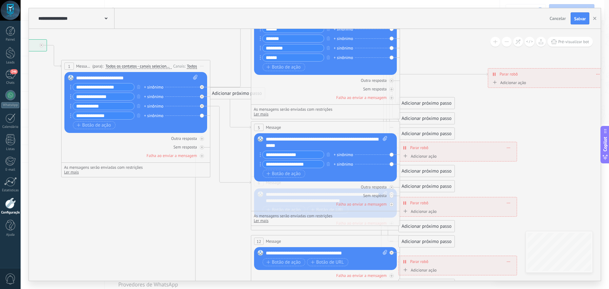
drag, startPoint x: 463, startPoint y: 81, endPoint x: 552, endPoint y: 75, distance: 89.6
click at [552, 75] on div "**********" at bounding box center [547, 73] width 118 height 11
drag, startPoint x: 437, startPoint y: 104, endPoint x: 492, endPoint y: 112, distance: 56.4
click at [492, 112] on div "Adicionar próximo passo" at bounding box center [482, 112] width 56 height 10
drag, startPoint x: 438, startPoint y: 120, endPoint x: 508, endPoint y: 127, distance: 70.7
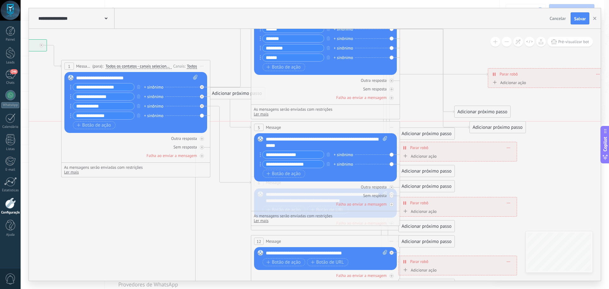
click at [508, 127] on div "Adicionar próximo passo" at bounding box center [498, 127] width 56 height 10
drag, startPoint x: 444, startPoint y: 134, endPoint x: 515, endPoint y: 140, distance: 70.9
drag, startPoint x: 475, startPoint y: 155, endPoint x: 506, endPoint y: 152, distance: 30.9
click at [506, 152] on div "**********" at bounding box center [457, 152] width 119 height 20
drag, startPoint x: 487, startPoint y: 171, endPoint x: 471, endPoint y: 124, distance: 49.0
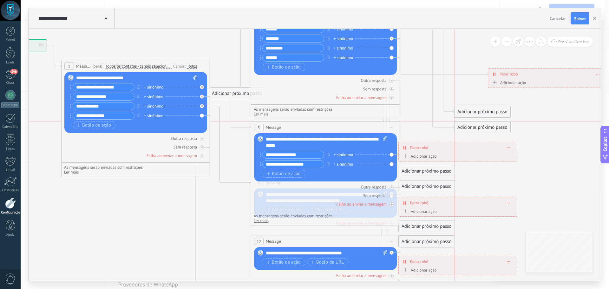
click at [471, 124] on div "Adicionar próximo passo" at bounding box center [482, 127] width 56 height 10
drag, startPoint x: 448, startPoint y: 152, endPoint x: 501, endPoint y: 155, distance: 53.3
click at [501, 155] on div "**********" at bounding box center [513, 149] width 118 height 11
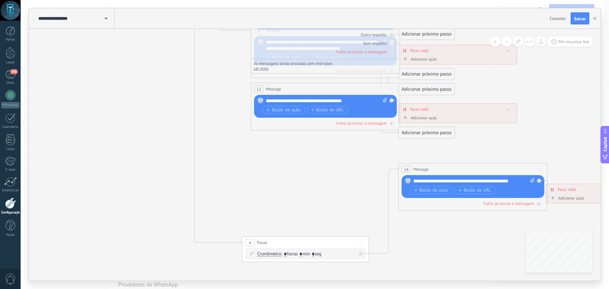
drag, startPoint x: 331, startPoint y: 154, endPoint x: 322, endPoint y: 252, distance: 98.0
click at [322, 248] on div "4 Pause ***** Iniciar pré-visualização aqui Renomear Duplicar Excluir" at bounding box center [305, 243] width 126 height 12
drag, startPoint x: 363, startPoint y: 106, endPoint x: 361, endPoint y: 125, distance: 18.9
click at [361, 125] on div "12 Message ******* (para): Todos os contatos - canais selecionados Todos os con…" at bounding box center [325, 107] width 149 height 48
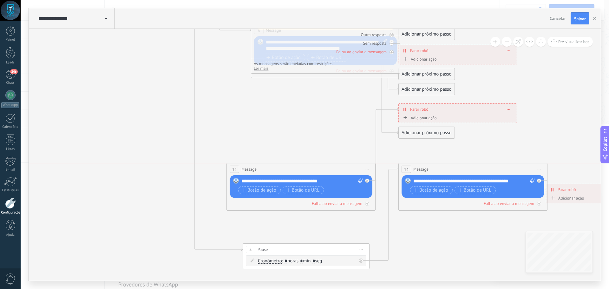
drag, startPoint x: 332, startPoint y: 90, endPoint x: 310, endPoint y: 173, distance: 86.7
click at [310, 173] on div "12 Message ******* (para): Todos os contatos - canais selecionados Todos os con…" at bounding box center [301, 169] width 148 height 12
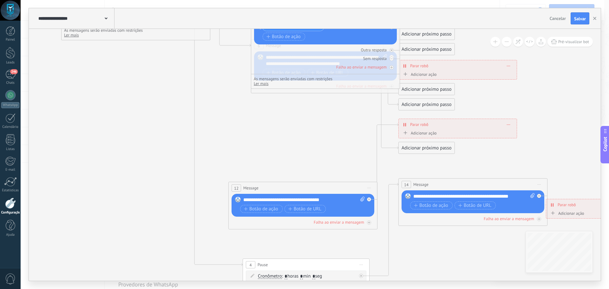
drag, startPoint x: 308, startPoint y: 59, endPoint x: 298, endPoint y: 113, distance: 55.0
drag, startPoint x: 308, startPoint y: 58, endPoint x: 311, endPoint y: 34, distance: 24.9
click at [311, 34] on div "5 Message ******* (para): Todos os contatos - canais selecionados Todos os cont…" at bounding box center [325, 29] width 149 height 90
drag, startPoint x: 308, startPoint y: 50, endPoint x: 309, endPoint y: 26, distance: 24.5
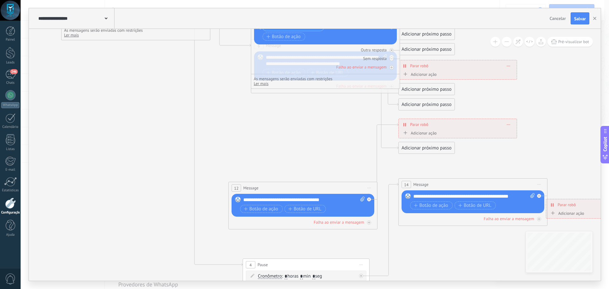
click at [309, 26] on div "**********" at bounding box center [315, 144] width 572 height 272
drag, startPoint x: 292, startPoint y: 57, endPoint x: 276, endPoint y: 51, distance: 17.5
click at [275, 49] on div "Outra resposta Sem resposta Falha ao enviar a mensagem" at bounding box center [325, 57] width 143 height 26
drag, startPoint x: 281, startPoint y: 55, endPoint x: 316, endPoint y: 59, distance: 35.8
click at [316, 59] on div "Outra resposta Sem resposta Falha ao enviar a mensagem" at bounding box center [325, 57] width 143 height 26
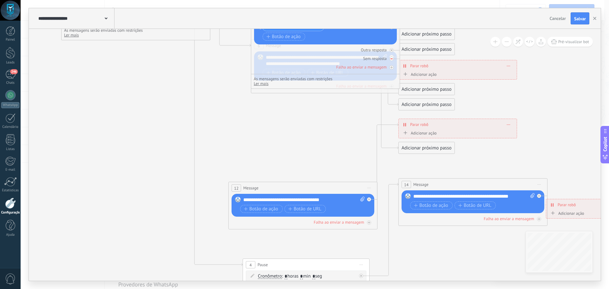
drag, startPoint x: 314, startPoint y: 61, endPoint x: 269, endPoint y: 61, distance: 44.7
click at [270, 61] on div "Sem resposta" at bounding box center [325, 58] width 143 height 6
drag, startPoint x: 263, startPoint y: 88, endPoint x: 263, endPoint y: 92, distance: 3.8
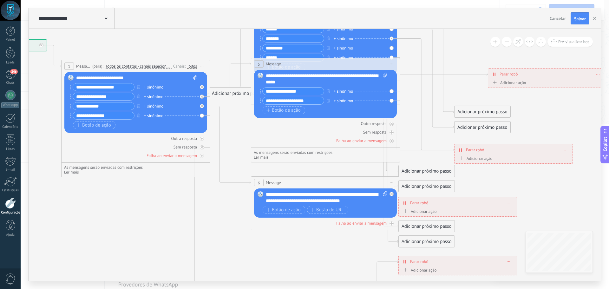
drag, startPoint x: 316, startPoint y: 124, endPoint x: 314, endPoint y: 58, distance: 66.0
click at [314, 58] on div "5 Message ******* (para): Todos os contatos - canais selecionados Todos os cont…" at bounding box center [325, 64] width 148 height 12
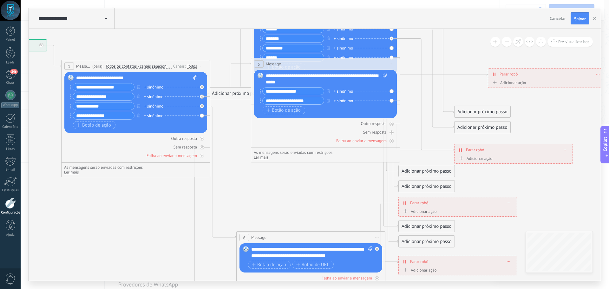
drag, startPoint x: 312, startPoint y: 181, endPoint x: 297, endPoint y: 236, distance: 56.8
click at [297, 236] on div "6 Message ******* (para): Todos os contatos - canais selecionados Todos os cont…" at bounding box center [311, 237] width 148 height 12
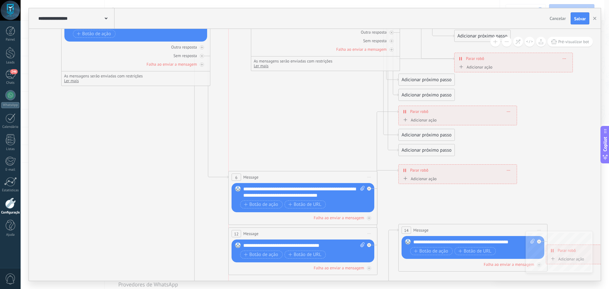
drag, startPoint x: 286, startPoint y: 145, endPoint x: 278, endPoint y: 176, distance: 32.0
click at [278, 176] on div "6 Message ******* (para): Todos os contatos - canais selecionados Todos os cont…" at bounding box center [303, 177] width 148 height 12
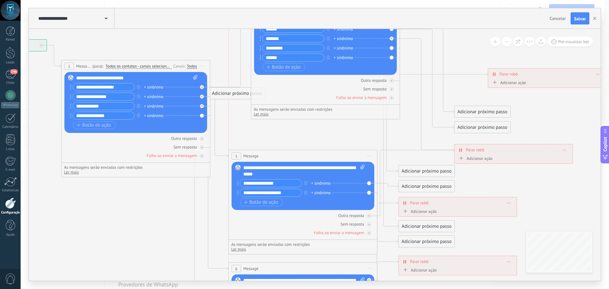
drag, startPoint x: 306, startPoint y: 65, endPoint x: 282, endPoint y: 157, distance: 95.0
click at [282, 157] on div "5 Message ******* (para): Todos os contatos - canais selecionados Todos os cont…" at bounding box center [303, 156] width 148 height 12
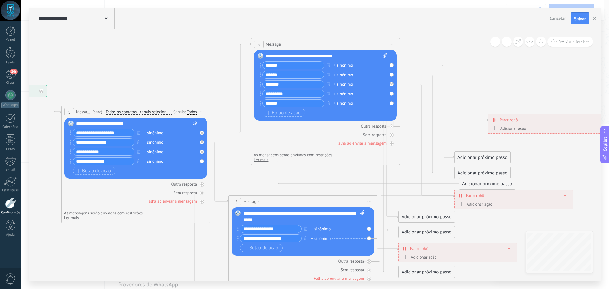
drag, startPoint x: 238, startPoint y: 139, endPoint x: 487, endPoint y: 184, distance: 253.5
click at [487, 184] on div "Adicionar próximo passo" at bounding box center [487, 183] width 56 height 10
drag, startPoint x: 480, startPoint y: 157, endPoint x: 473, endPoint y: 144, distance: 14.6
click at [473, 144] on div "Adicionar próximo passo" at bounding box center [476, 146] width 56 height 10
drag, startPoint x: 469, startPoint y: 174, endPoint x: 464, endPoint y: 160, distance: 15.0
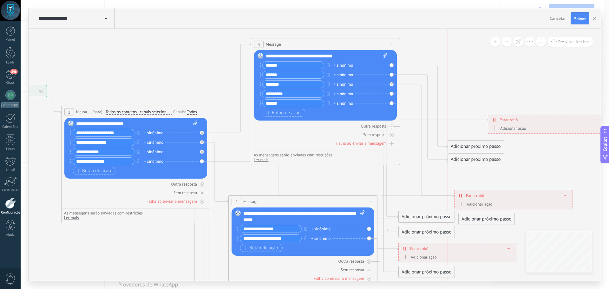
click at [464, 160] on div "Adicionar próximo passo" at bounding box center [476, 159] width 56 height 10
drag, startPoint x: 474, startPoint y: 217, endPoint x: 472, endPoint y: 173, distance: 43.8
click at [472, 173] on div "Adicionar próximo passo" at bounding box center [482, 177] width 56 height 10
click at [349, 66] on div "+ sinônimo" at bounding box center [343, 65] width 19 height 6
click at [468, 146] on div "Adicionar próximo passo" at bounding box center [476, 146] width 56 height 10
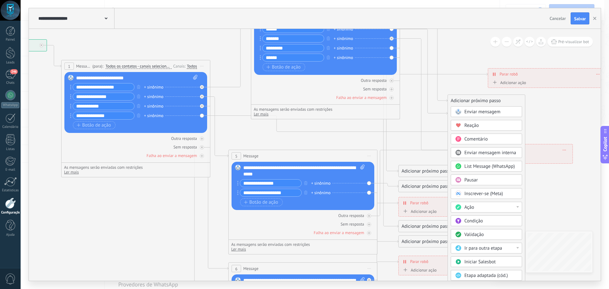
click at [516, 205] on div "Ação" at bounding box center [490, 207] width 53 height 6
click at [516, 205] on div "Adicionar nota" at bounding box center [486, 207] width 71 height 11
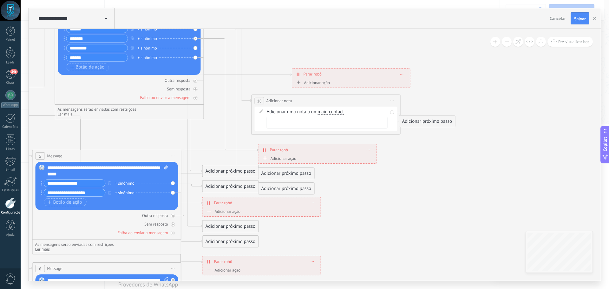
click at [391, 101] on span "Iniciar pré-visualização aqui Renomear Duplicar Excluir" at bounding box center [392, 100] width 10 height 9
click at [398, 144] on div "Excluir" at bounding box center [426, 142] width 73 height 11
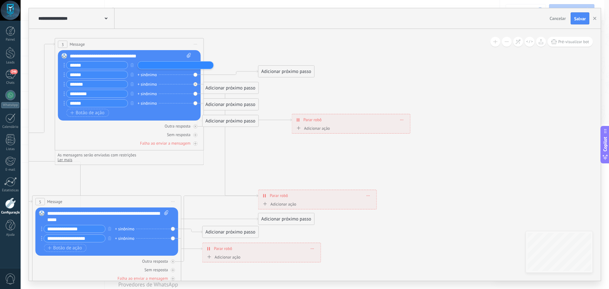
click at [221, 60] on icon at bounding box center [133, 240] width 988 height 720
drag, startPoint x: 271, startPoint y: 69, endPoint x: 268, endPoint y: 66, distance: 4.7
click at [268, 66] on div "Adicionar próximo passo" at bounding box center [282, 67] width 56 height 10
click at [185, 127] on div "Outra resposta" at bounding box center [178, 125] width 26 height 5
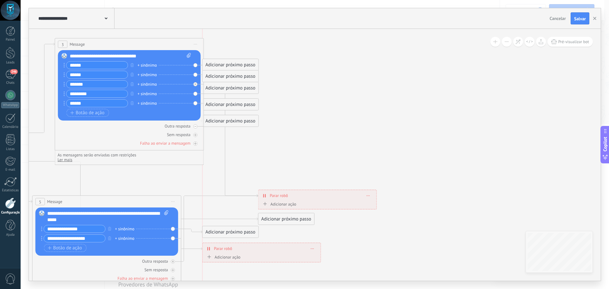
drag, startPoint x: 273, startPoint y: 68, endPoint x: 224, endPoint y: 78, distance: 50.4
click at [224, 78] on div "Adicionar próximo passo" at bounding box center [231, 76] width 56 height 10
drag, startPoint x: 235, startPoint y: 77, endPoint x: 241, endPoint y: 60, distance: 18.3
click at [241, 60] on div "Adicionar próximo passo" at bounding box center [237, 59] width 56 height 10
drag, startPoint x: 233, startPoint y: 92, endPoint x: 240, endPoint y: 75, distance: 18.2
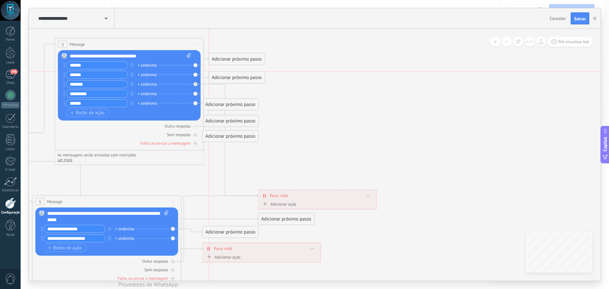
click at [240, 75] on div "Adicionar próximo passo" at bounding box center [237, 77] width 56 height 10
drag, startPoint x: 235, startPoint y: 99, endPoint x: 248, endPoint y: 94, distance: 14.2
click at [248, 94] on div "Adicionar próximo passo" at bounding box center [244, 96] width 56 height 10
drag, startPoint x: 234, startPoint y: 119, endPoint x: 250, endPoint y: 108, distance: 19.3
click at [250, 108] on div "Adicionar próximo passo" at bounding box center [244, 112] width 56 height 10
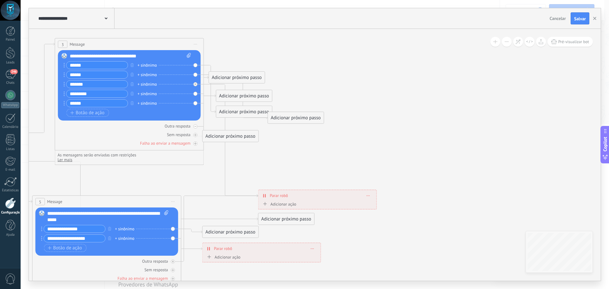
drag, startPoint x: 237, startPoint y: 62, endPoint x: 295, endPoint y: 120, distance: 83.2
click at [295, 120] on div "Adicionar próximo passo" at bounding box center [296, 118] width 56 height 10
drag, startPoint x: 244, startPoint y: 113, endPoint x: 241, endPoint y: 54, distance: 58.7
click at [241, 54] on div "Adicionar próximo passo" at bounding box center [241, 53] width 56 height 10
drag, startPoint x: 238, startPoint y: 78, endPoint x: 274, endPoint y: 93, distance: 38.8
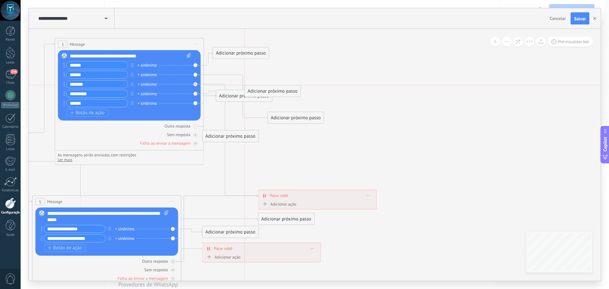
click at [274, 93] on div "Adicionar próximo passo" at bounding box center [273, 91] width 56 height 10
drag, startPoint x: 284, startPoint y: 118, endPoint x: 234, endPoint y: 71, distance: 68.0
click at [234, 71] on div "Adicionar próximo passo" at bounding box center [246, 71] width 56 height 10
drag, startPoint x: 232, startPoint y: 133, endPoint x: 310, endPoint y: 118, distance: 79.3
click at [314, 111] on div "Adicionar próximo passo" at bounding box center [315, 112] width 56 height 10
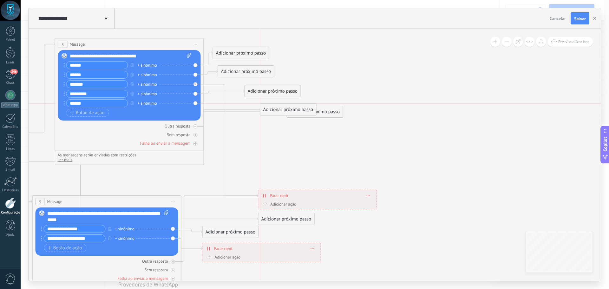
drag, startPoint x: 298, startPoint y: 134, endPoint x: 289, endPoint y: 109, distance: 26.5
click at [289, 109] on div "Adicionar próximo passo" at bounding box center [288, 109] width 56 height 10
drag, startPoint x: 289, startPoint y: 125, endPoint x: 287, endPoint y: 145, distance: 20.1
click at [287, 145] on div "Adicionar próximo passo" at bounding box center [283, 145] width 56 height 10
click at [196, 84] on icon at bounding box center [195, 84] width 2 height 2
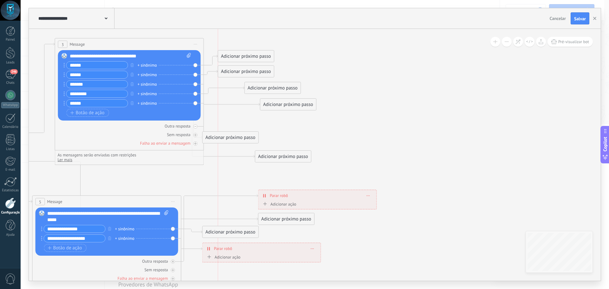
drag, startPoint x: 242, startPoint y: 120, endPoint x: 247, endPoint y: 56, distance: 64.9
click at [247, 56] on div "Adicionar próximo passo" at bounding box center [246, 56] width 56 height 10
drag, startPoint x: 235, startPoint y: 140, endPoint x: 273, endPoint y: 137, distance: 37.6
click at [273, 137] on div "Adicionar próximo passo" at bounding box center [268, 134] width 56 height 10
drag, startPoint x: 278, startPoint y: 107, endPoint x: 278, endPoint y: 132, distance: 25.1
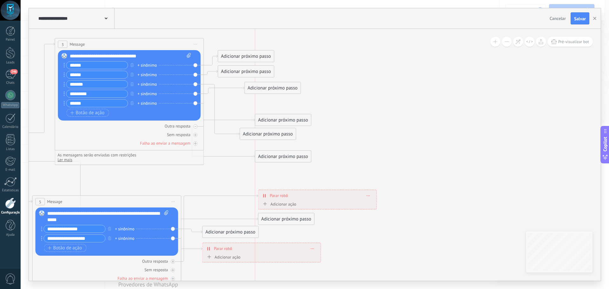
click at [278, 125] on div "Adicionar próximo passo" at bounding box center [283, 120] width 56 height 10
drag, startPoint x: 270, startPoint y: 90, endPoint x: 268, endPoint y: 113, distance: 22.6
click at [268, 113] on div "Adicionar próximo passo" at bounding box center [273, 112] width 56 height 10
drag, startPoint x: 275, startPoint y: 172, endPoint x: 251, endPoint y: 87, distance: 88.1
click at [251, 87] on div "Adicionar próximo passo" at bounding box center [259, 90] width 56 height 10
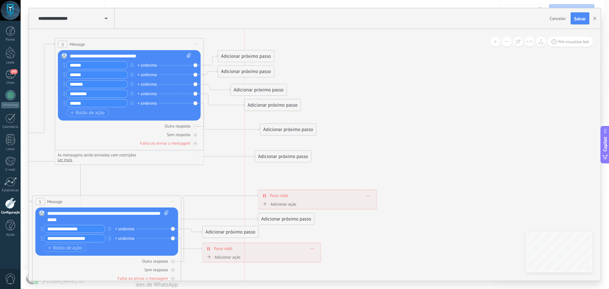
drag, startPoint x: 259, startPoint y: 112, endPoint x: 256, endPoint y: 105, distance: 7.0
click at [256, 105] on div "Adicionar próximo passo" at bounding box center [273, 105] width 56 height 10
drag, startPoint x: 274, startPoint y: 130, endPoint x: 268, endPoint y: 125, distance: 8.3
click at [268, 125] on div "Adicionar próximo passo" at bounding box center [283, 123] width 56 height 10
drag, startPoint x: 271, startPoint y: 157, endPoint x: 286, endPoint y: 156, distance: 14.6
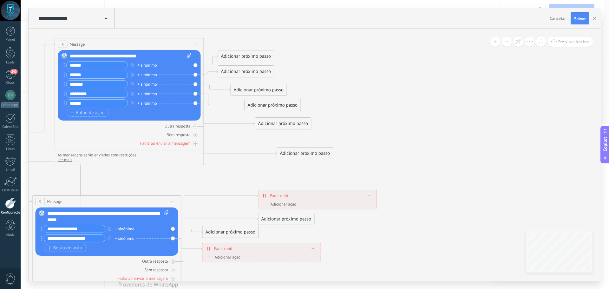
click at [286, 156] on div "Adicionar próximo passo" at bounding box center [305, 153] width 56 height 10
click at [289, 156] on div "Adicionar próximo passo" at bounding box center [298, 155] width 56 height 10
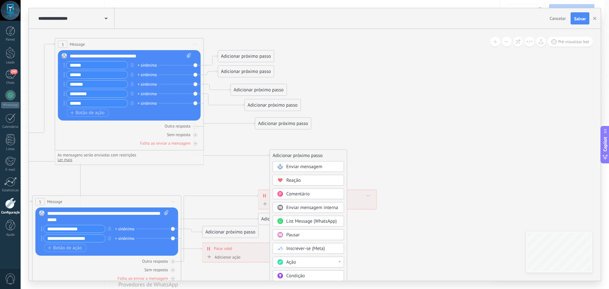
click at [289, 156] on div "Adicionar próximo passo" at bounding box center [308, 155] width 77 height 10
click at [284, 154] on div "Adicionar próximo passo" at bounding box center [308, 155] width 77 height 10
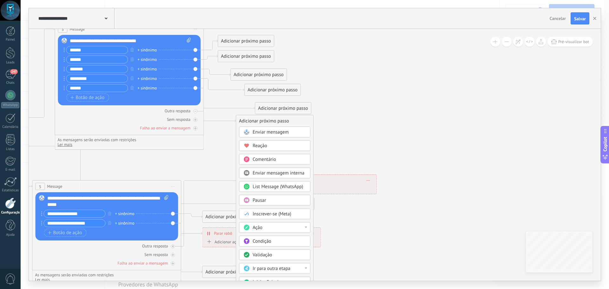
drag, startPoint x: 279, startPoint y: 141, endPoint x: 246, endPoint y: 122, distance: 38.5
click at [246, 122] on div "Adicionar próximo passo" at bounding box center [274, 121] width 77 height 10
click at [264, 120] on div "Adicionar próximo passo" at bounding box center [274, 121] width 77 height 10
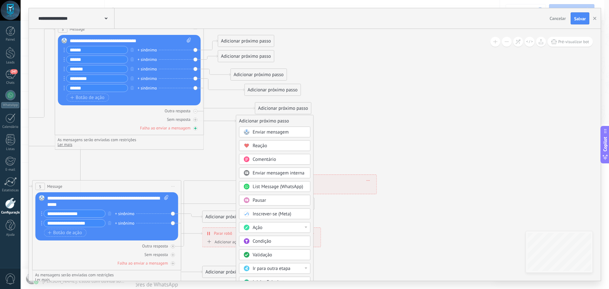
click at [195, 129] on icon at bounding box center [195, 128] width 3 height 3
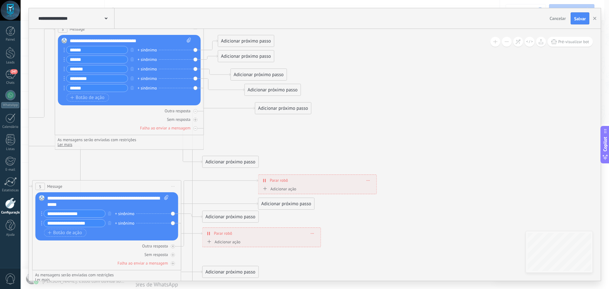
drag, startPoint x: 229, startPoint y: 162, endPoint x: 224, endPoint y: 161, distance: 4.6
click at [224, 161] on div "Adicionar próximo passo" at bounding box center [231, 162] width 56 height 10
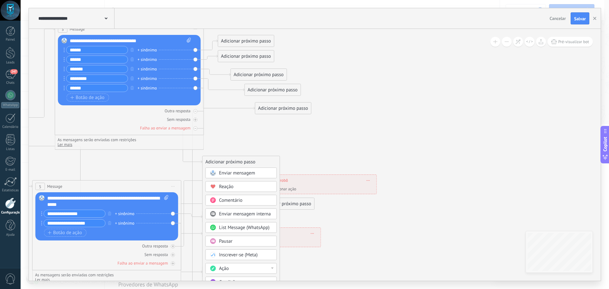
click at [223, 161] on div "Adicionar próximo passo" at bounding box center [241, 162] width 77 height 10
click at [195, 120] on icon at bounding box center [195, 119] width 3 height 3
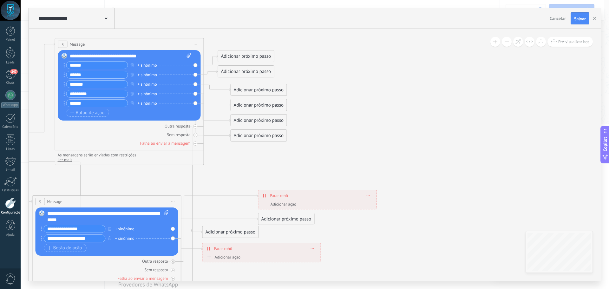
click at [243, 57] on div "Adicionar próximo passo" at bounding box center [246, 56] width 56 height 10
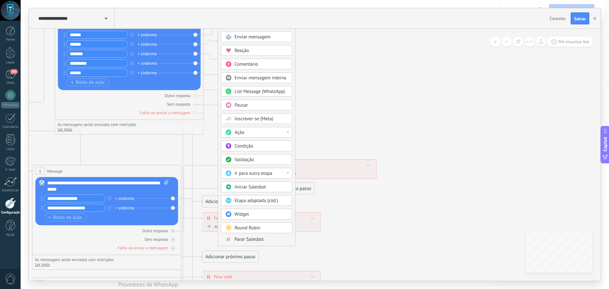
click at [282, 174] on div "Ir para outra etapa" at bounding box center [261, 173] width 53 height 6
click at [283, 160] on div "Validação" at bounding box center [261, 160] width 53 height 6
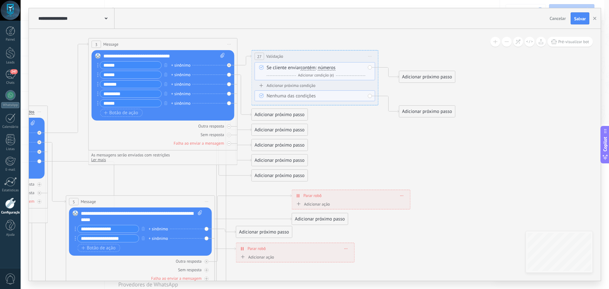
click at [298, 57] on div "27 Validação ********* Iniciar pré-visualização aqui Renomear Duplicar Excluir" at bounding box center [315, 56] width 126 height 12
click at [258, 56] on span "27" at bounding box center [259, 56] width 4 height 5
click at [360, 70] on div "Se cliente enviar contém iguais desiguais contém não contém tem o comprimento d…" at bounding box center [316, 72] width 99 height 14
click at [257, 56] on span "27" at bounding box center [259, 56] width 4 height 5
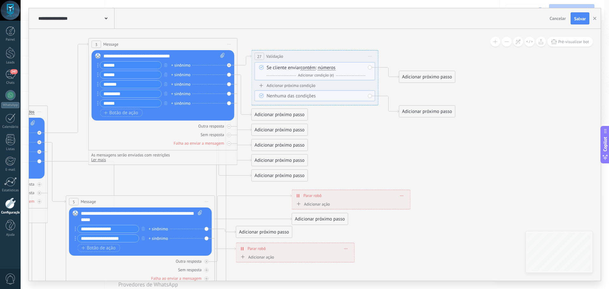
click at [257, 56] on span "27" at bounding box center [259, 56] width 4 height 5
click at [272, 59] on span "Validação" at bounding box center [274, 56] width 17 height 6
click at [230, 66] on div at bounding box center [229, 65] width 4 height 4
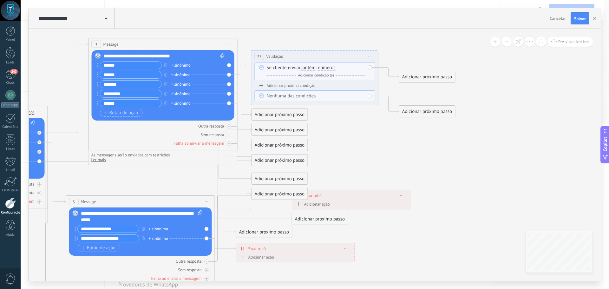
click at [230, 66] on div "Substituir Remover Converter para mensagem de voz Arraste a imagem aqui para an…" at bounding box center [163, 85] width 143 height 70
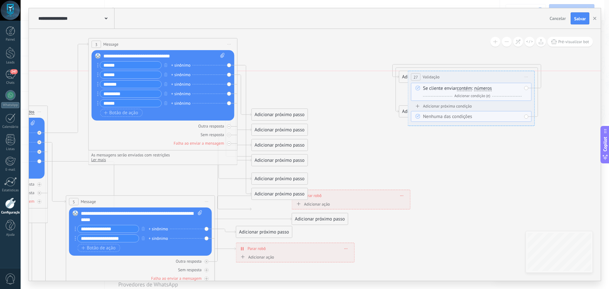
drag, startPoint x: 289, startPoint y: 59, endPoint x: 437, endPoint y: 82, distance: 149.2
click at [437, 82] on div "27 Validação ********* Iniciar pré-visualização aqui Renomear Duplicar Excluir" at bounding box center [471, 77] width 126 height 12
drag, startPoint x: 429, startPoint y: 85, endPoint x: 426, endPoint y: 82, distance: 3.8
click at [426, 82] on div "27 Validação ********* Iniciar pré-visualização aqui Renomear Duplicar Excluir" at bounding box center [462, 77] width 126 height 12
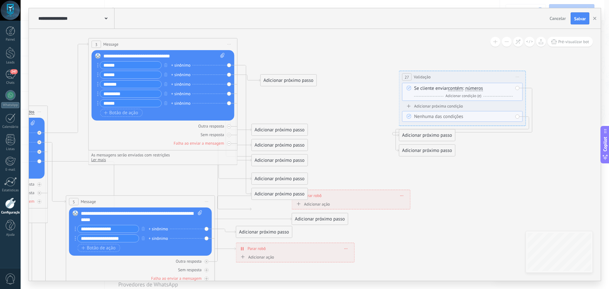
drag, startPoint x: 281, startPoint y: 115, endPoint x: 290, endPoint y: 82, distance: 34.8
click at [290, 82] on div "Adicionar próximo passo" at bounding box center [289, 80] width 56 height 10
drag, startPoint x: 276, startPoint y: 171, endPoint x: 282, endPoint y: 59, distance: 112.0
click at [282, 59] on div "Adicionar próximo passo" at bounding box center [289, 59] width 56 height 10
drag, startPoint x: 279, startPoint y: 133, endPoint x: 296, endPoint y: 128, distance: 18.1
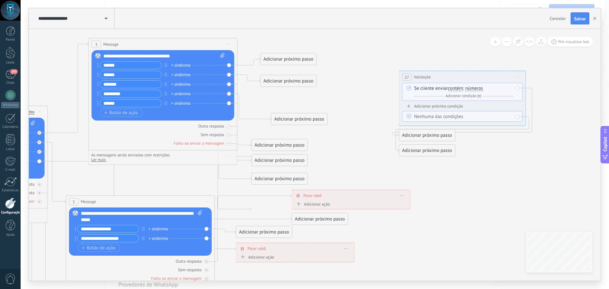
click at [297, 124] on div "Adicionar próximo passo" at bounding box center [299, 119] width 56 height 10
drag, startPoint x: 282, startPoint y: 146, endPoint x: 294, endPoint y: 110, distance: 37.9
click at [294, 110] on div "Adicionar próximo passo" at bounding box center [289, 112] width 56 height 10
drag, startPoint x: 283, startPoint y: 161, endPoint x: 297, endPoint y: 97, distance: 65.8
click at [297, 97] on div "Adicionar próximo passo" at bounding box center [293, 97] width 56 height 10
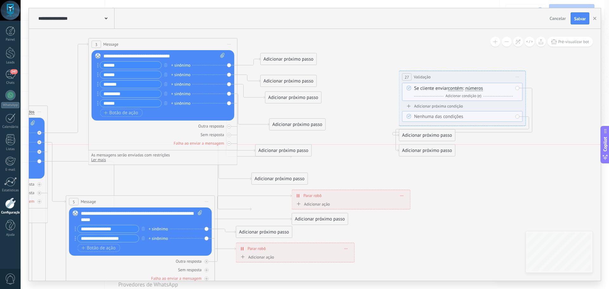
drag, startPoint x: 292, startPoint y: 114, endPoint x: 287, endPoint y: 152, distance: 37.4
click at [287, 152] on div "Adicionar próximo passo" at bounding box center [284, 150] width 56 height 10
drag, startPoint x: 292, startPoint y: 125, endPoint x: 313, endPoint y: 118, distance: 22.0
click at [313, 118] on div "Adicionar próximo passo" at bounding box center [320, 116] width 56 height 10
drag, startPoint x: 293, startPoint y: 60, endPoint x: 292, endPoint y: 43, distance: 17.1
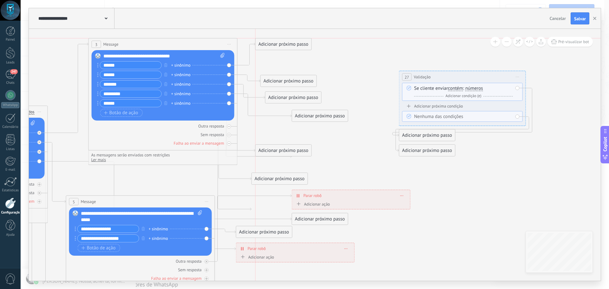
click at [292, 43] on div "Adicionar próximo passo" at bounding box center [284, 44] width 56 height 10
drag, startPoint x: 286, startPoint y: 78, endPoint x: 305, endPoint y: 61, distance: 25.6
click at [305, 61] on div "Adicionar próximo passo" at bounding box center [306, 62] width 56 height 10
drag, startPoint x: 290, startPoint y: 99, endPoint x: 302, endPoint y: 82, distance: 20.5
click at [302, 82] on div "Adicionar próximo passo" at bounding box center [306, 81] width 56 height 10
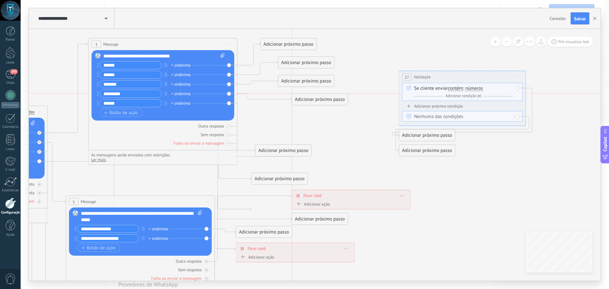
drag, startPoint x: 304, startPoint y: 116, endPoint x: 302, endPoint y: 102, distance: 14.4
click at [302, 102] on div "Adicionar próximo passo" at bounding box center [320, 99] width 56 height 10
drag, startPoint x: 280, startPoint y: 151, endPoint x: 309, endPoint y: 118, distance: 44.7
click at [309, 118] on div "Adicionar próximo passo" at bounding box center [313, 118] width 56 height 10
click at [429, 78] on span "Validação" at bounding box center [422, 77] width 17 height 6
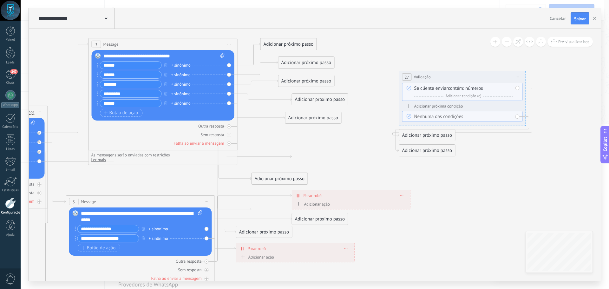
click at [424, 77] on span "Validação" at bounding box center [422, 77] width 17 height 6
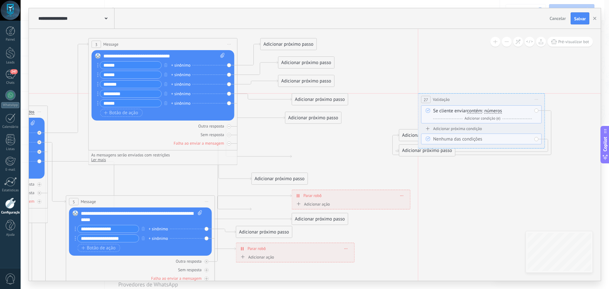
drag, startPoint x: 424, startPoint y: 77, endPoint x: 443, endPoint y: 101, distance: 30.6
click at [443, 101] on span "Validação" at bounding box center [441, 99] width 17 height 6
click at [484, 103] on div "27 Validação ********* Iniciar pré-visualização aqui Renomear Duplicar Excluir" at bounding box center [481, 100] width 126 height 12
click at [293, 47] on div "Adicionar próximo passo" at bounding box center [289, 44] width 56 height 10
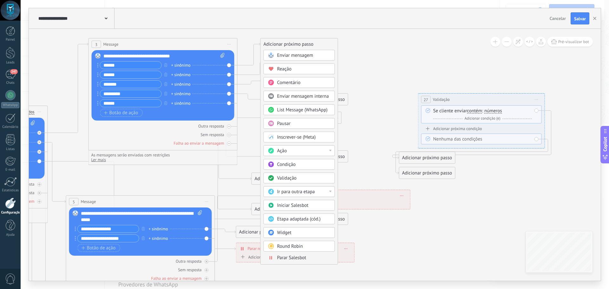
click at [300, 205] on span "Iniciar Salesbot" at bounding box center [292, 205] width 31 height 6
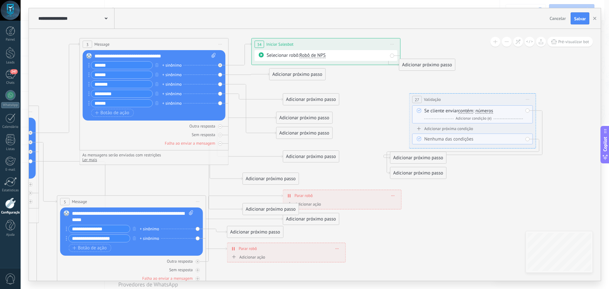
click at [323, 55] on span "Robô de NPS" at bounding box center [312, 55] width 26 height 6
click at [323, 68] on span "TestBot" at bounding box center [330, 66] width 77 height 6
click at [310, 75] on div "Adicionar próximo passo" at bounding box center [297, 74] width 56 height 10
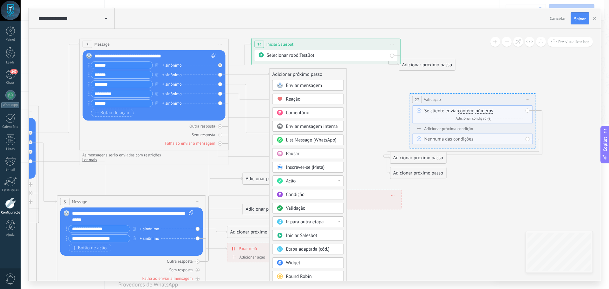
click at [305, 236] on span "Iniciar Salesbot" at bounding box center [301, 235] width 31 height 6
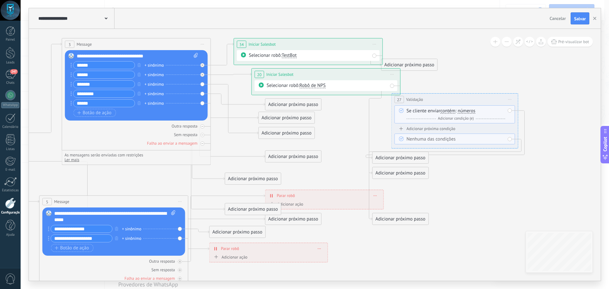
click at [311, 87] on span "Robô de NPS" at bounding box center [312, 85] width 26 height 6
click at [309, 98] on span "TestBot" at bounding box center [330, 97] width 77 height 6
click at [295, 105] on div "Adicionar próximo passo" at bounding box center [293, 104] width 56 height 10
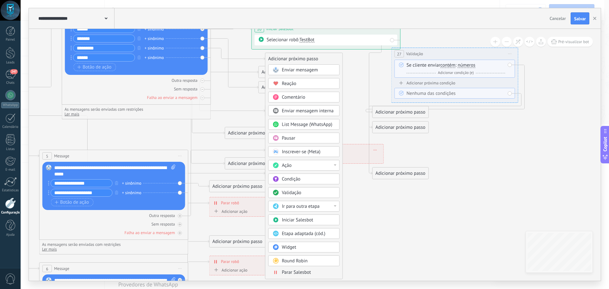
click at [305, 220] on span "Iniciar Salesbot" at bounding box center [297, 220] width 31 height 6
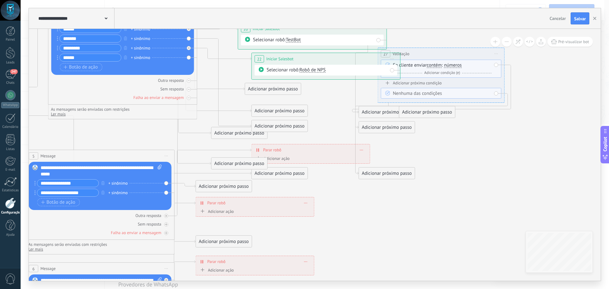
click at [315, 72] on span "Robô de NPS" at bounding box center [312, 70] width 26 height 6
click at [309, 83] on span "TestBot" at bounding box center [330, 81] width 77 height 6
click at [271, 89] on div "Adicionar próximo passo" at bounding box center [273, 89] width 56 height 10
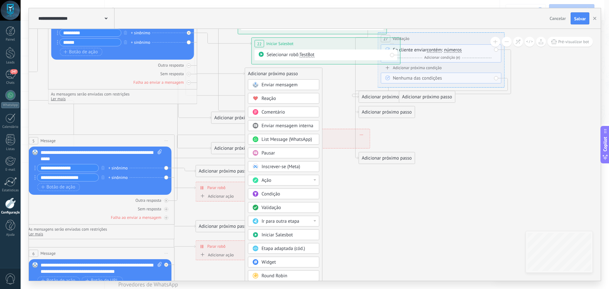
click at [277, 235] on span "Iniciar Salesbot" at bounding box center [277, 235] width 31 height 6
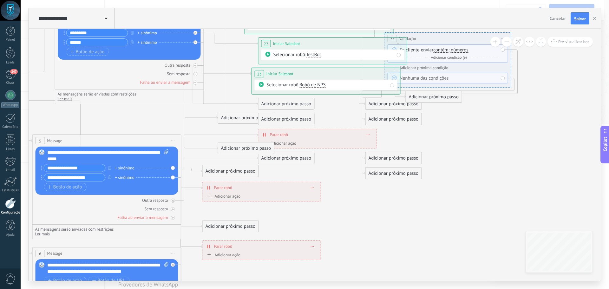
click at [322, 84] on span "Robô de NPS" at bounding box center [312, 85] width 26 height 6
click at [316, 96] on span "TestBot" at bounding box center [330, 96] width 77 height 6
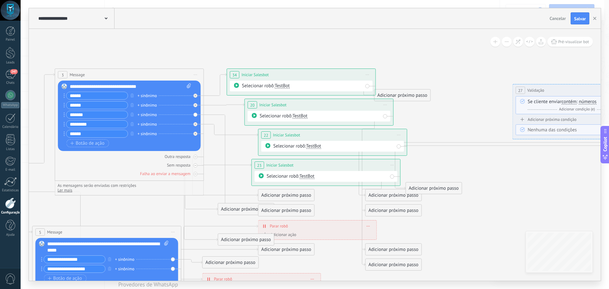
drag, startPoint x: 429, startPoint y: 129, endPoint x: 556, endPoint y: 90, distance: 133.5
click at [556, 90] on div "27 Validação ********* Iniciar pré-visualização aqui Renomear Duplicar Excluir" at bounding box center [576, 90] width 126 height 12
drag, startPoint x: 406, startPoint y: 94, endPoint x: 449, endPoint y: 78, distance: 46.0
click at [449, 78] on div "Adicionar próximo passo" at bounding box center [446, 79] width 56 height 10
click at [443, 80] on div "Adicionar próximo passo" at bounding box center [446, 79] width 56 height 10
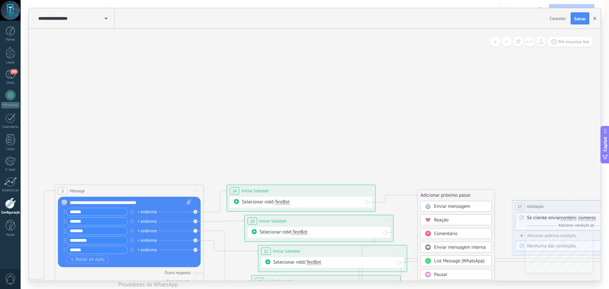
click at [593, 21] on button "button" at bounding box center [595, 18] width 10 height 12
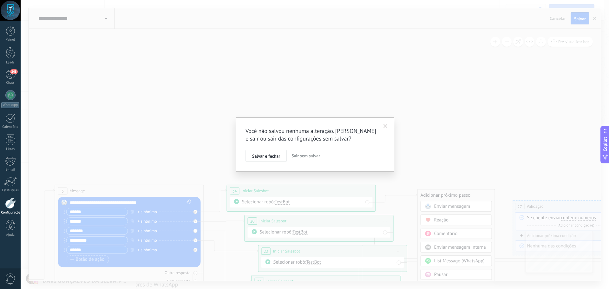
click at [309, 158] on span "Sair sem salvar" at bounding box center [305, 156] width 29 height 6
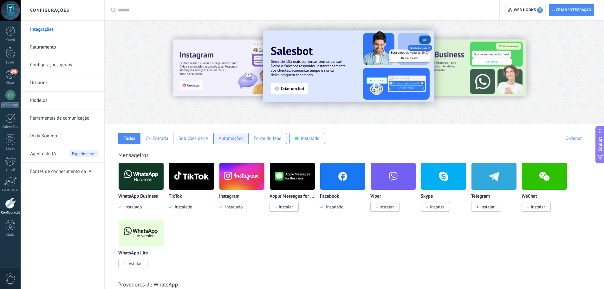
click at [227, 139] on div "Automações" at bounding box center [230, 138] width 25 height 6
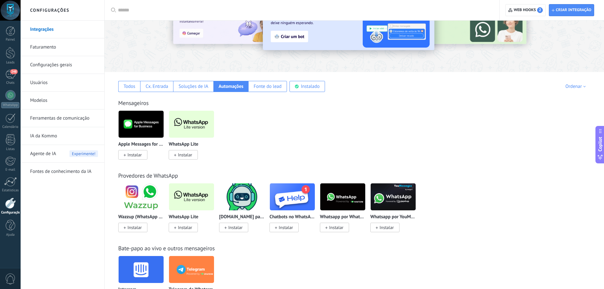
scroll to position [63, 0]
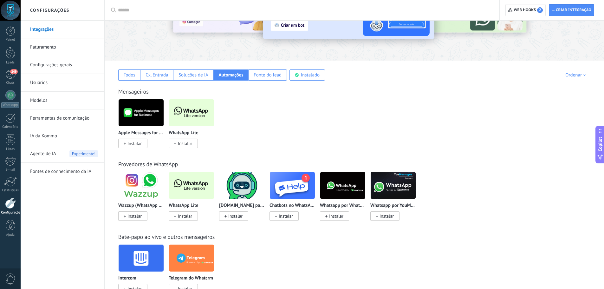
click at [299, 183] on img at bounding box center [292, 185] width 45 height 31
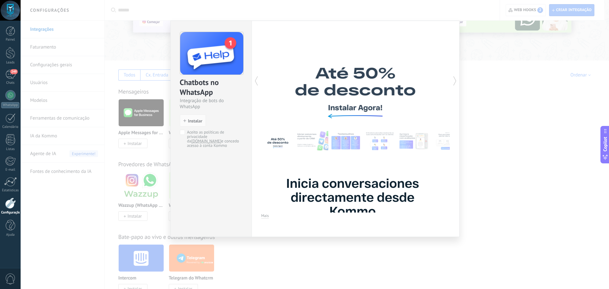
click at [451, 80] on div "Inicia conversaciones directamente desde Kommo Usuarios ilimitados, canales, y …" at bounding box center [355, 129] width 208 height 216
click at [455, 82] on icon at bounding box center [454, 81] width 6 height 13
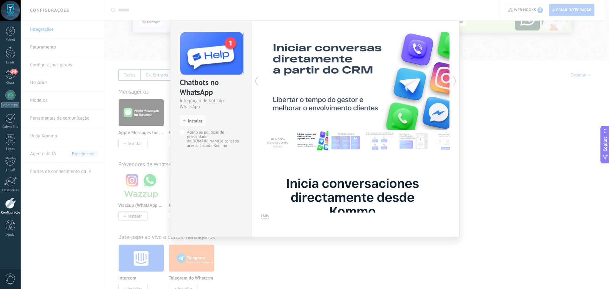
click at [455, 82] on icon at bounding box center [454, 81] width 6 height 13
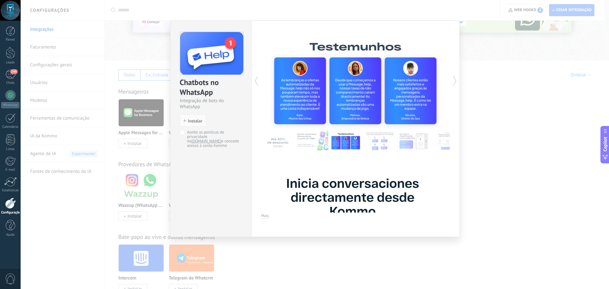
click at [455, 82] on icon at bounding box center [454, 81] width 6 height 13
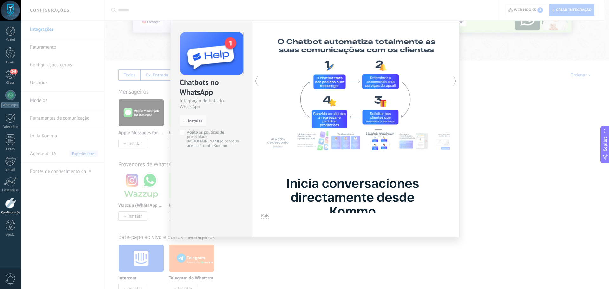
click at [455, 82] on icon at bounding box center [454, 81] width 6 height 13
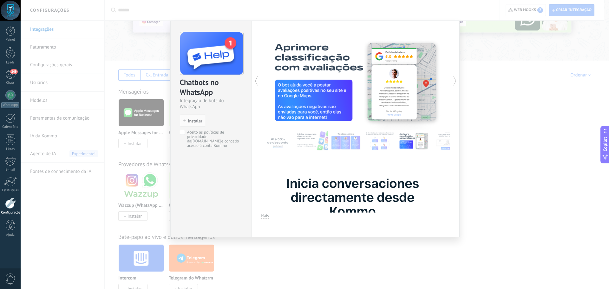
click at [455, 82] on icon at bounding box center [454, 81] width 6 height 13
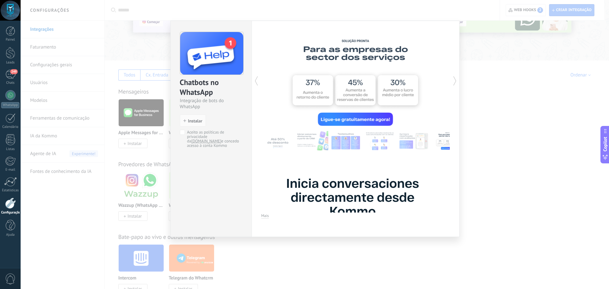
click at [455, 82] on icon at bounding box center [454, 81] width 6 height 13
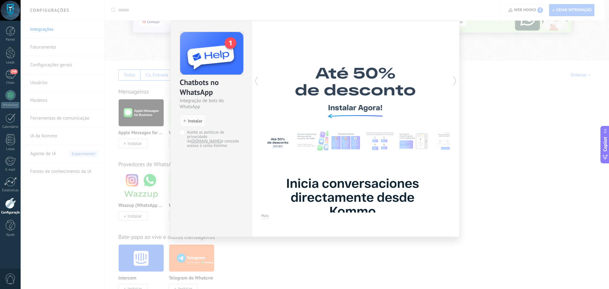
click at [455, 82] on icon at bounding box center [454, 81] width 6 height 13
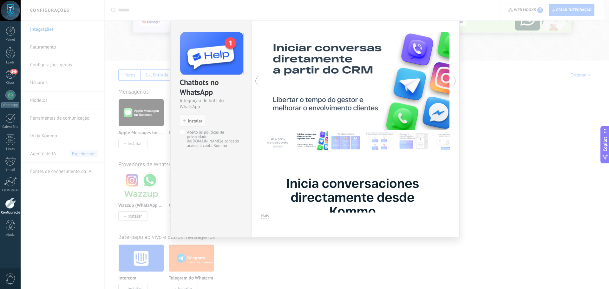
click at [455, 82] on icon at bounding box center [454, 81] width 6 height 13
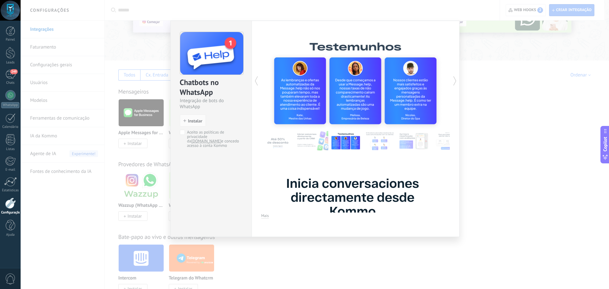
click at [455, 82] on icon at bounding box center [454, 81] width 6 height 13
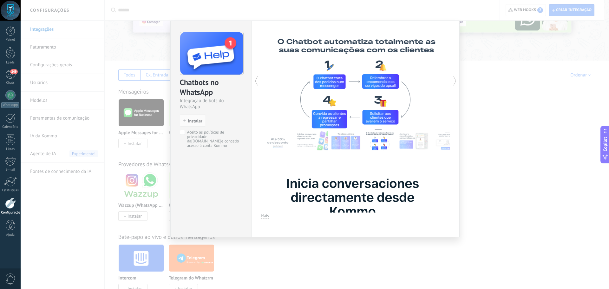
click at [455, 82] on icon at bounding box center [454, 81] width 6 height 13
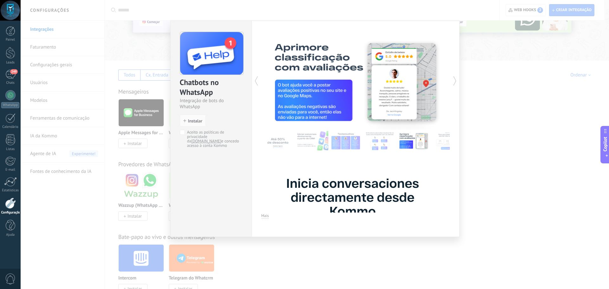
click at [510, 97] on div "Chatbots no WhatsApp Integração de bots do WhatsApp install Instalar Aceito as …" at bounding box center [315, 144] width 588 height 289
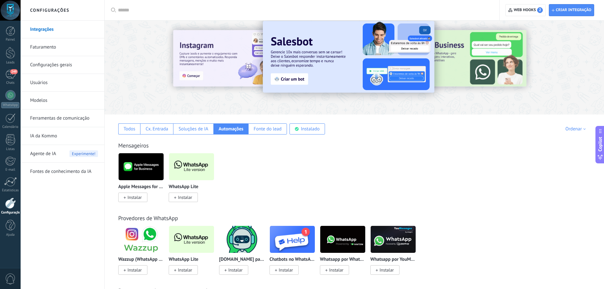
scroll to position [0, 0]
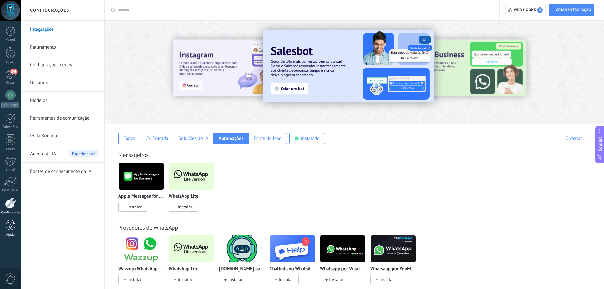
click at [11, 227] on div at bounding box center [11, 225] width 10 height 11
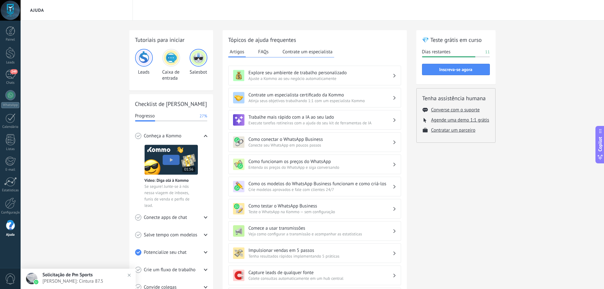
click at [305, 52] on button "Contrate um especialista" at bounding box center [307, 52] width 53 height 10
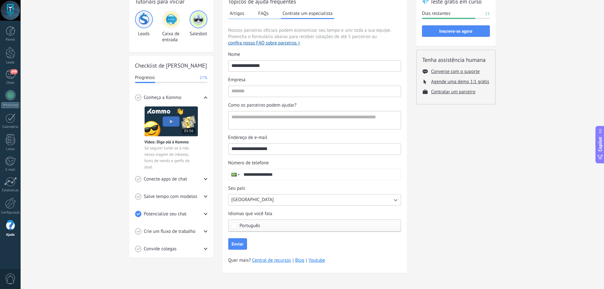
scroll to position [40, 0]
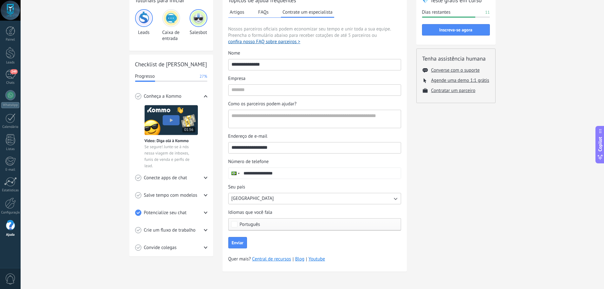
click at [206, 178] on use at bounding box center [205, 178] width 3 height 2
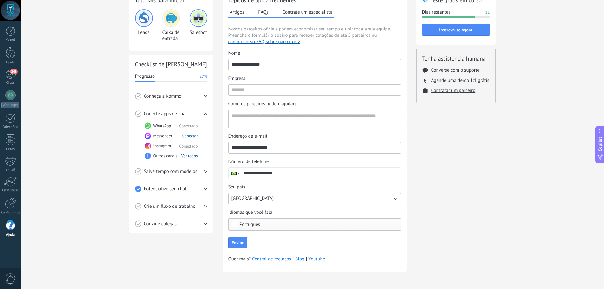
click at [202, 204] on div "Crie um fluxo de trabalho" at bounding box center [171, 206] width 72 height 17
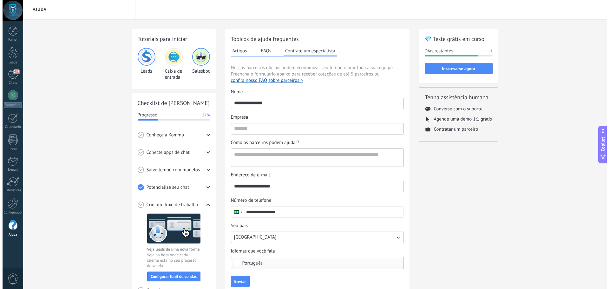
scroll to position [0, 0]
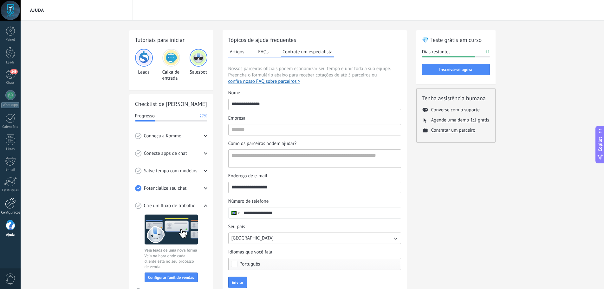
click at [9, 207] on div at bounding box center [10, 203] width 11 height 11
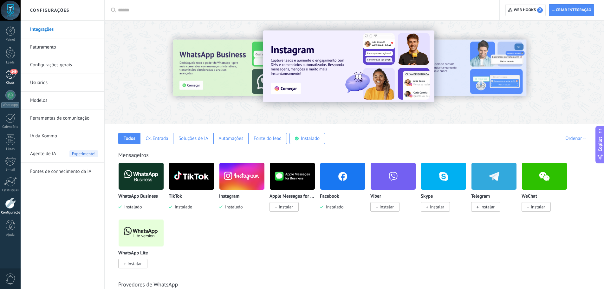
click at [9, 72] on div "249" at bounding box center [10, 74] width 10 height 9
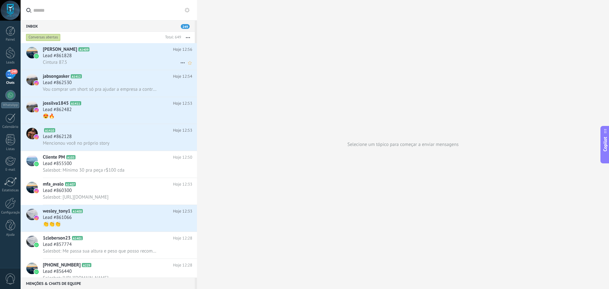
click at [110, 59] on div "Cintura 87.5" at bounding box center [117, 62] width 149 height 7
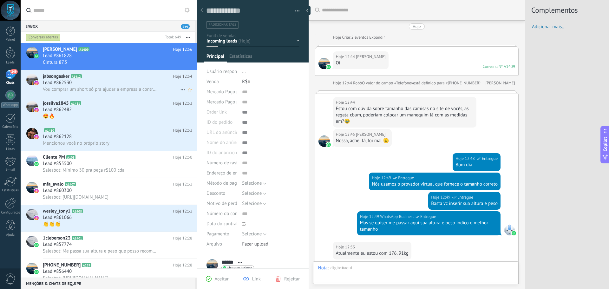
scroll to position [10, 0]
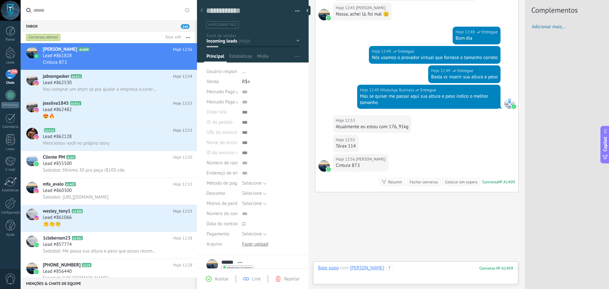
click at [358, 278] on div at bounding box center [415, 274] width 195 height 19
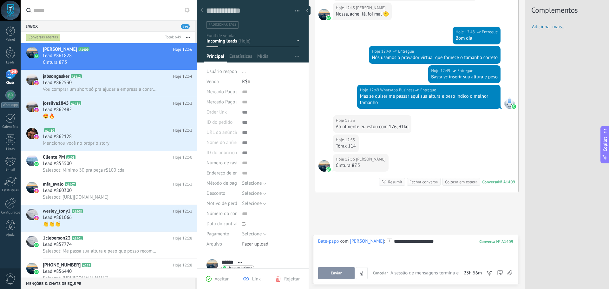
click at [337, 272] on span "Enviar" at bounding box center [336, 273] width 11 height 4
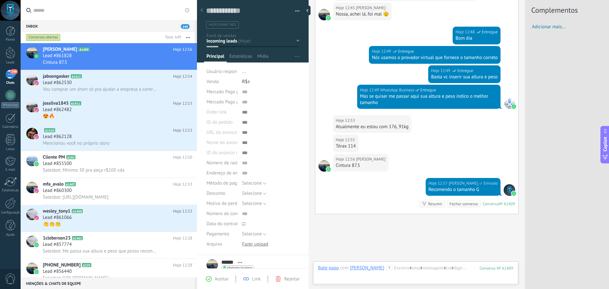
scroll to position [162, 0]
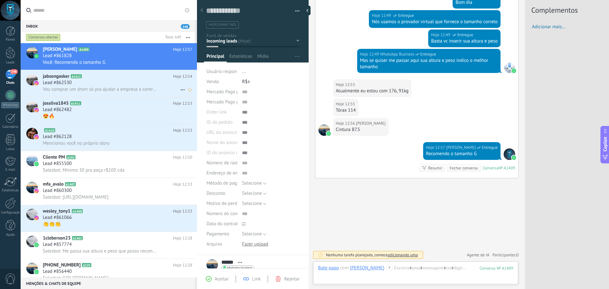
click at [121, 86] on div "Lead #862530" at bounding box center [117, 83] width 149 height 6
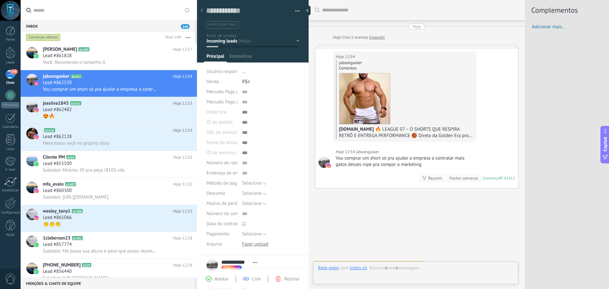
scroll to position [10, 0]
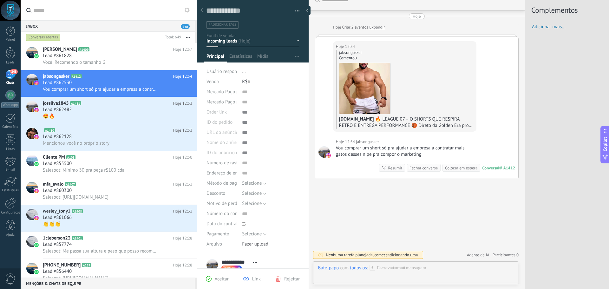
click at [361, 269] on div "todos os" at bounding box center [358, 268] width 17 height 6
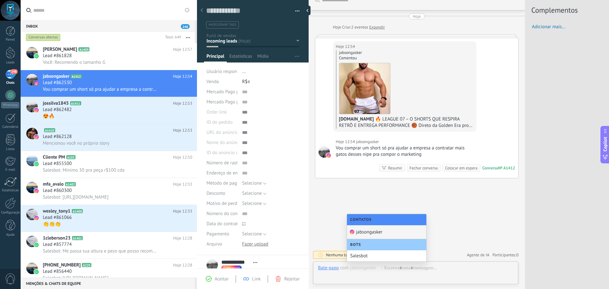
click at [371, 232] on div "jabsongasker" at bounding box center [386, 232] width 79 height 14
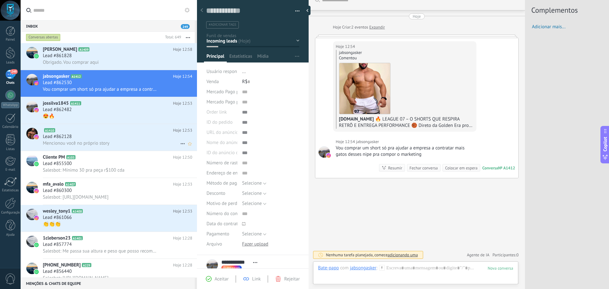
click at [140, 144] on div "Mencionou você no próprio story" at bounding box center [117, 143] width 149 height 7
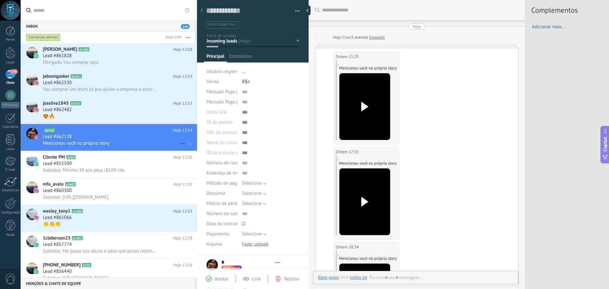
scroll to position [498, 0]
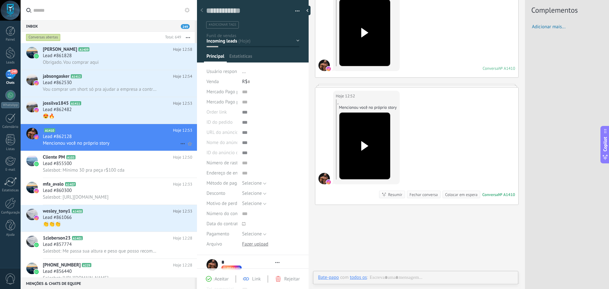
type textarea "**********"
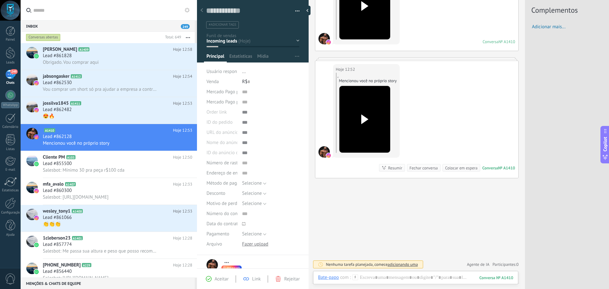
scroll to position [493, 0]
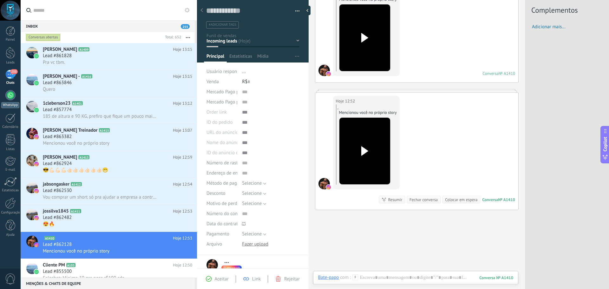
click at [10, 94] on div at bounding box center [10, 95] width 10 height 10
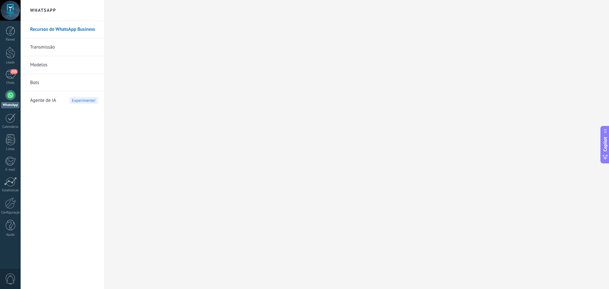
click at [63, 28] on link "Recursos do WhatsApp Business" at bounding box center [64, 30] width 68 height 18
click at [52, 48] on link "Transmissão" at bounding box center [64, 47] width 68 height 18
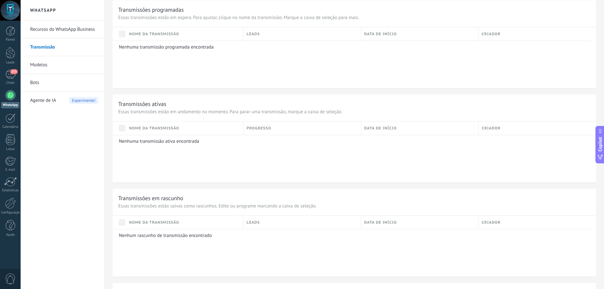
scroll to position [317, 0]
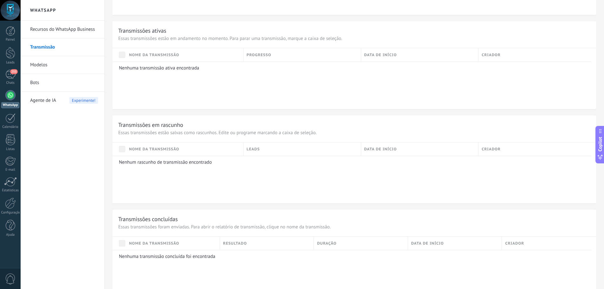
click at [11, 98] on div at bounding box center [10, 95] width 10 height 10
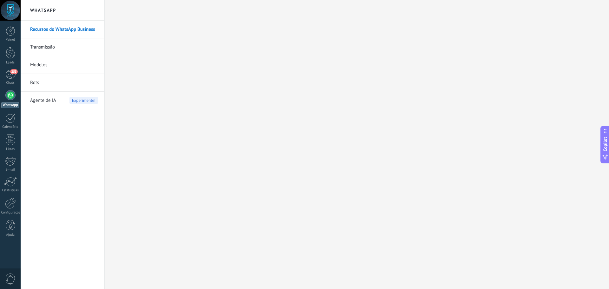
click at [13, 13] on div at bounding box center [10, 10] width 21 height 21
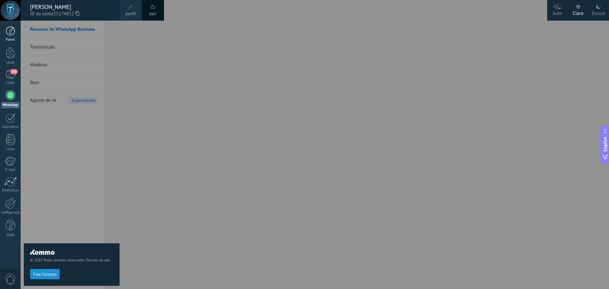
click at [12, 36] on div at bounding box center [11, 31] width 10 height 10
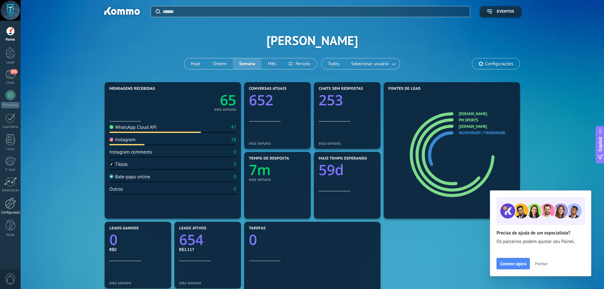
click at [11, 202] on div at bounding box center [10, 203] width 11 height 11
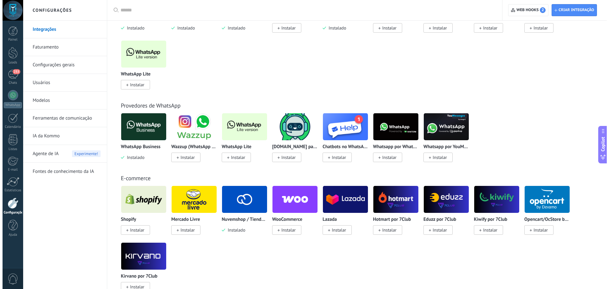
scroll to position [190, 0]
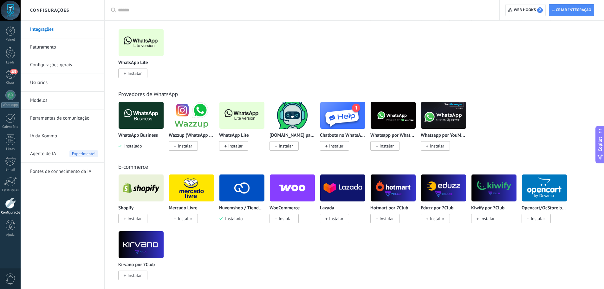
click at [141, 124] on img at bounding box center [141, 115] width 45 height 31
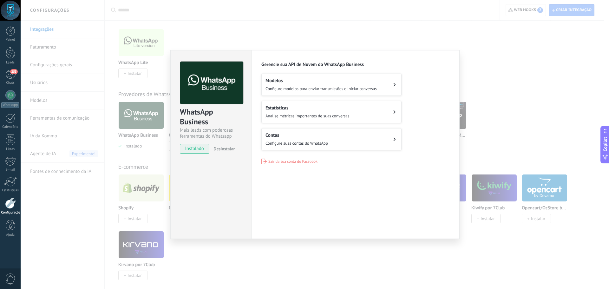
click at [353, 139] on button "Contas Configure suas contas do WhatsApp" at bounding box center [331, 139] width 140 height 22
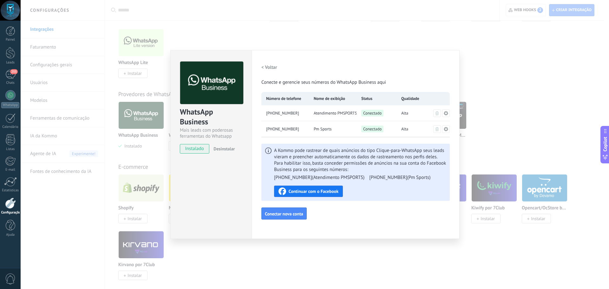
click at [444, 113] on icon at bounding box center [446, 113] width 4 height 4
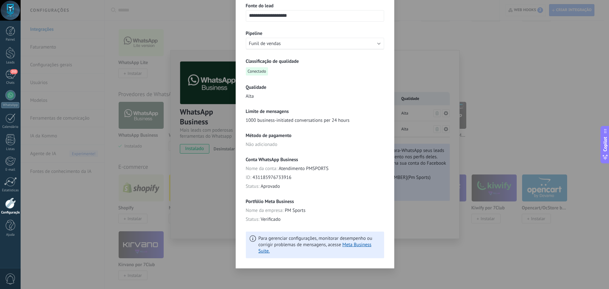
scroll to position [0, 0]
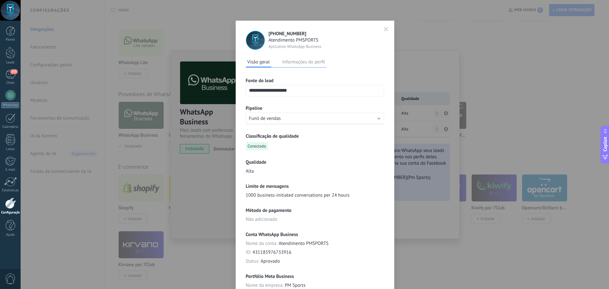
click at [314, 62] on button "Informações do perfil" at bounding box center [303, 62] width 46 height 10
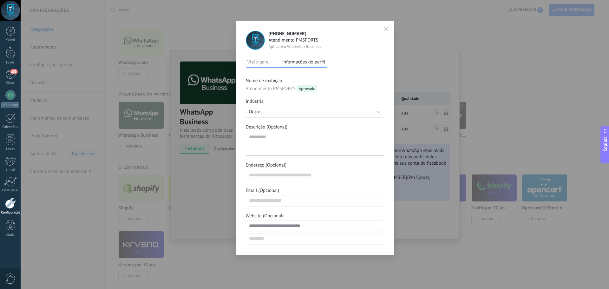
click at [384, 29] on icon "button" at bounding box center [386, 29] width 4 height 4
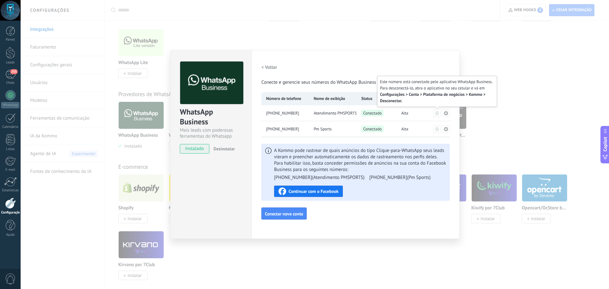
click at [437, 113] on icon at bounding box center [436, 113] width 3 height 4
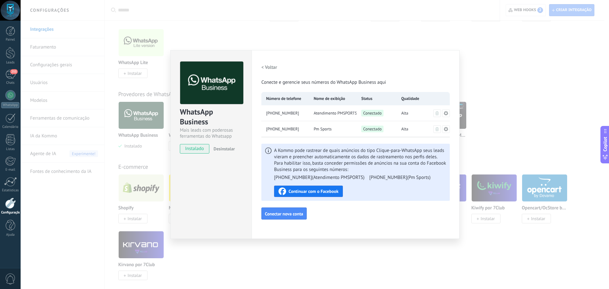
click at [487, 69] on div "WhatsApp Business Mais leads com poderosas ferramentas do Whatsapp instalado De…" at bounding box center [315, 144] width 588 height 289
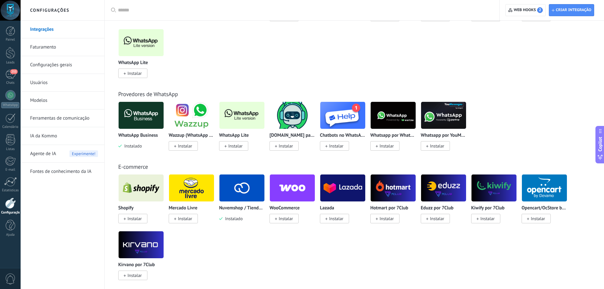
click at [147, 116] on img at bounding box center [141, 115] width 45 height 31
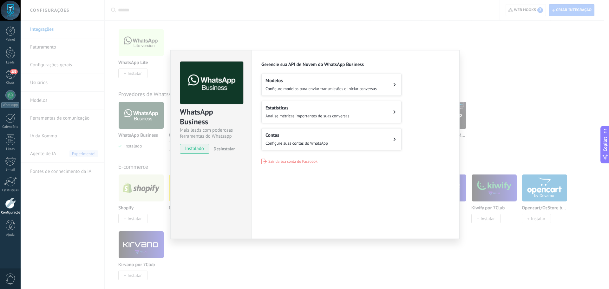
click at [323, 133] on h2 "Contas" at bounding box center [296, 135] width 62 height 6
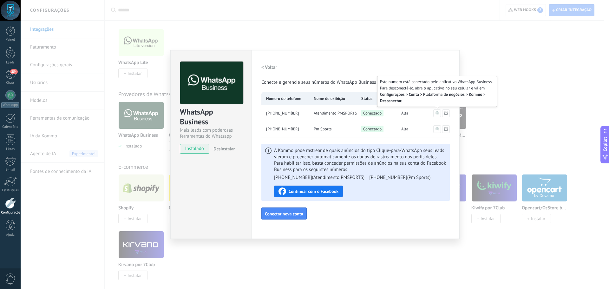
click at [436, 112] on icon at bounding box center [436, 113] width 3 height 4
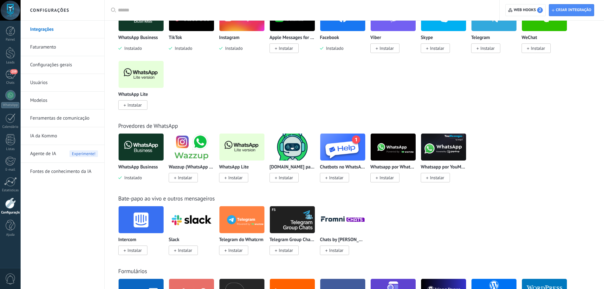
click at [147, 149] on img at bounding box center [141, 147] width 45 height 31
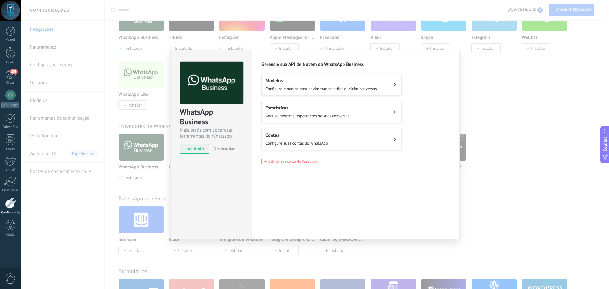
click at [323, 142] on span "Configure suas contas do WhatsApp" at bounding box center [296, 142] width 62 height 5
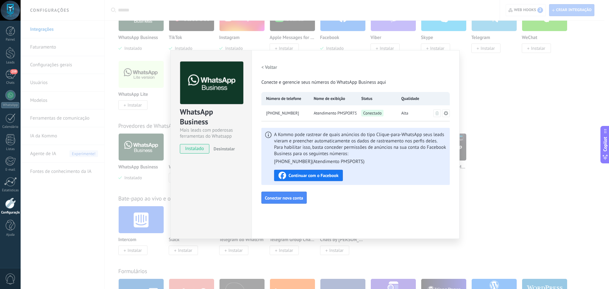
click at [488, 82] on div "WhatsApp Business Mais leads com poderosas ferramentas do Whatsapp instalado De…" at bounding box center [315, 144] width 588 height 289
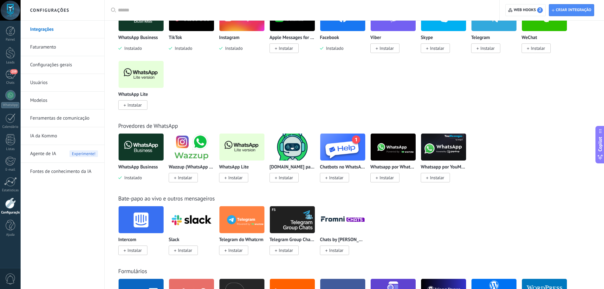
click at [71, 69] on link "Configurações gerais" at bounding box center [64, 65] width 68 height 18
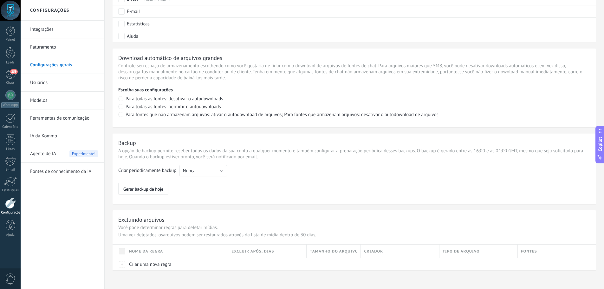
scroll to position [372, 0]
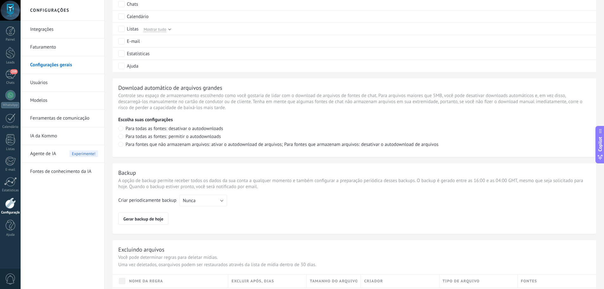
click at [60, 33] on link "Integrações" at bounding box center [64, 30] width 68 height 18
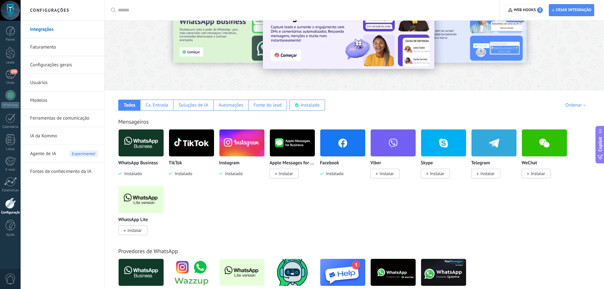
scroll to position [95, 0]
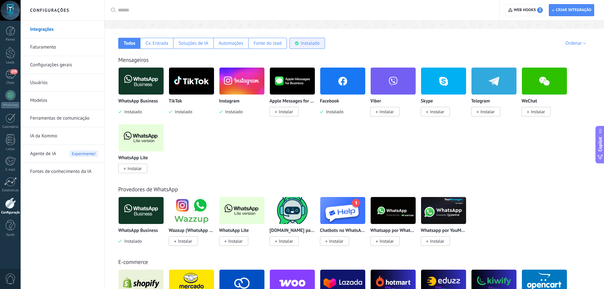
click at [303, 44] on div "Instalado" at bounding box center [310, 43] width 19 height 6
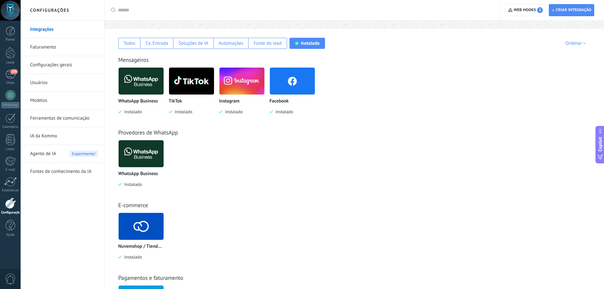
click at [139, 79] on img at bounding box center [141, 81] width 45 height 31
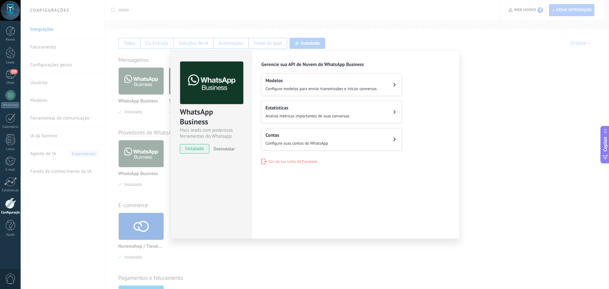
click at [295, 137] on h2 "Contas" at bounding box center [296, 135] width 62 height 6
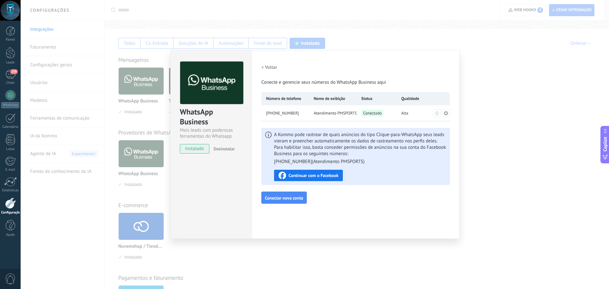
click at [489, 88] on div "WhatsApp Business Mais leads com poderosas ferramentas do Whatsapp instalado De…" at bounding box center [315, 144] width 588 height 289
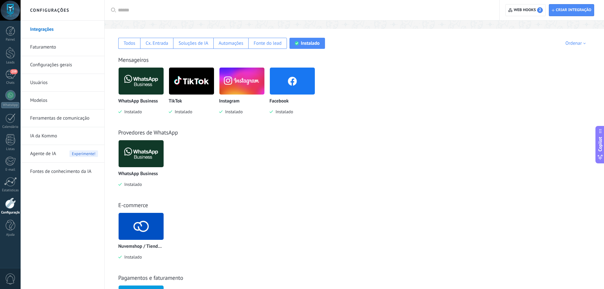
click at [146, 84] on img at bounding box center [141, 81] width 45 height 31
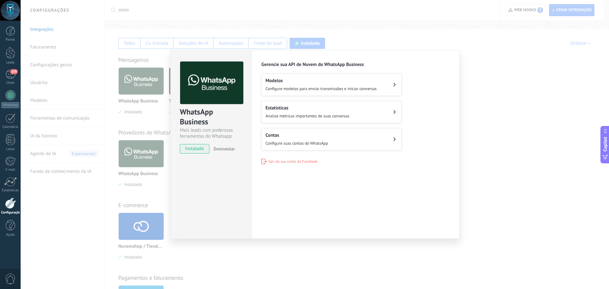
click at [344, 138] on button "Contas Configure suas contas do WhatsApp" at bounding box center [331, 139] width 140 height 22
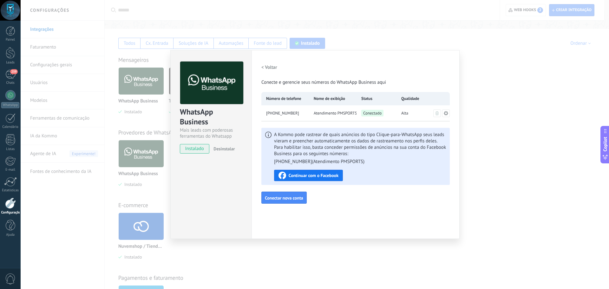
click at [471, 105] on div "WhatsApp Business Mais leads com poderosas ferramentas do Whatsapp instalado De…" at bounding box center [315, 144] width 588 height 289
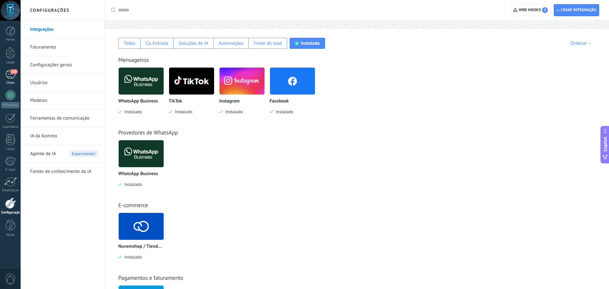
click at [12, 74] on div "259" at bounding box center [10, 74] width 10 height 9
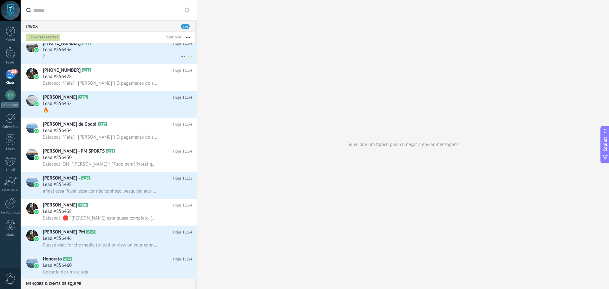
scroll to position [761, 0]
click at [126, 130] on div "Lead #856434" at bounding box center [117, 130] width 149 height 6
